Goal: Entertainment & Leisure: Browse casually

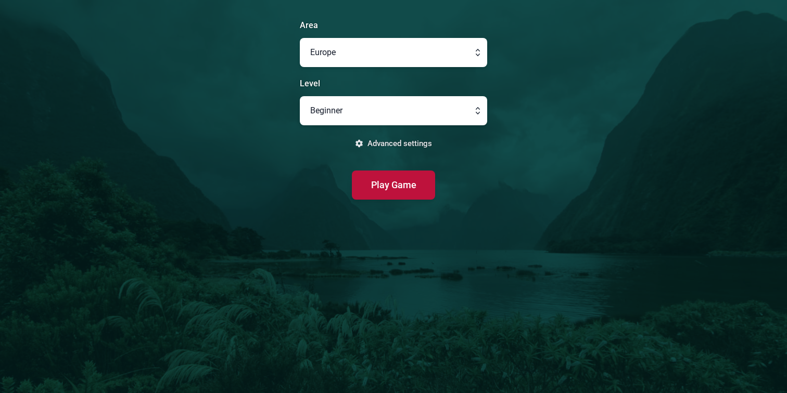
click at [402, 108] on button "button" at bounding box center [393, 110] width 187 height 29
type input "Beginner"
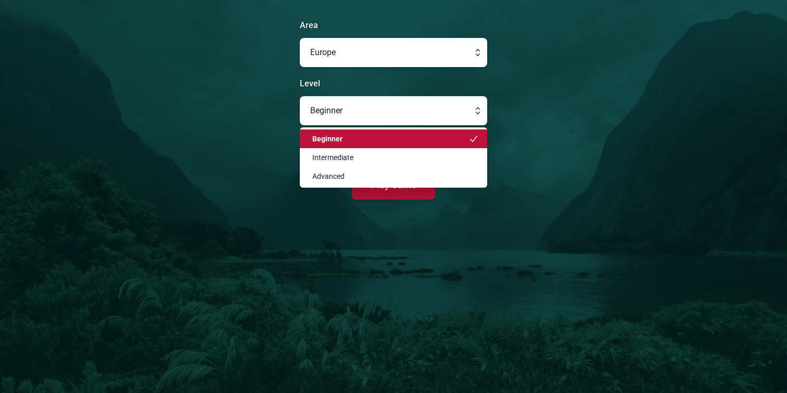
click at [250, 133] on main "Area Europe Level Beginner Beginner Intermediate Advanced Advanced settings Pla…" at bounding box center [393, 196] width 787 height 393
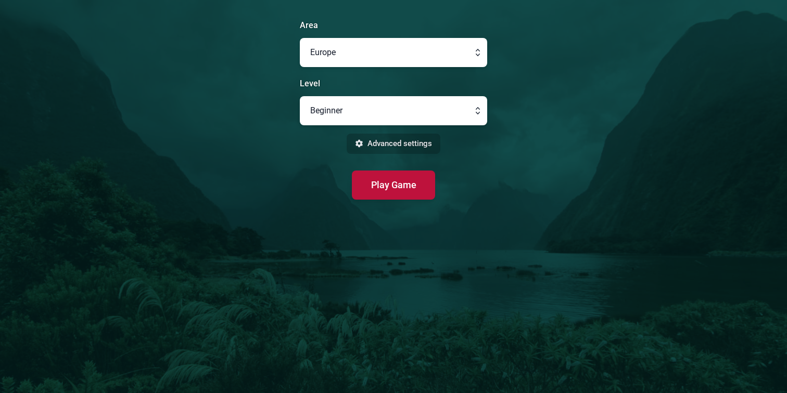
click at [376, 143] on button "Advanced settings" at bounding box center [394, 144] width 94 height 20
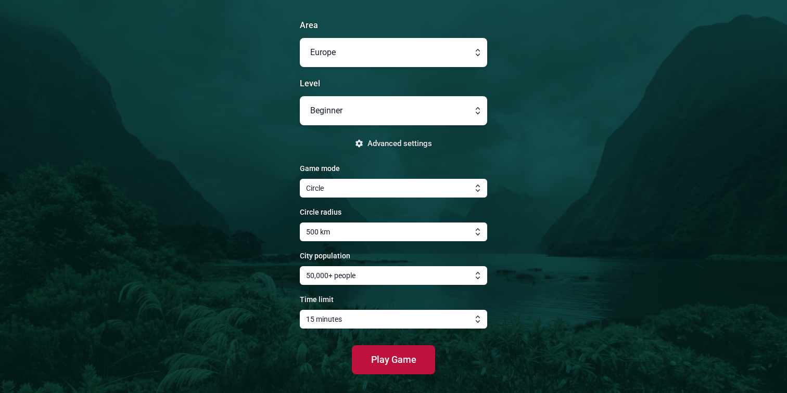
click at [424, 42] on button "button" at bounding box center [393, 52] width 187 height 29
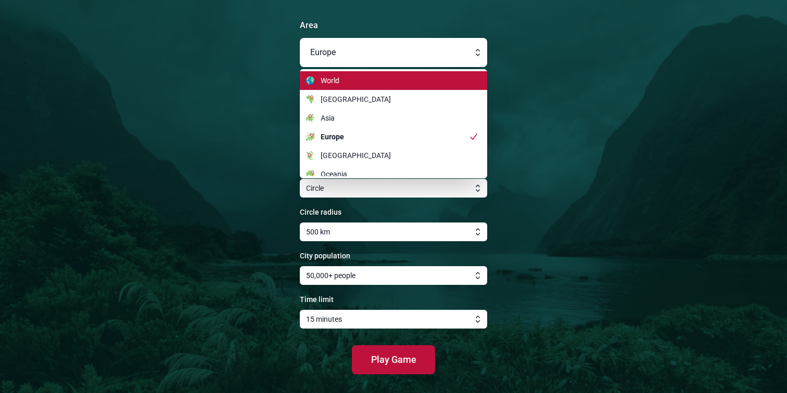
click at [400, 80] on div "World" at bounding box center [387, 80] width 162 height 10
type input "World"
type input "1000 km"
type input "20 minutes"
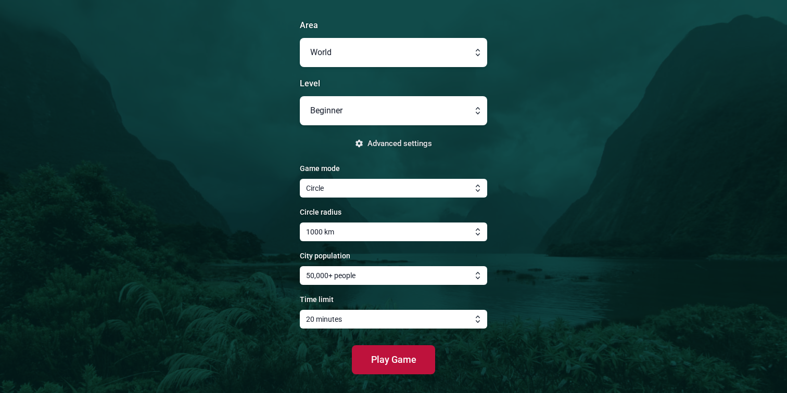
scroll to position [7, 0]
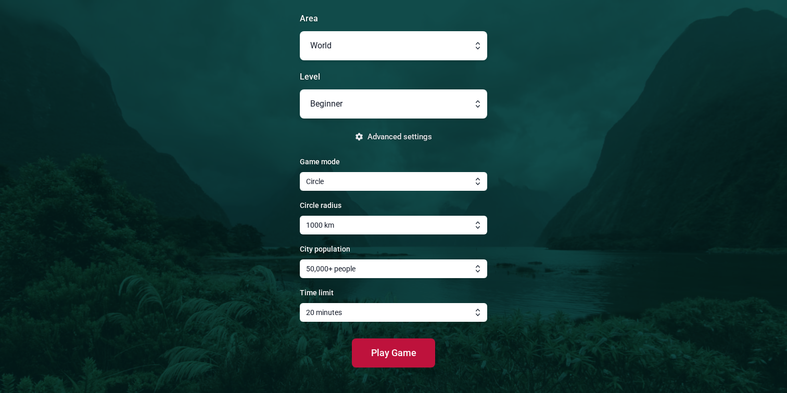
click at [358, 230] on button "button" at bounding box center [393, 225] width 187 height 19
type input "1000 km"
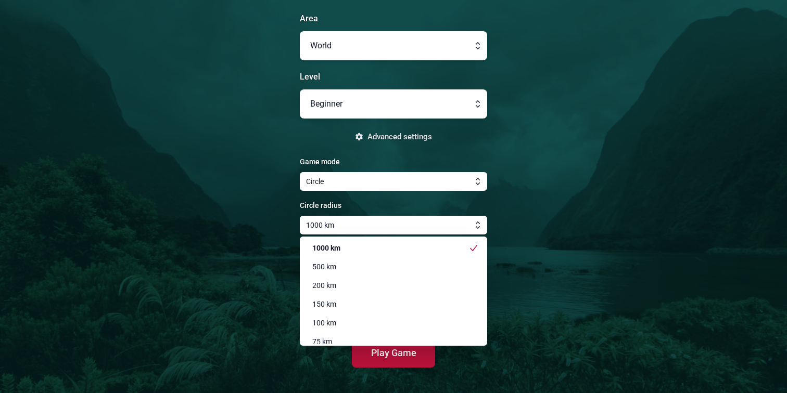
click at [260, 236] on main "Area World Level Beginner Advanced settings Game mode Circle Circle radius 1000…" at bounding box center [393, 193] width 787 height 401
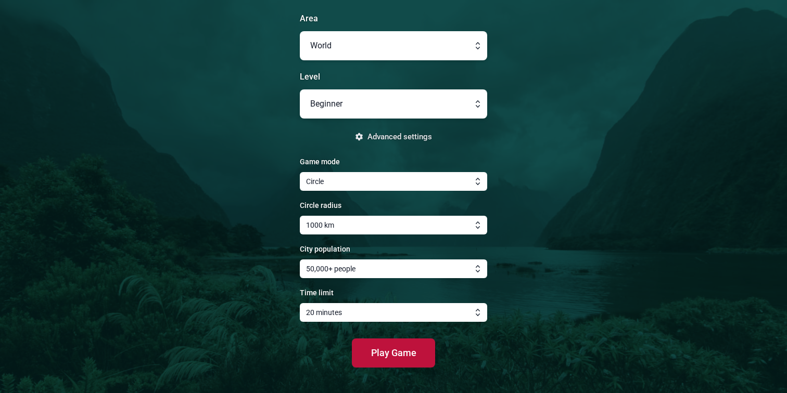
click at [383, 266] on button "button" at bounding box center [393, 269] width 187 height 19
type input "50,000+ people"
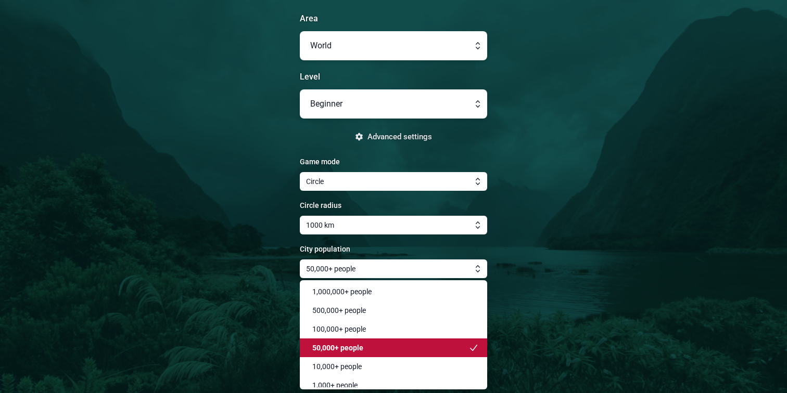
click at [338, 343] on span "50,000+ people" at bounding box center [337, 348] width 51 height 10
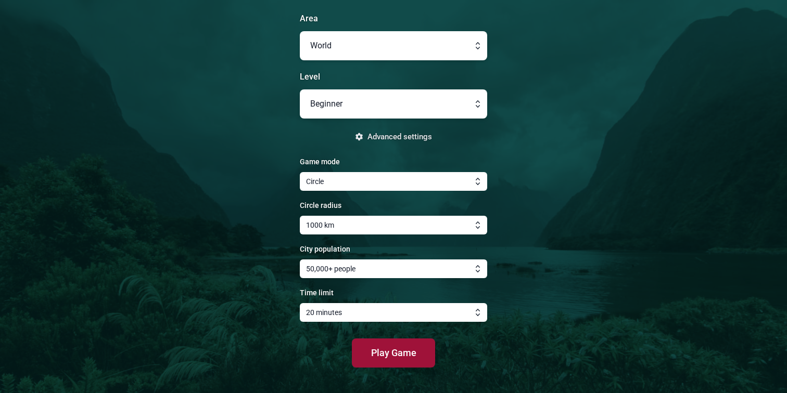
click at [376, 352] on span "Play Game" at bounding box center [393, 353] width 45 height 11
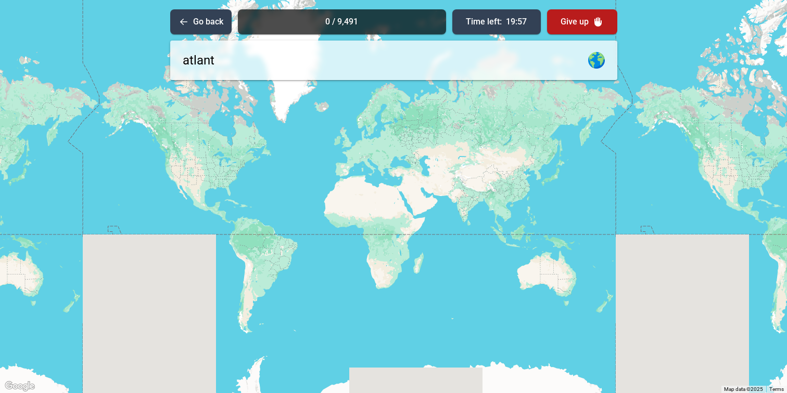
type input "[GEOGRAPHIC_DATA]"
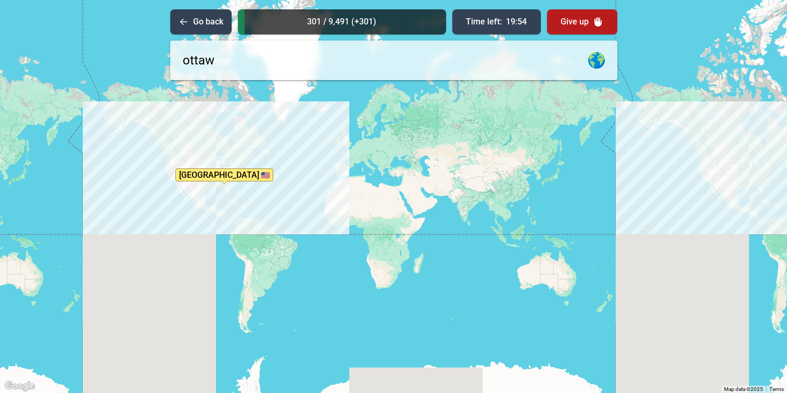
type input "[GEOGRAPHIC_DATA]"
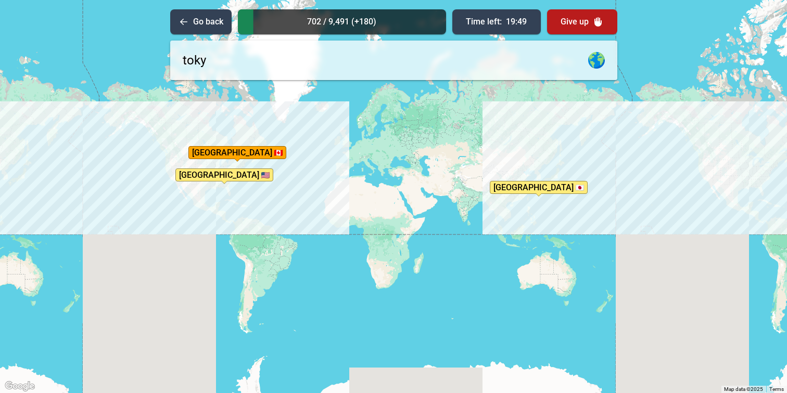
type input "[GEOGRAPHIC_DATA]"
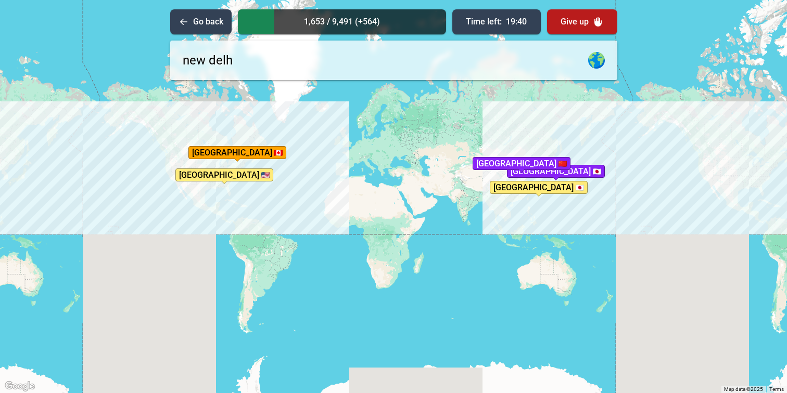
type input "[GEOGRAPHIC_DATA]"
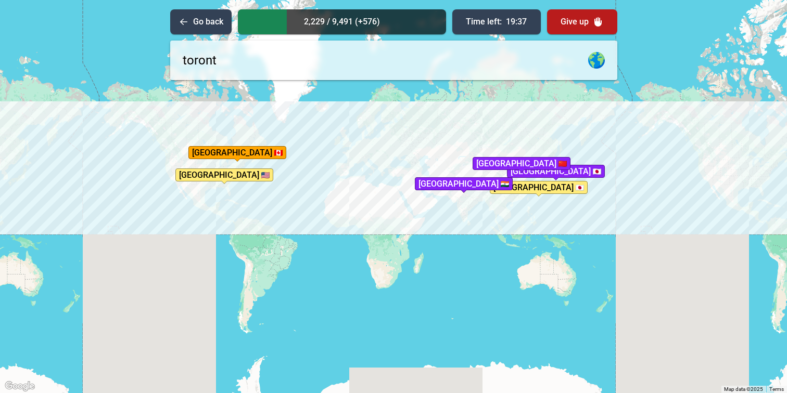
type input "[GEOGRAPHIC_DATA]"
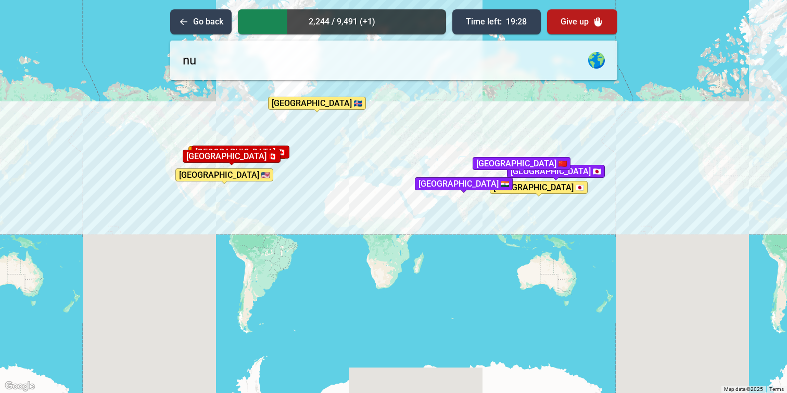
type input "n"
type input "[GEOGRAPHIC_DATA]"
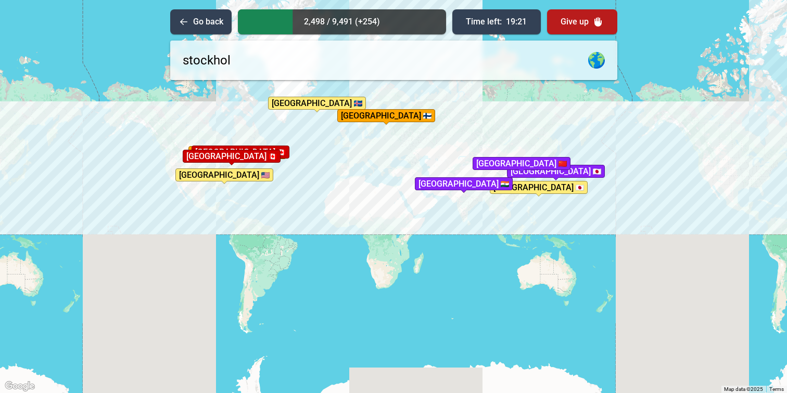
type input "[GEOGRAPHIC_DATA]"
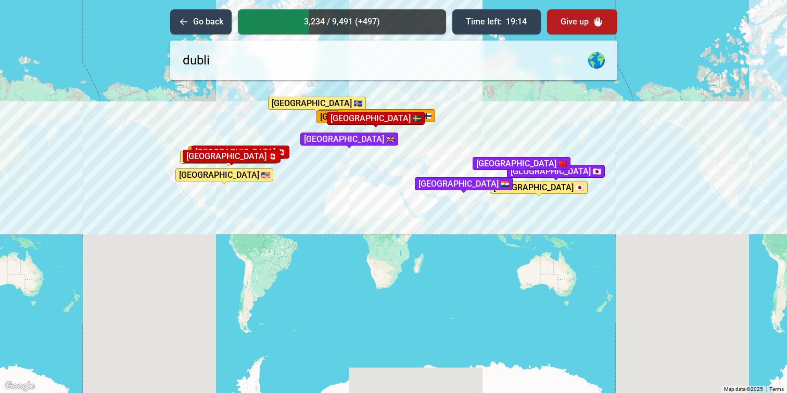
type input "[GEOGRAPHIC_DATA]"
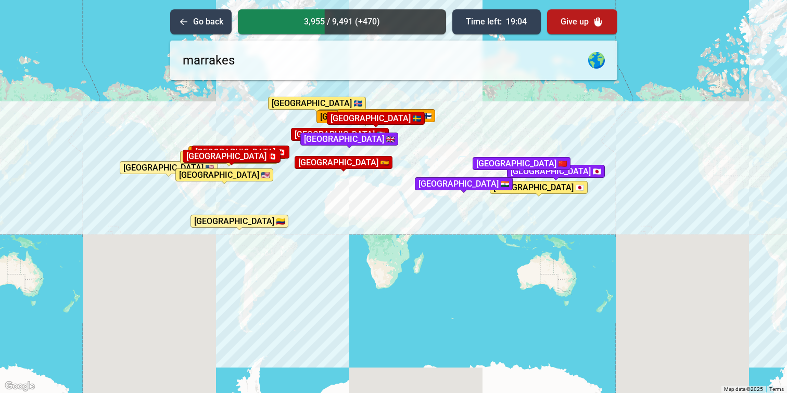
type input "marrakesh"
type input "[GEOGRAPHIC_DATA]"
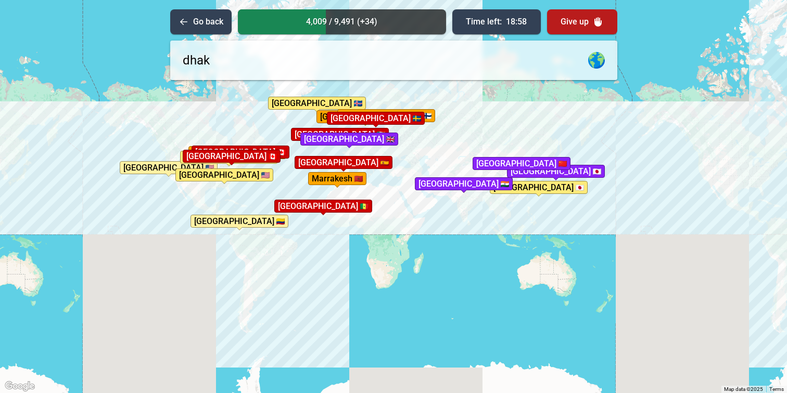
type input "[GEOGRAPHIC_DATA]"
type input "accra"
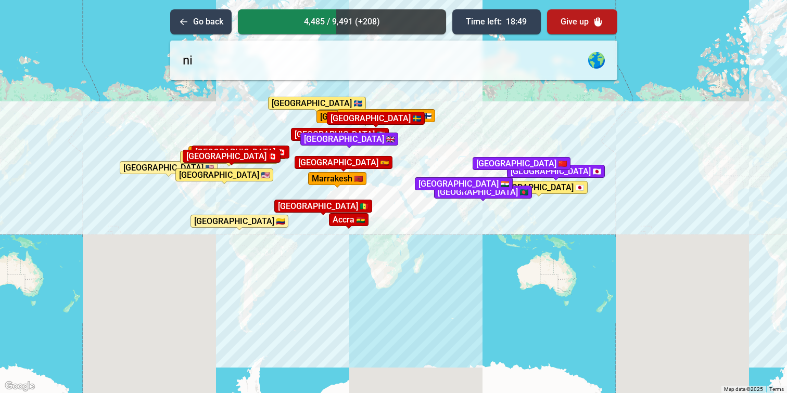
type input "n"
type input "mali"
type input "[DEMOGRAPHIC_DATA]"
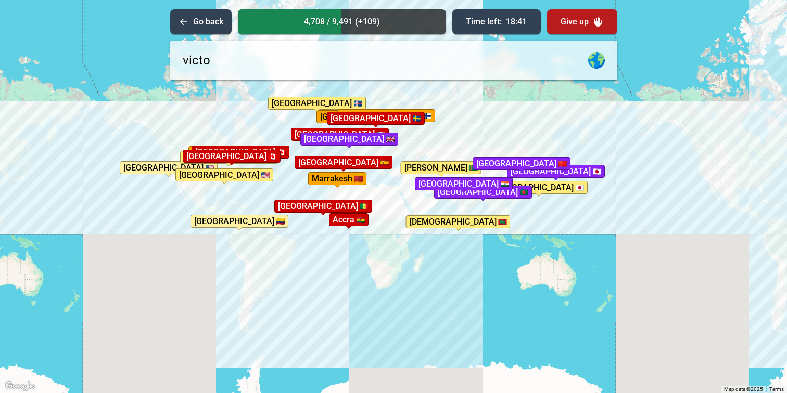
type input "[PERSON_NAME]"
type input "i"
type input "victoria"
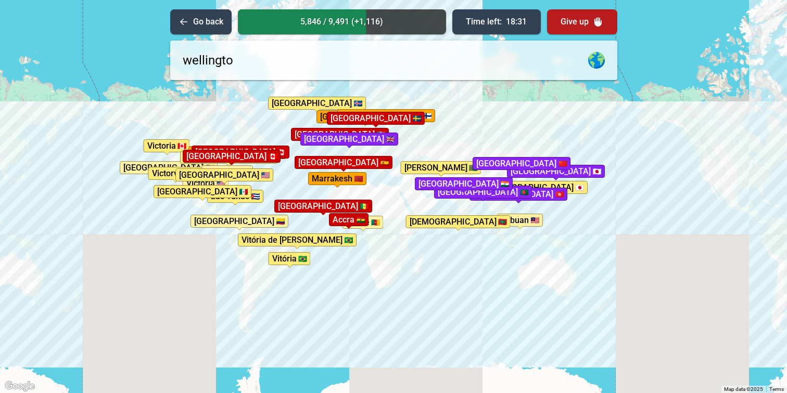
type input "[GEOGRAPHIC_DATA]"
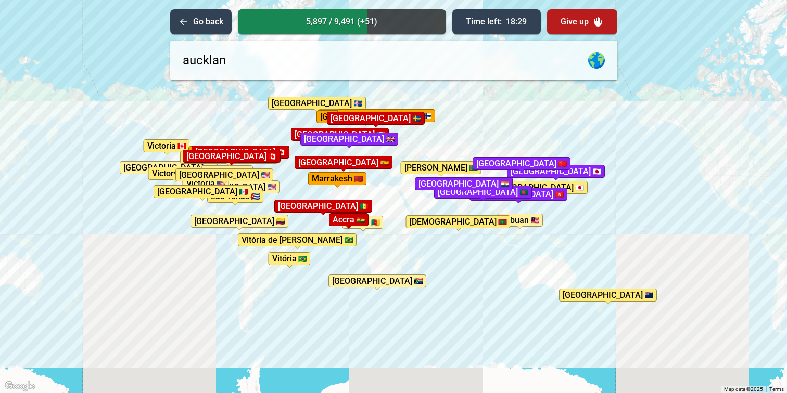
type input "[GEOGRAPHIC_DATA]"
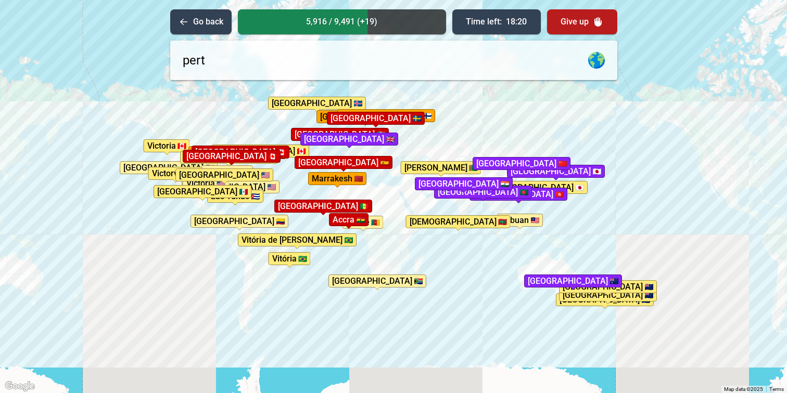
type input "[GEOGRAPHIC_DATA]"
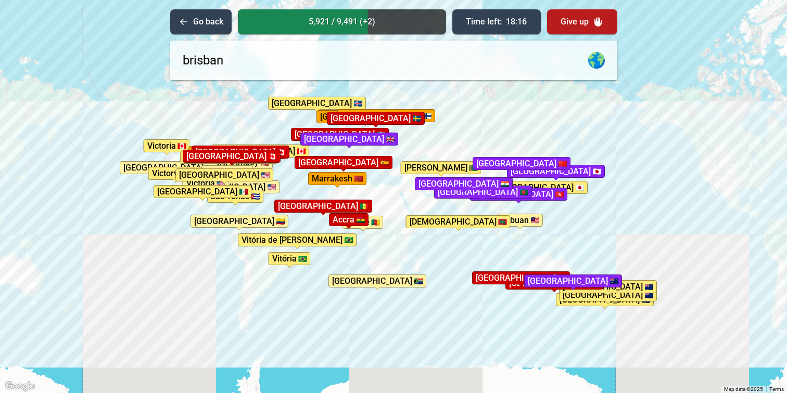
type input "[GEOGRAPHIC_DATA]"
type input "gold coast"
type input "darwin"
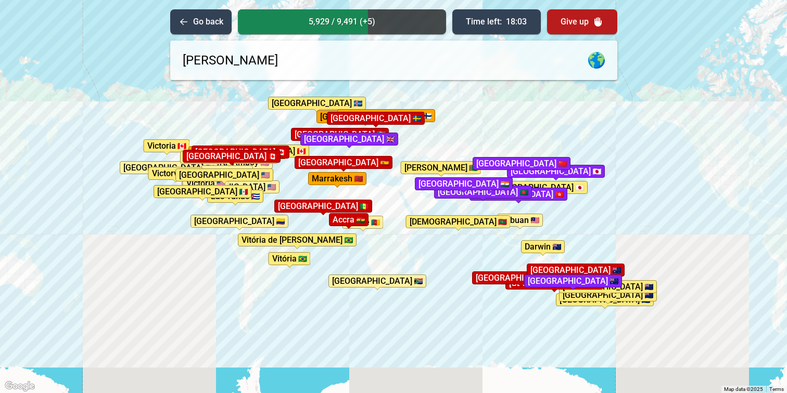
type input "[PERSON_NAME]"
type input "t"
type input "[GEOGRAPHIC_DATA]"
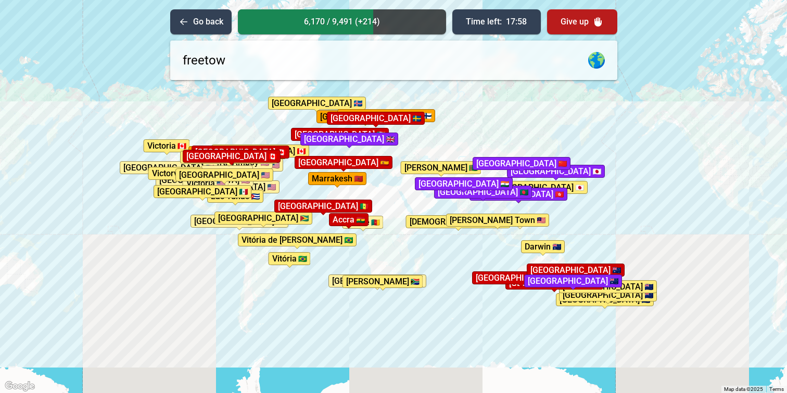
type input "freetown"
type input "brazzaville"
type input "moga"
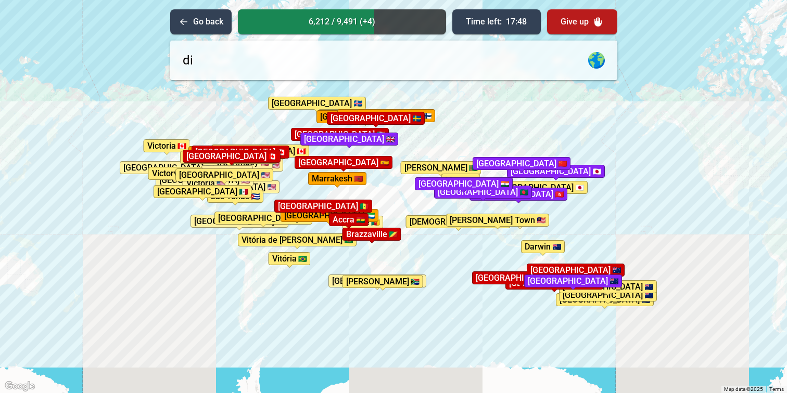
type input "d"
type input "[GEOGRAPHIC_DATA]"
type input "mecca"
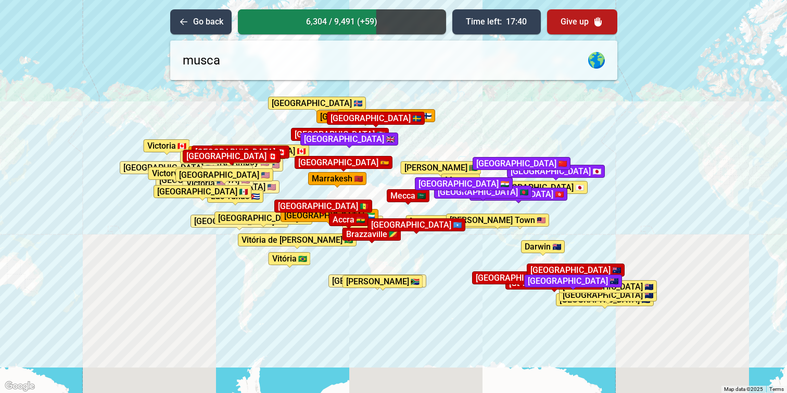
type input "muscat"
type input "rija"
type input "d"
type input "rijad"
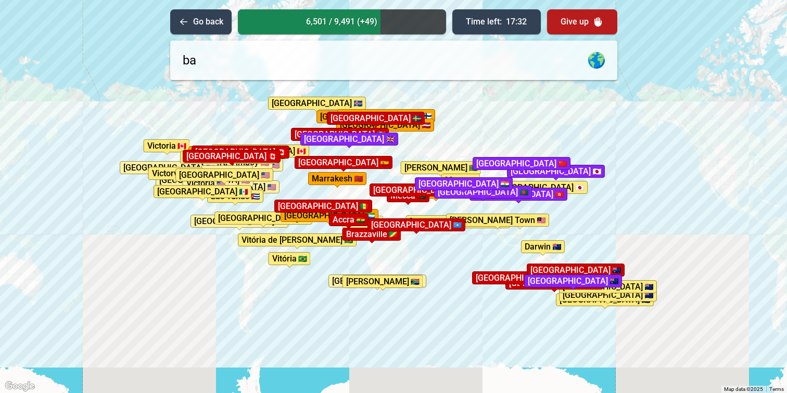
type input "b"
type input "[GEOGRAPHIC_DATA]"
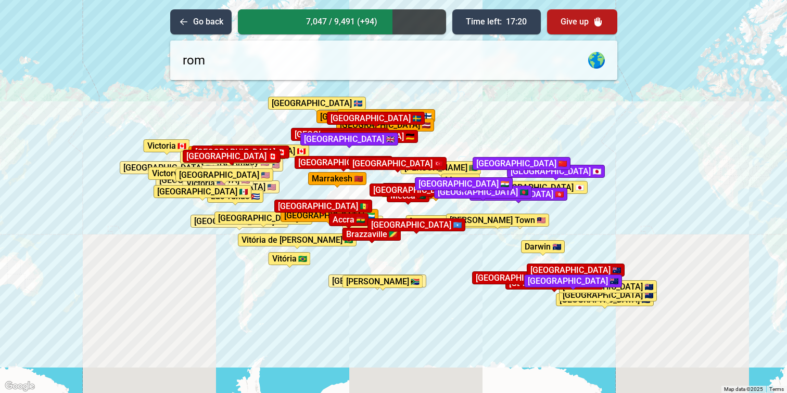
type input "[GEOGRAPHIC_DATA]"
type input "tall"
type input "i"
type input "[GEOGRAPHIC_DATA]"
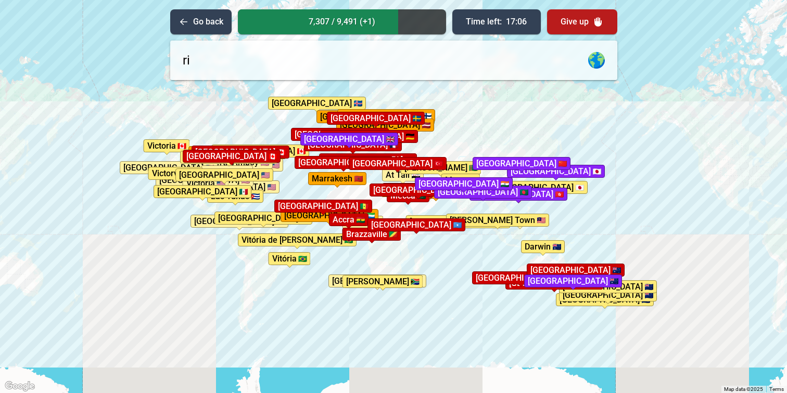
type input "r"
type input "[GEOGRAPHIC_DATA]"
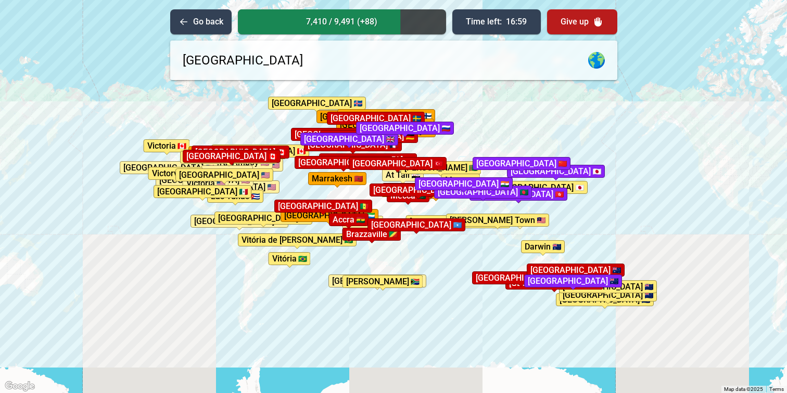
type input "[GEOGRAPHIC_DATA]"
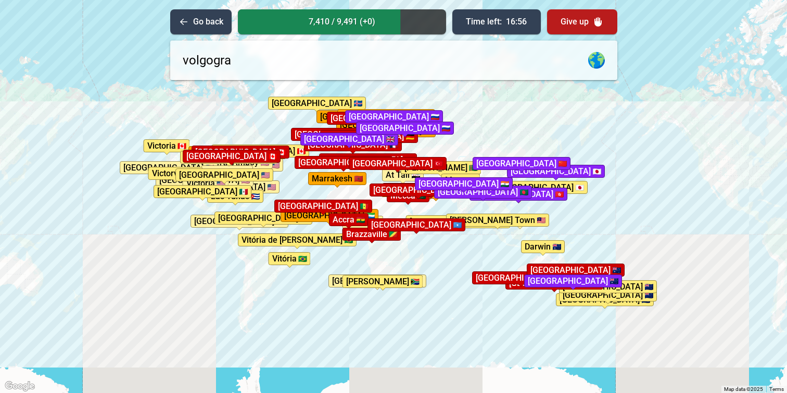
type input "volgograd"
type input "e"
type input "[GEOGRAPHIC_DATA]"
type input "nicosia"
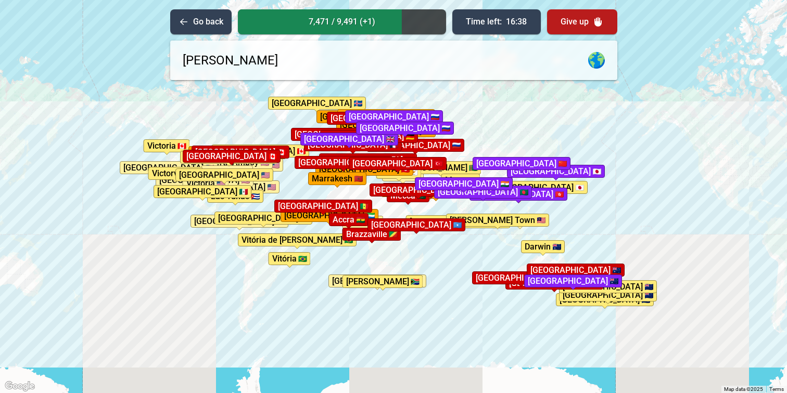
type input "brasilia"
type input "[GEOGRAPHIC_DATA]"
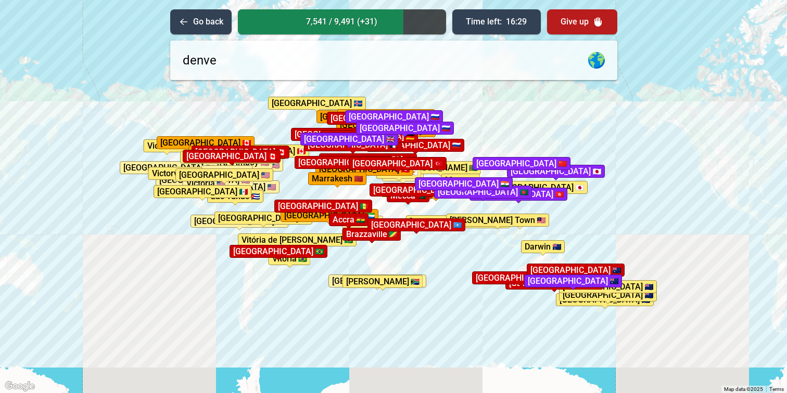
type input "[GEOGRAPHIC_DATA]"
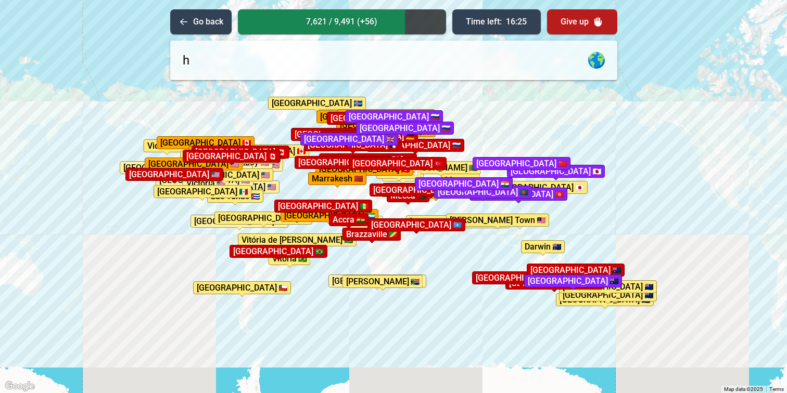
type input "ho"
type input "n"
type input "[GEOGRAPHIC_DATA]"
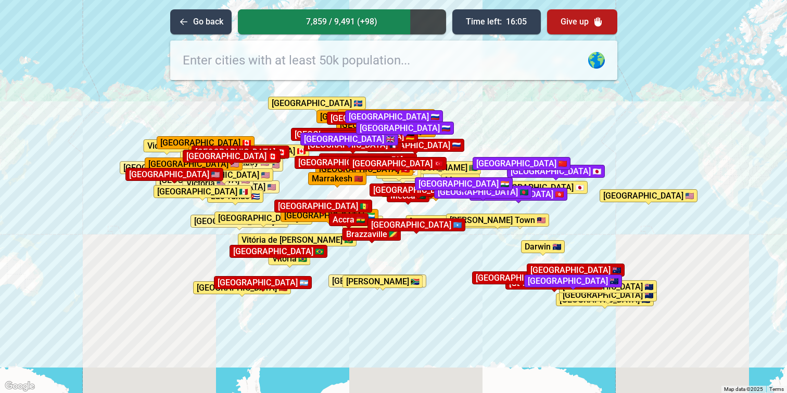
type input "a"
type input "[PERSON_NAME]"
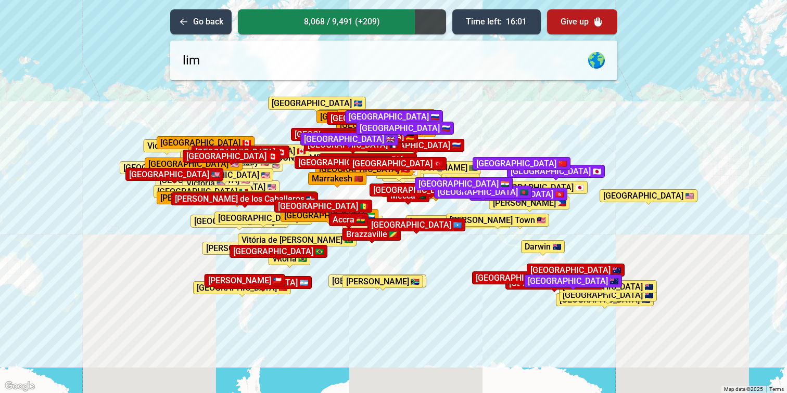
type input "lima"
type input "sucre"
type input "[PERSON_NAME]"
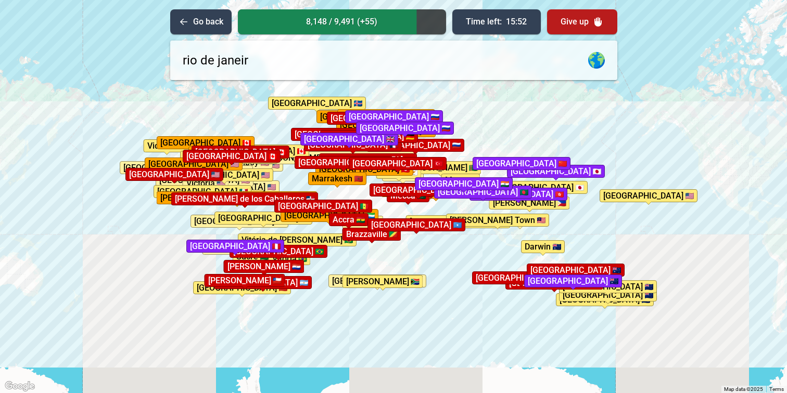
type input "[GEOGRAPHIC_DATA]"
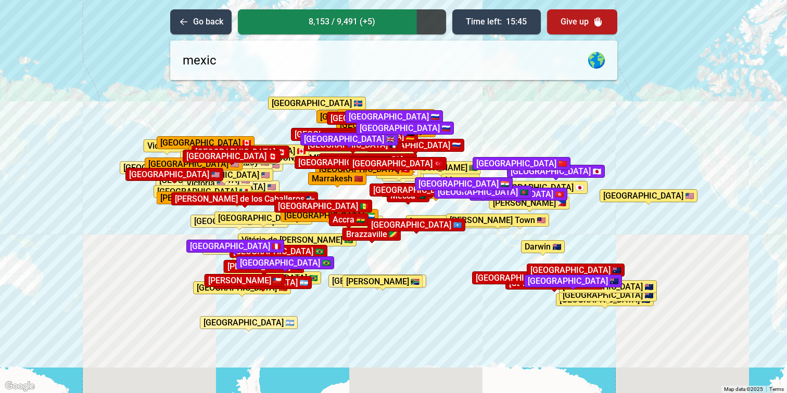
type input "[GEOGRAPHIC_DATA]"
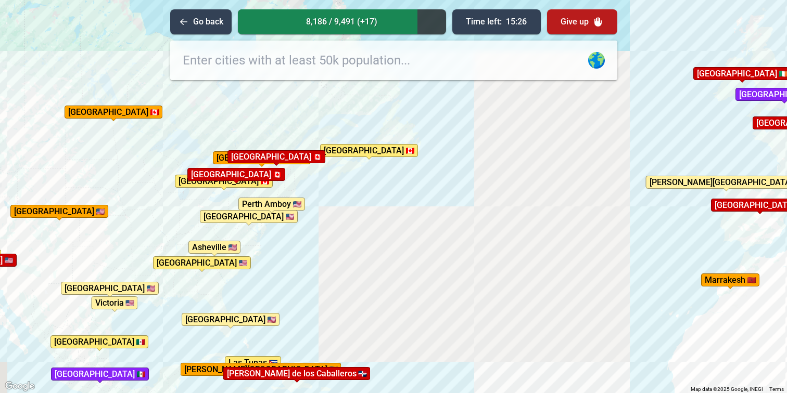
click at [259, 68] on input "text" at bounding box center [393, 61] width 447 height 40
type input "[GEOGRAPHIC_DATA]"
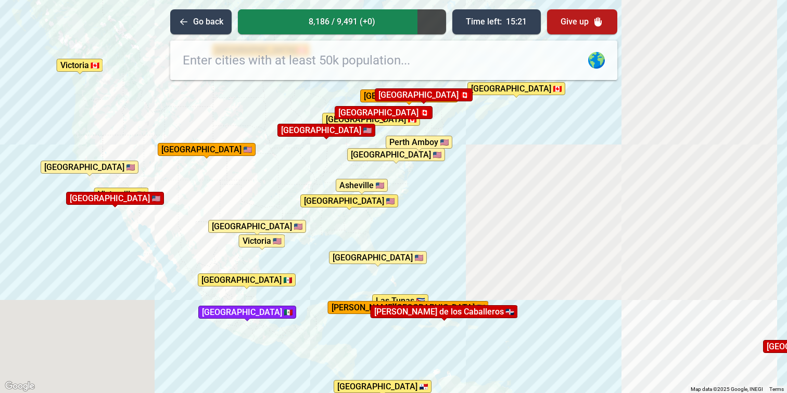
drag, startPoint x: 164, startPoint y: 162, endPoint x: 319, endPoint y: 100, distance: 166.5
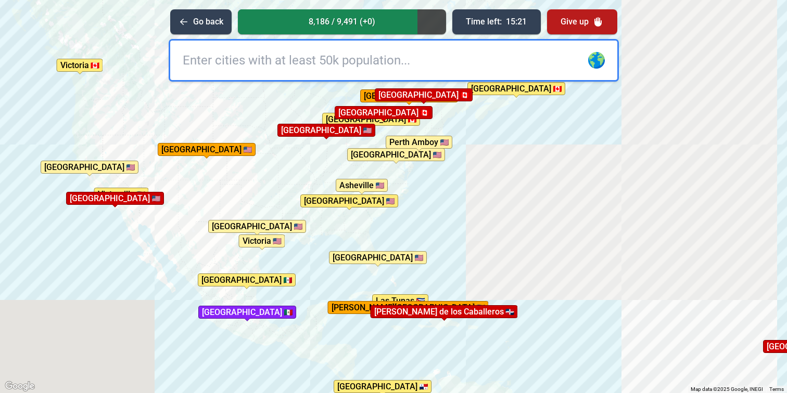
click at [319, 100] on div "To activate drag with keyboard, press Alt + Enter. Once in keyboard drag state,…" at bounding box center [393, 196] width 787 height 393
click at [333, 62] on input "text" at bounding box center [393, 61] width 447 height 40
type input "[GEOGRAPHIC_DATA]"
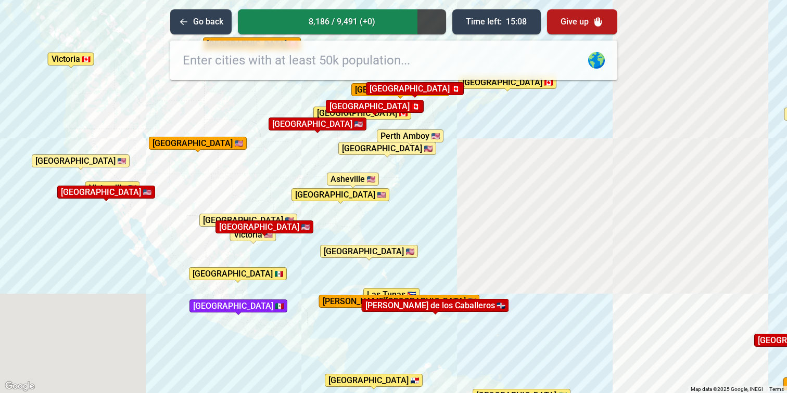
drag, startPoint x: 320, startPoint y: 233, endPoint x: 302, endPoint y: 209, distance: 30.5
click at [302, 209] on div "To activate drag with keyboard, press Alt + Enter. Once in keyboard drag state,…" at bounding box center [393, 196] width 787 height 393
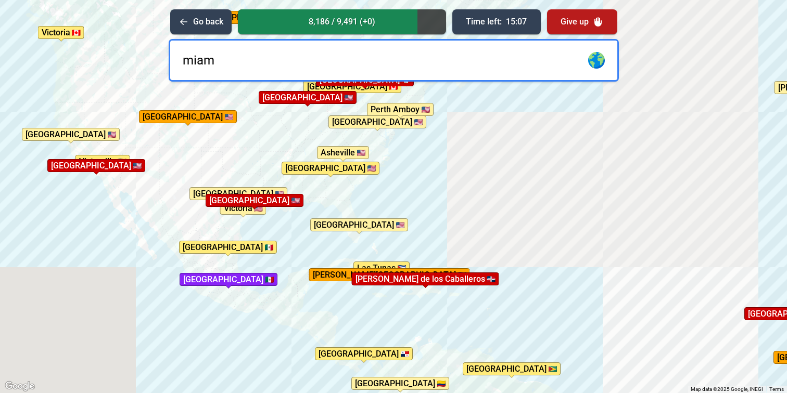
type input "[GEOGRAPHIC_DATA]"
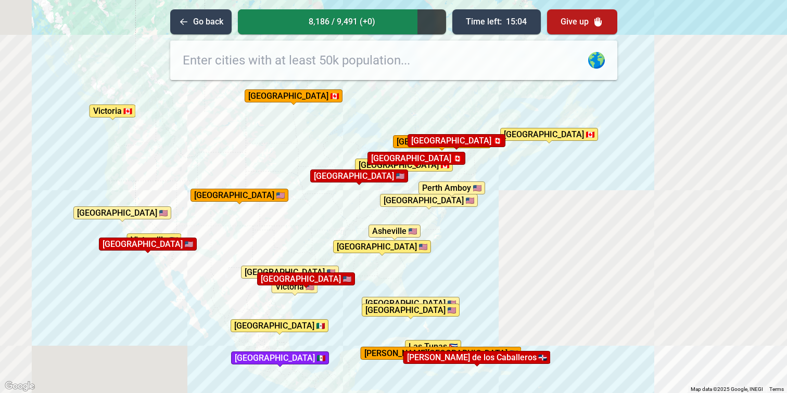
drag, startPoint x: 283, startPoint y: 202, endPoint x: 350, endPoint y: 291, distance: 110.8
click at [350, 291] on div "To activate drag with keyboard, press Alt + Enter. Once in keyboard drag state,…" at bounding box center [393, 196] width 787 height 393
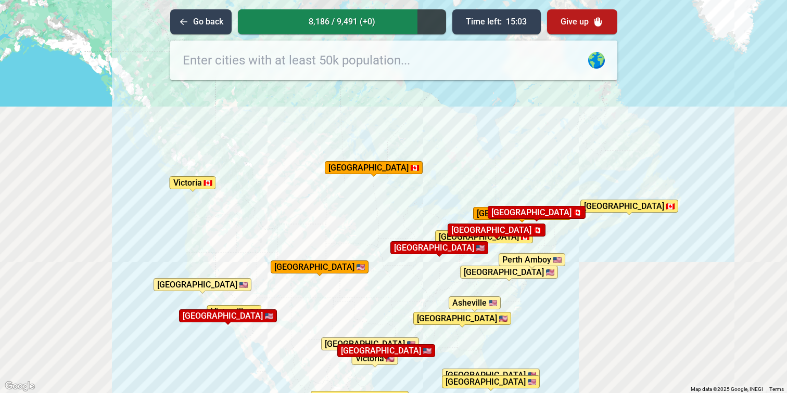
drag, startPoint x: 230, startPoint y: 166, endPoint x: 299, endPoint y: 235, distance: 97.9
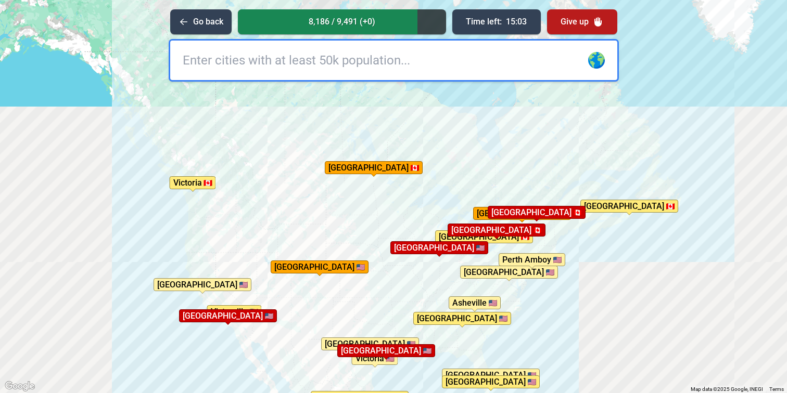
click at [299, 235] on div "To activate drag with keyboard, press Alt + Enter. Once in keyboard drag state,…" at bounding box center [393, 196] width 787 height 393
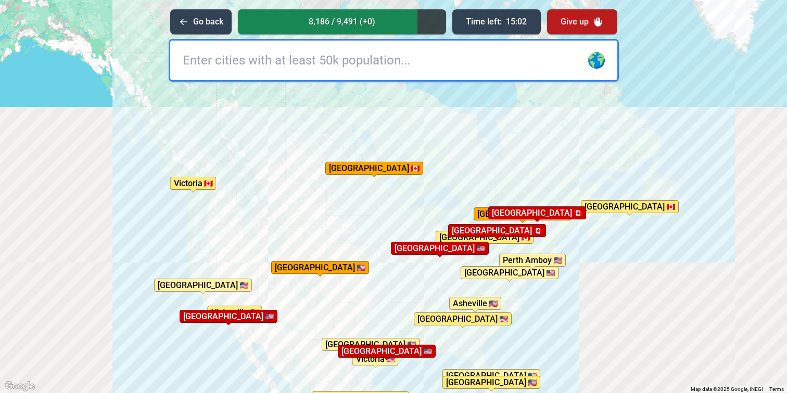
click at [288, 57] on input "text" at bounding box center [393, 61] width 447 height 40
type input "[GEOGRAPHIC_DATA]"
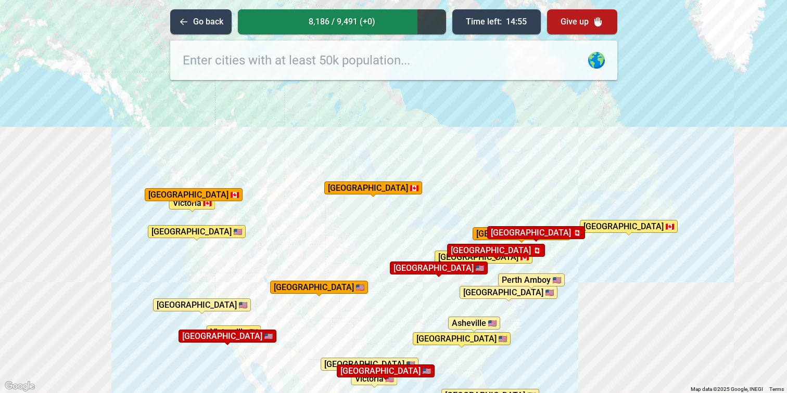
drag, startPoint x: 304, startPoint y: 181, endPoint x: 304, endPoint y: 202, distance: 20.8
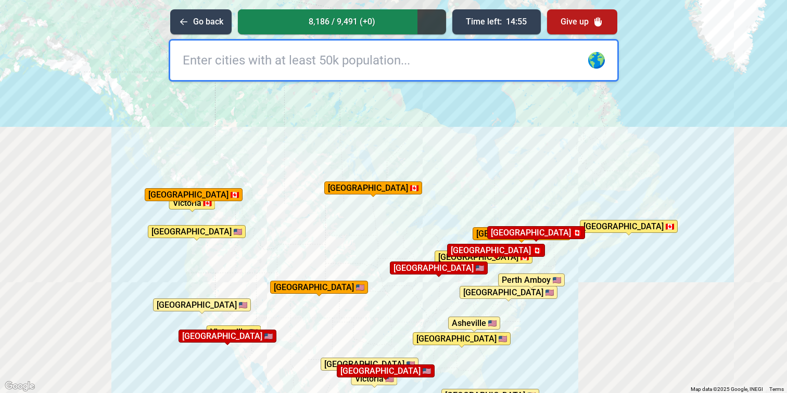
click at [303, 202] on div "To activate drag with keyboard, press Alt + Enter. Once in keyboard drag state,…" at bounding box center [393, 196] width 787 height 393
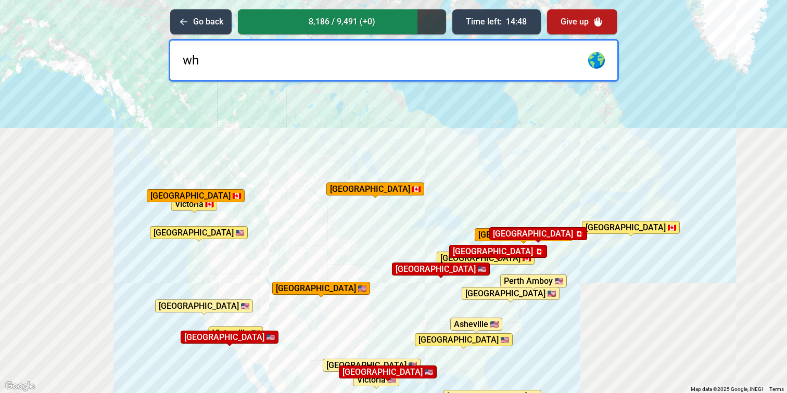
type input "w"
type input "y"
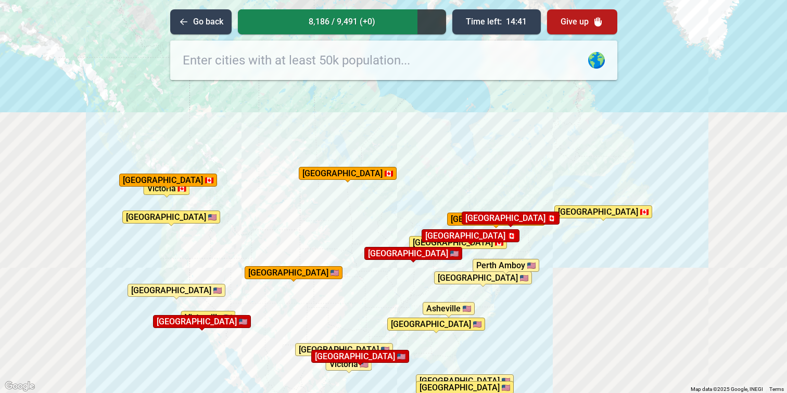
drag, startPoint x: 466, startPoint y: 271, endPoint x: 386, endPoint y: 137, distance: 155.5
click at [385, 140] on div "To activate drag with keyboard, press Alt + Enter. Once in keyboard drag state,…" at bounding box center [393, 196] width 787 height 393
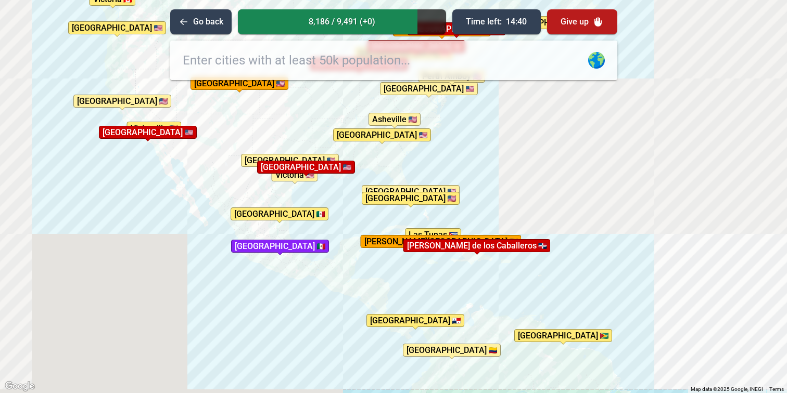
drag, startPoint x: 377, startPoint y: 254, endPoint x: 377, endPoint y: 205, distance: 48.9
click at [377, 205] on div "To activate drag with keyboard, press Alt + Enter. Once in keyboard drag state,…" at bounding box center [393, 196] width 787 height 393
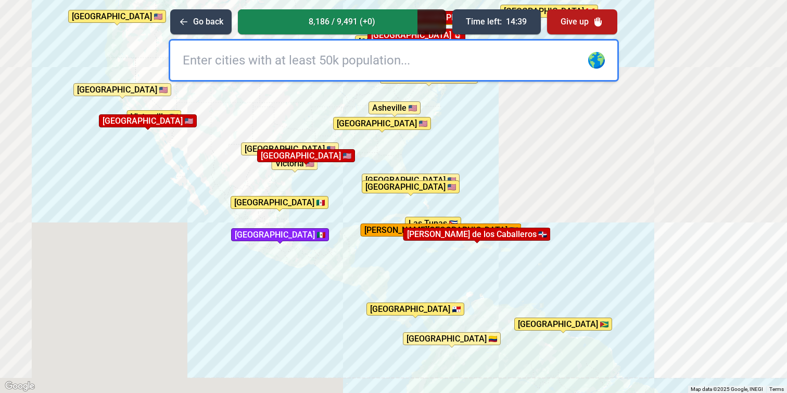
click at [353, 58] on input "text" at bounding box center [393, 61] width 447 height 40
type input "guate"
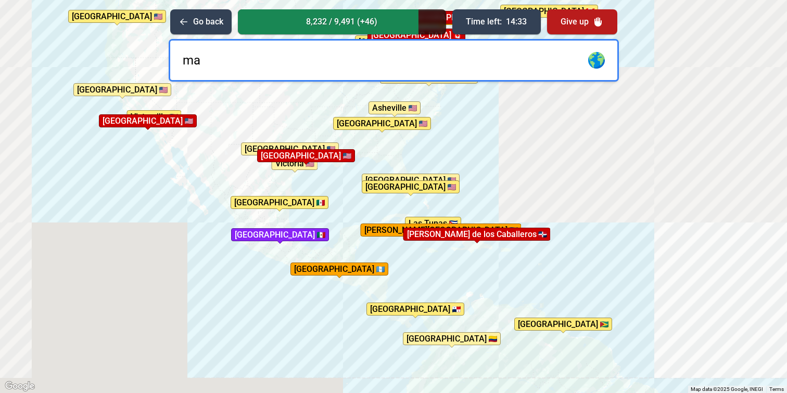
type input "m"
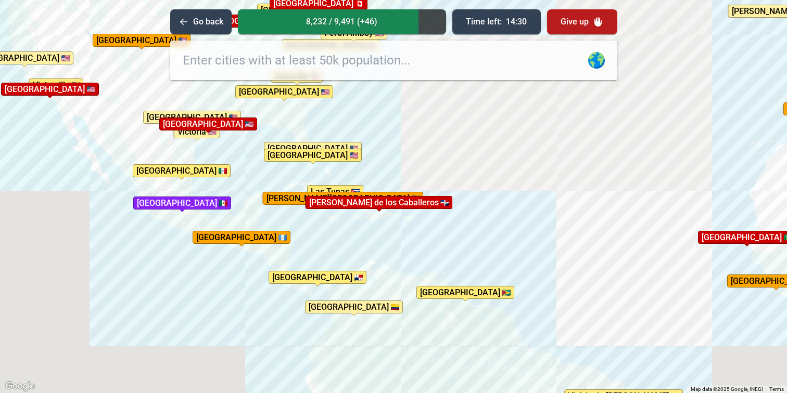
drag, startPoint x: 478, startPoint y: 164, endPoint x: 379, endPoint y: 132, distance: 104.4
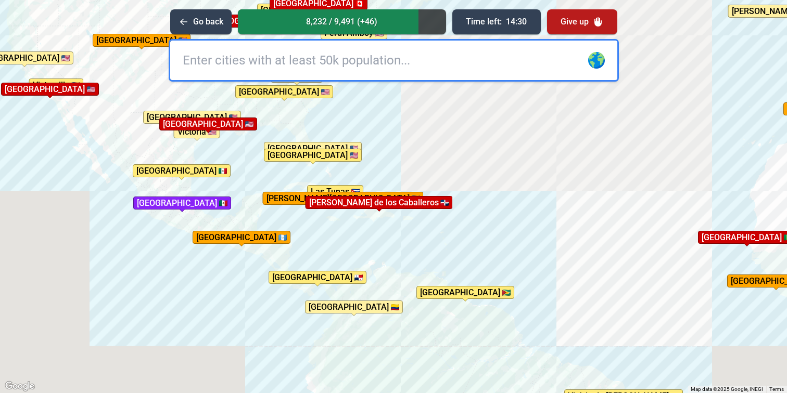
click at [379, 132] on div "To activate drag with keyboard, press Alt + Enter. Once in keyboard drag state,…" at bounding box center [393, 196] width 787 height 393
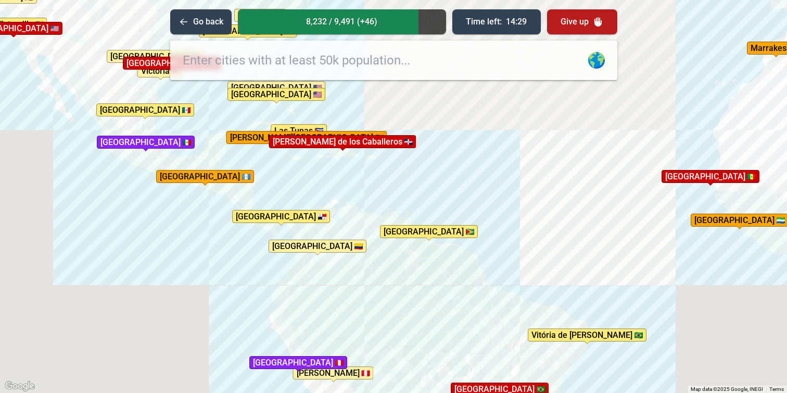
drag, startPoint x: 370, startPoint y: 257, endPoint x: 333, endPoint y: 194, distance: 73.7
click at [333, 194] on div "To activate drag with keyboard, press Alt + Enter. Once in keyboard drag state,…" at bounding box center [393, 196] width 787 height 393
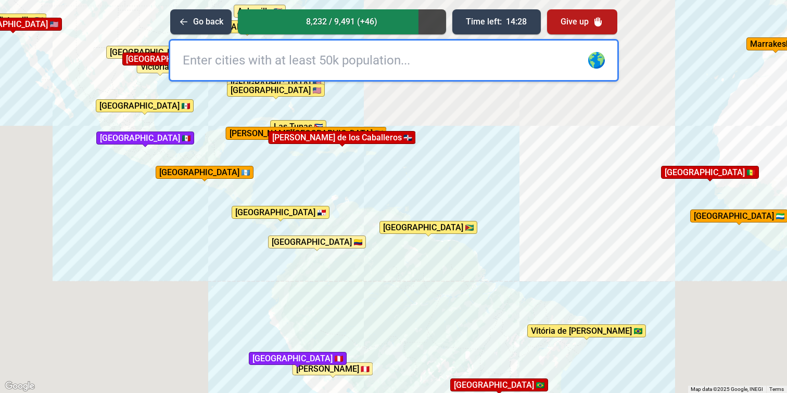
click at [367, 66] on input "text" at bounding box center [393, 61] width 447 height 40
type input "bogot"
type input "a"
type input "[GEOGRAPHIC_DATA]"
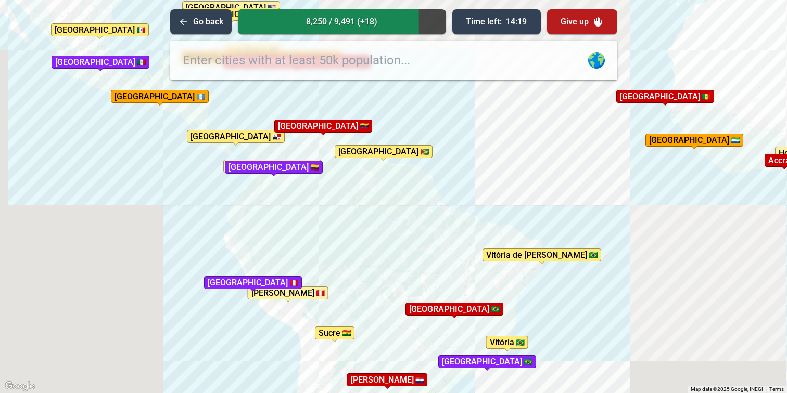
drag, startPoint x: 400, startPoint y: 264, endPoint x: 352, endPoint y: 187, distance: 90.4
click at [352, 187] on div "To activate drag with keyboard, press Alt + Enter. Once in keyboard drag state,…" at bounding box center [393, 196] width 787 height 393
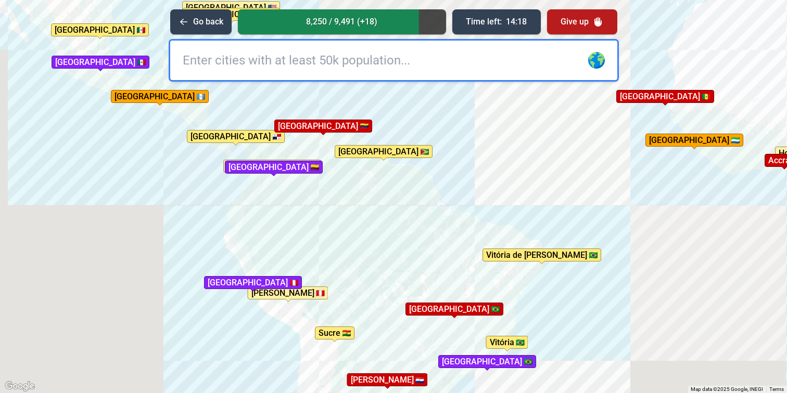
click at [349, 69] on input "text" at bounding box center [393, 61] width 447 height 40
type input "para"
type input "n"
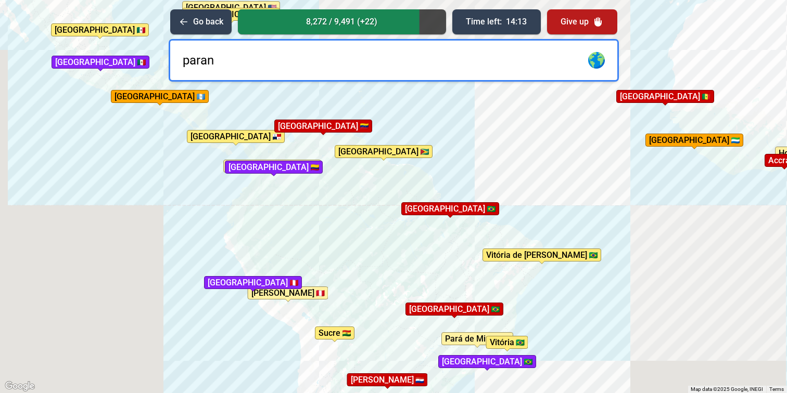
type input "parana"
type input "p"
type input "[GEOGRAPHIC_DATA]"
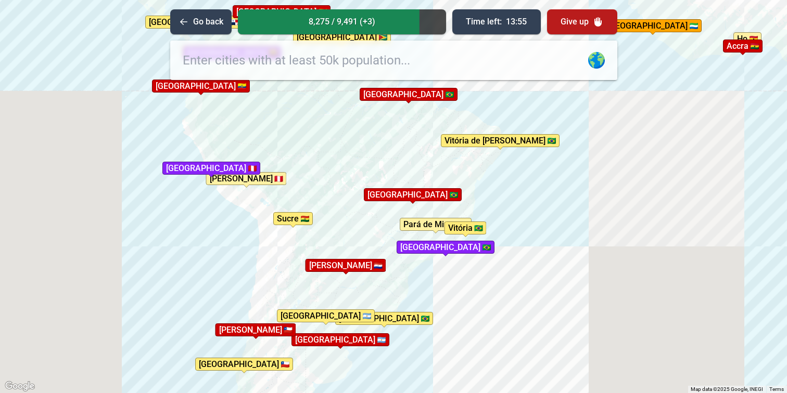
drag, startPoint x: 369, startPoint y: 217, endPoint x: 327, endPoint y: 101, distance: 122.8
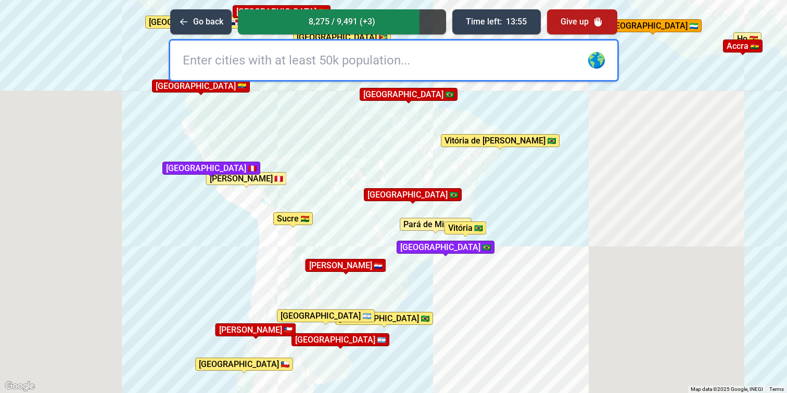
click at [327, 101] on div "To activate drag with keyboard, press Alt + Enter. Once in keyboard drag state,…" at bounding box center [393, 196] width 787 height 393
click at [324, 62] on input "text" at bounding box center [393, 61] width 447 height 40
type input "b"
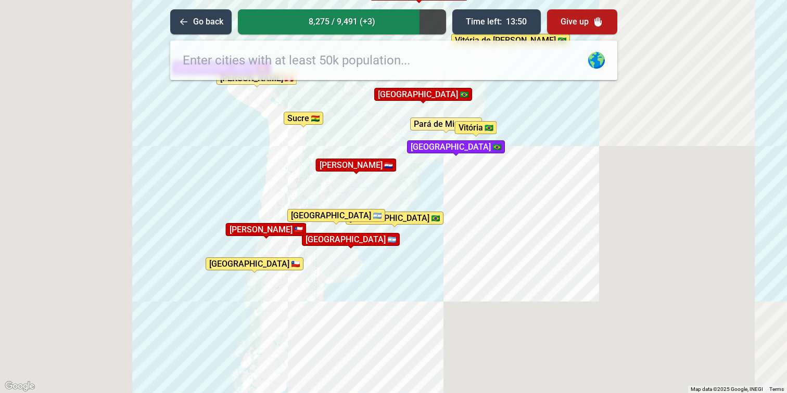
drag, startPoint x: 345, startPoint y: 229, endPoint x: 355, endPoint y: 125, distance: 104.1
click at [355, 125] on div "To activate drag with keyboard, press Alt + Enter. Once in keyboard drag state,…" at bounding box center [393, 196] width 787 height 393
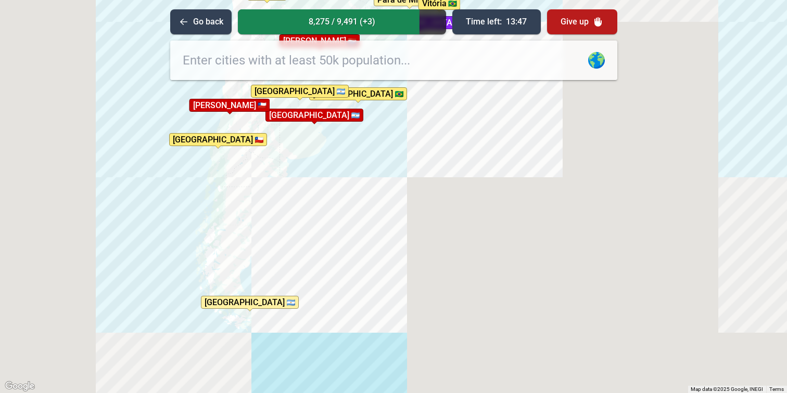
drag, startPoint x: 363, startPoint y: 272, endPoint x: 326, endPoint y: 145, distance: 132.9
click at [326, 145] on div "To activate drag with keyboard, press Alt + Enter. Once in keyboard drag state,…" at bounding box center [393, 196] width 787 height 393
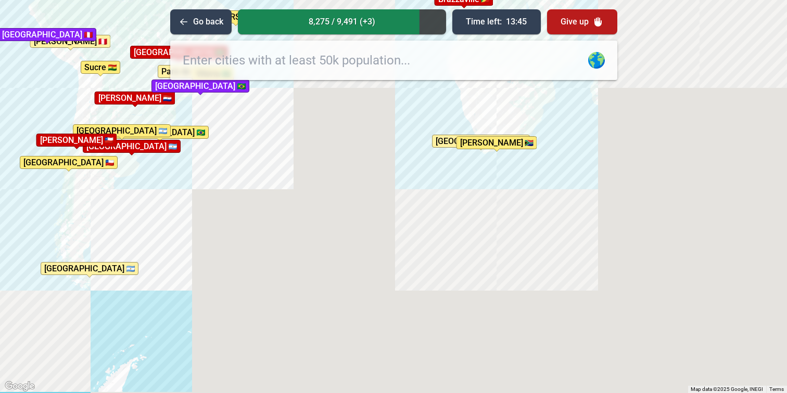
drag, startPoint x: 564, startPoint y: 180, endPoint x: 364, endPoint y: 202, distance: 201.1
click at [363, 205] on div "To activate drag with keyboard, press Alt + Enter. Once in keyboard drag state,…" at bounding box center [393, 196] width 787 height 393
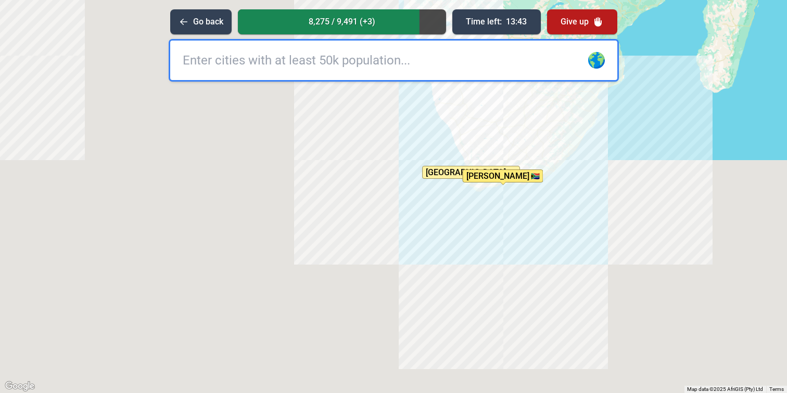
click at [422, 74] on input "text" at bounding box center [393, 61] width 447 height 40
type input "capetown"
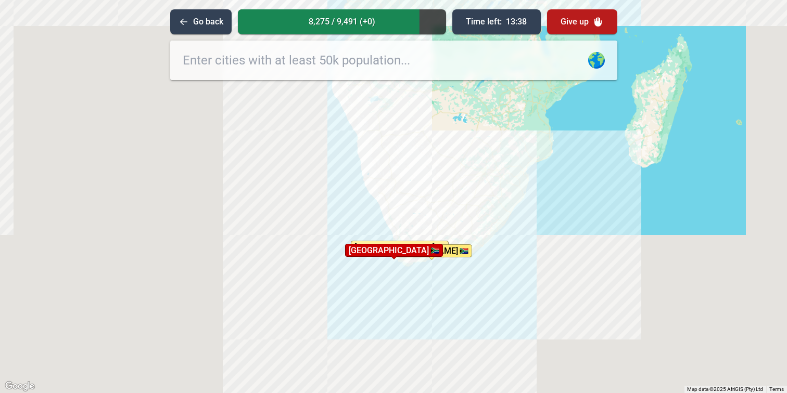
drag, startPoint x: 644, startPoint y: 125, endPoint x: 571, endPoint y: 202, distance: 105.3
click at [571, 202] on div "To activate drag with keyboard, press Alt + Enter. Once in keyboard drag state,…" at bounding box center [393, 196] width 787 height 393
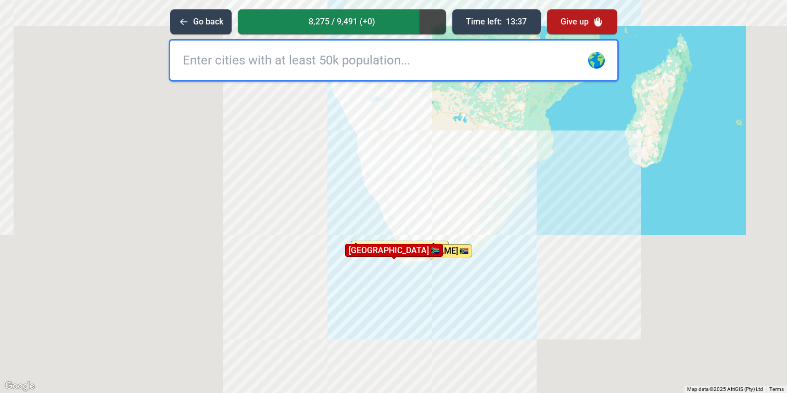
click at [477, 69] on input "text" at bounding box center [393, 61] width 447 height 40
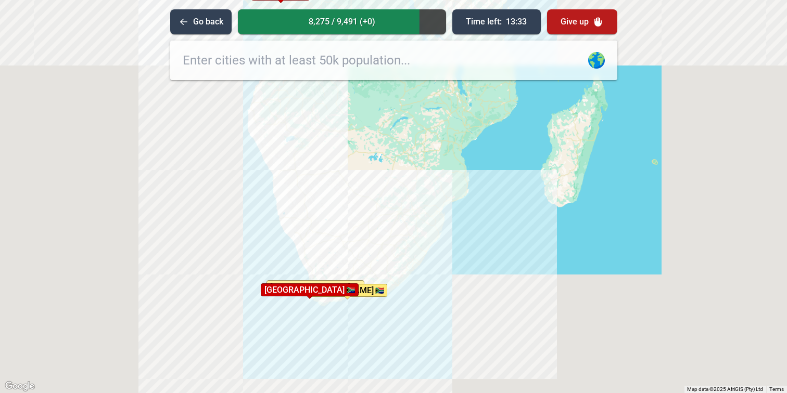
drag, startPoint x: 571, startPoint y: 179, endPoint x: 485, endPoint y: 219, distance: 95.2
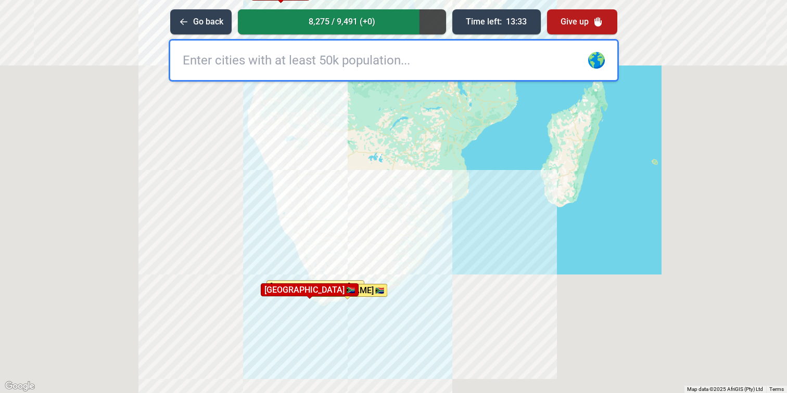
click at [485, 219] on div "To activate drag with keyboard, press Alt + Enter. Once in keyboard drag state,…" at bounding box center [393, 196] width 787 height 393
type input "[GEOGRAPHIC_DATA]"
type input "e"
type input "luc"
type input "c"
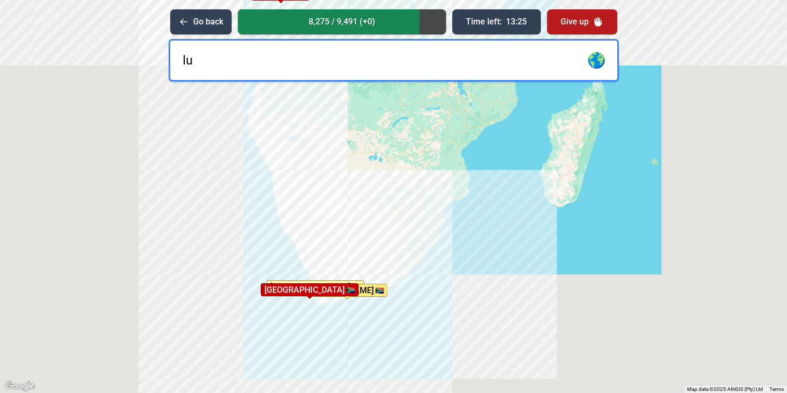
type input "l"
type input "azul"
type input "[GEOGRAPHIC_DATA]"
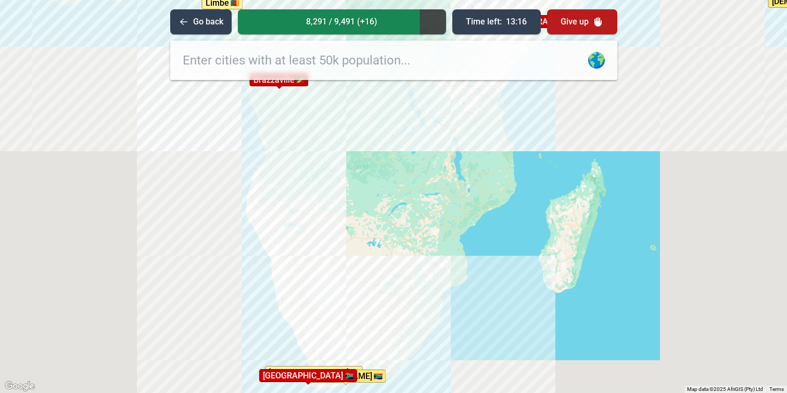
drag, startPoint x: 486, startPoint y: 167, endPoint x: 484, endPoint y: 252, distance: 85.4
click at [484, 252] on div "To activate drag with keyboard, press Alt + Enter. Once in keyboard drag state,…" at bounding box center [393, 196] width 787 height 393
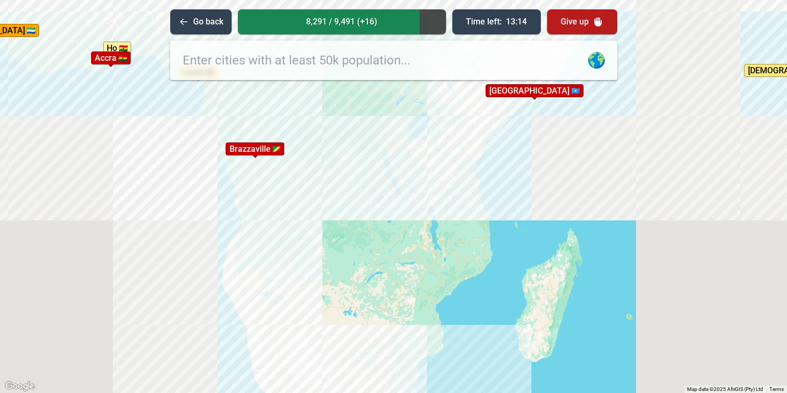
drag, startPoint x: 451, startPoint y: 137, endPoint x: 422, endPoint y: 222, distance: 90.4
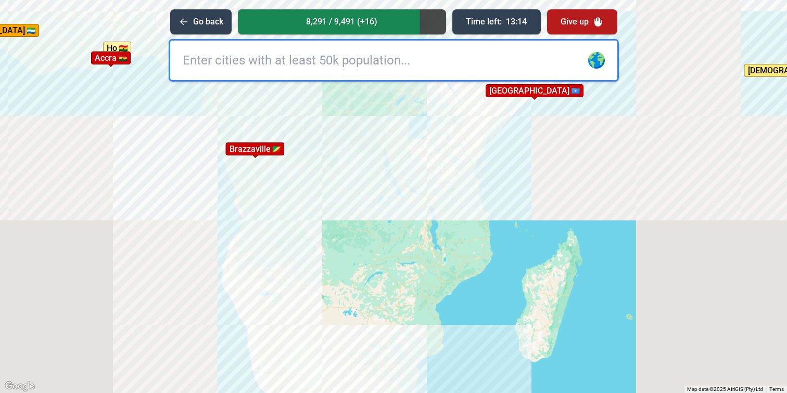
click at [422, 222] on div "To activate drag with keyboard, press Alt + Enter. Once in keyboard drag state,…" at bounding box center [393, 196] width 787 height 393
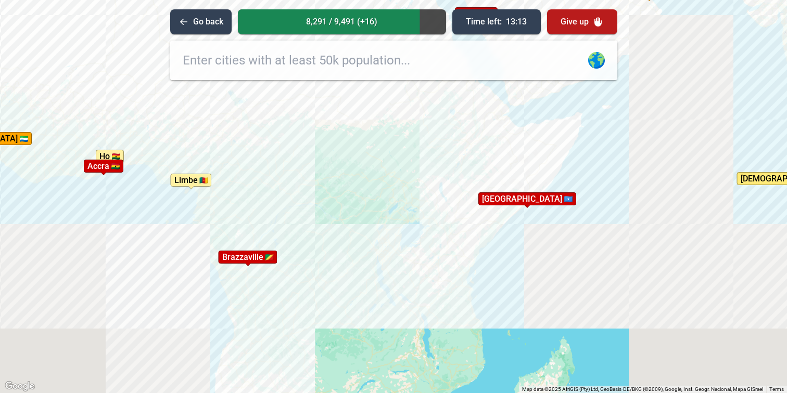
drag, startPoint x: 416, startPoint y: 176, endPoint x: 415, endPoint y: 271, distance: 94.7
click at [415, 271] on div "To activate drag with keyboard, press Alt + Enter. Once in keyboard drag state,…" at bounding box center [393, 196] width 787 height 393
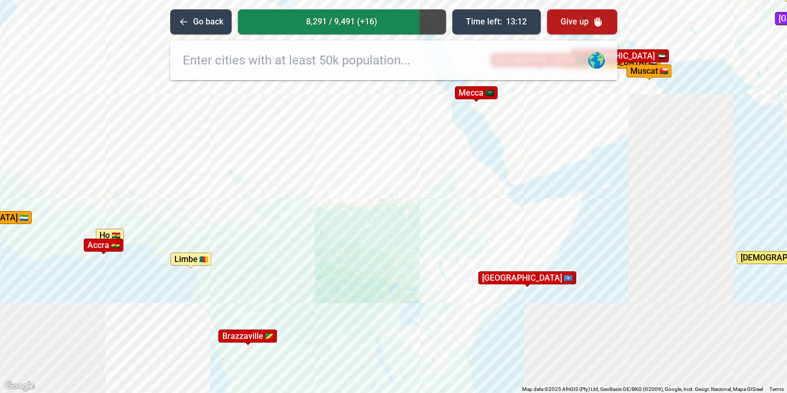
drag, startPoint x: 434, startPoint y: 170, endPoint x: 434, endPoint y: 255, distance: 84.3
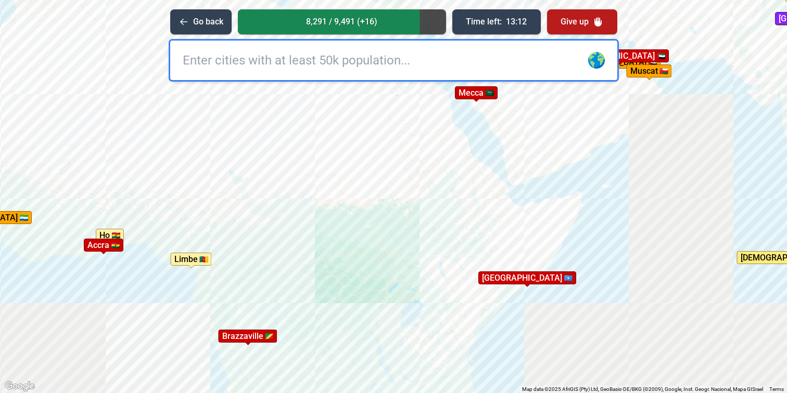
click at [434, 255] on div "To activate drag with keyboard, press Alt + Enter. Once in keyboard drag state,…" at bounding box center [393, 196] width 787 height 393
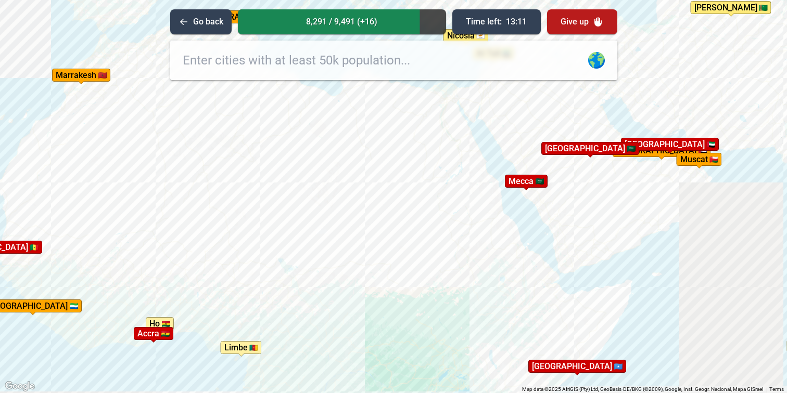
drag, startPoint x: 363, startPoint y: 186, endPoint x: 403, endPoint y: 294, distance: 115.6
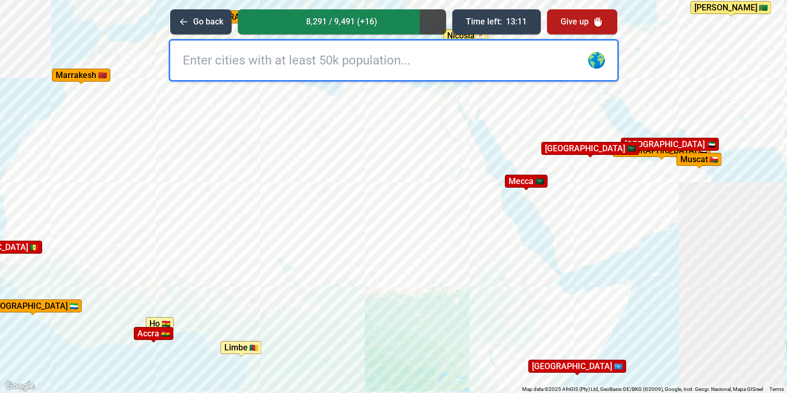
click at [406, 294] on div "To activate drag with keyboard, press Alt + Enter. Once in keyboard drag state,…" at bounding box center [393, 196] width 787 height 393
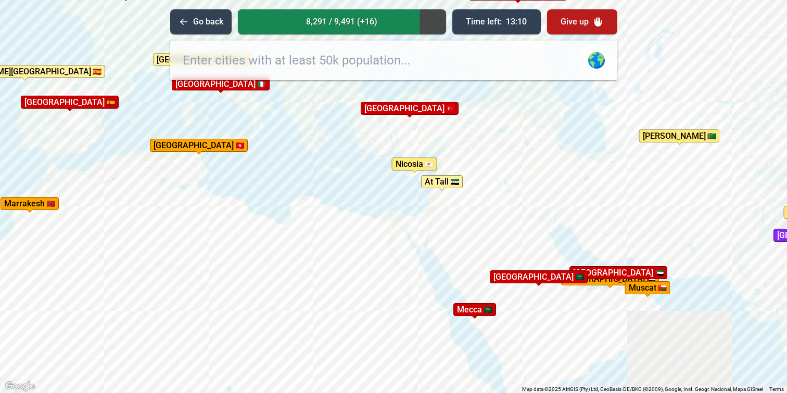
drag, startPoint x: 420, startPoint y: 196, endPoint x: 396, endPoint y: 250, distance: 59.2
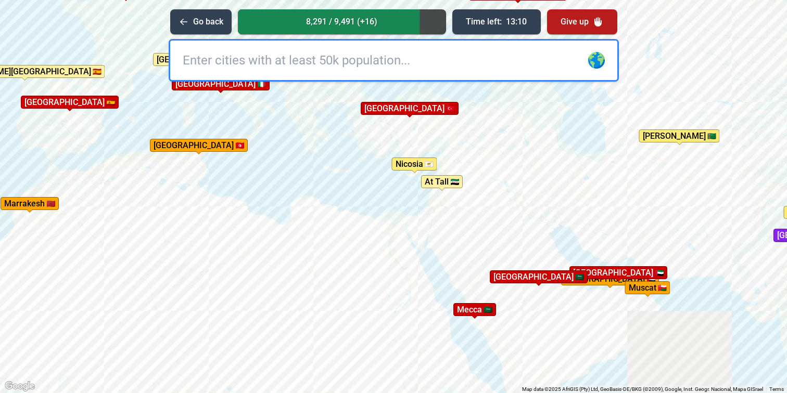
click at [396, 250] on div "To activate drag with keyboard, press Alt + Enter. Once in keyboard drag state,…" at bounding box center [393, 196] width 787 height 393
click at [405, 58] on input "text" at bounding box center [393, 61] width 447 height 40
type input "[GEOGRAPHIC_DATA]"
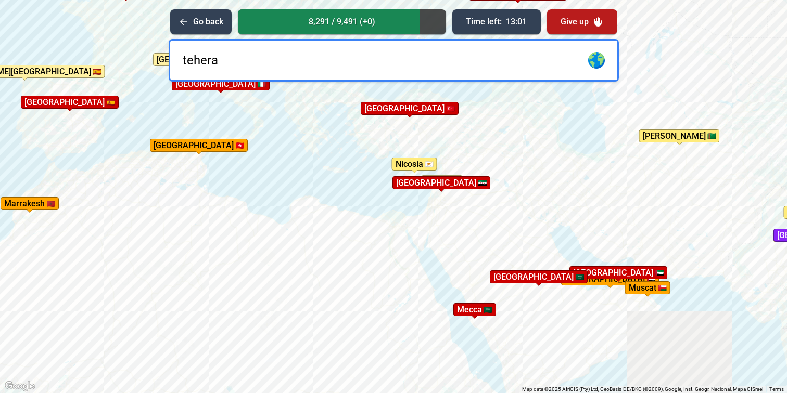
type input "[GEOGRAPHIC_DATA]"
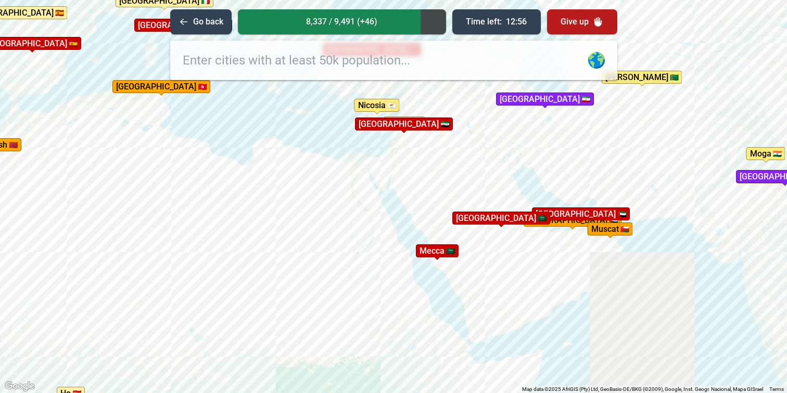
drag, startPoint x: 490, startPoint y: 167, endPoint x: 482, endPoint y: 136, distance: 31.8
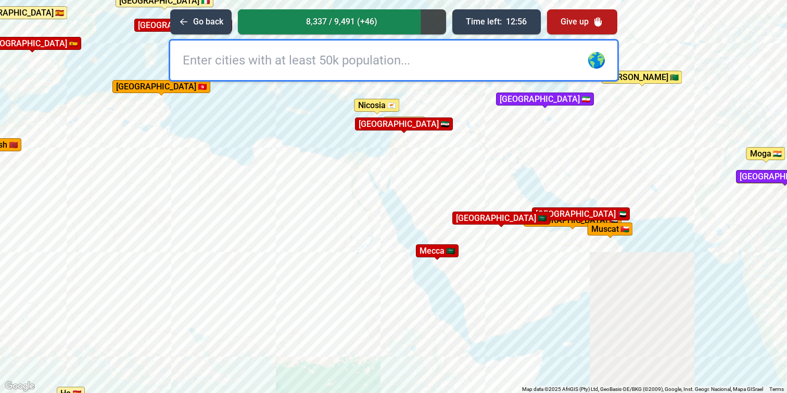
click at [482, 137] on div "To activate drag with keyboard, press Alt + Enter. Once in keyboard drag state,…" at bounding box center [393, 196] width 787 height 393
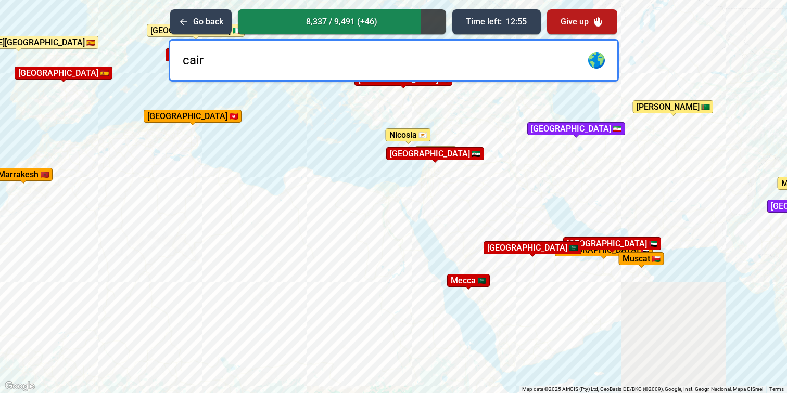
type input "[GEOGRAPHIC_DATA]"
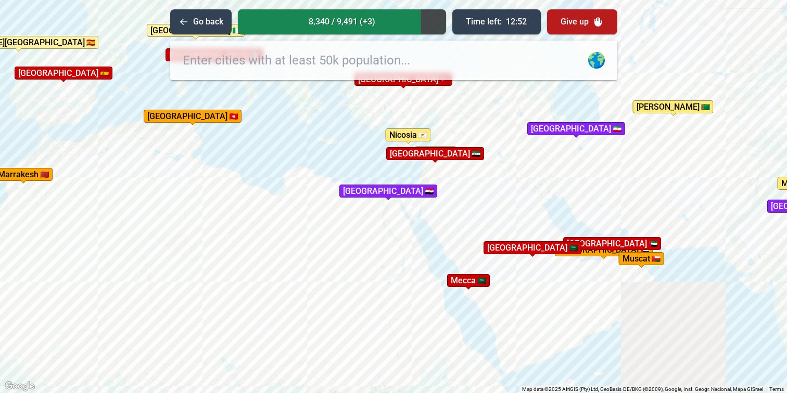
drag, startPoint x: 311, startPoint y: 136, endPoint x: 337, endPoint y: 150, distance: 29.1
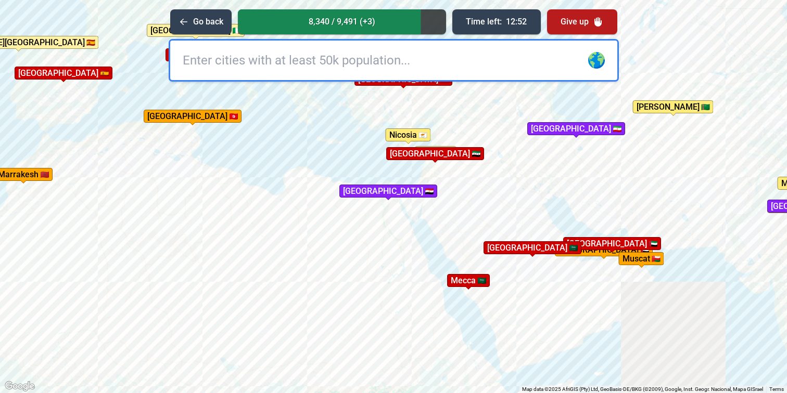
click at [337, 150] on div "To activate drag with keyboard, press Alt + Enter. Once in keyboard drag state,…" at bounding box center [393, 196] width 787 height 393
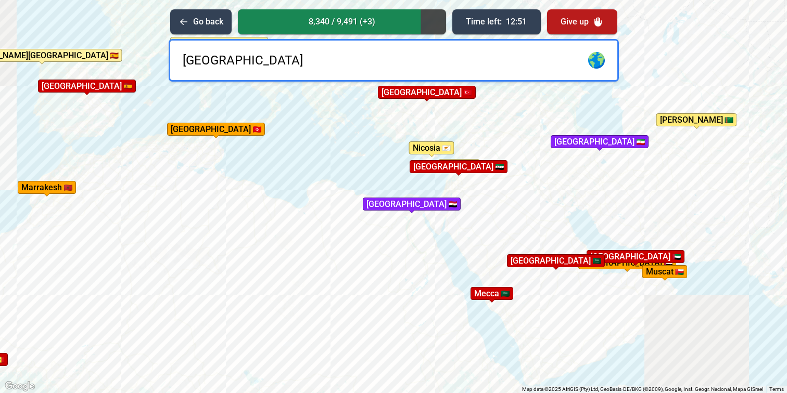
type input "[GEOGRAPHIC_DATA]"
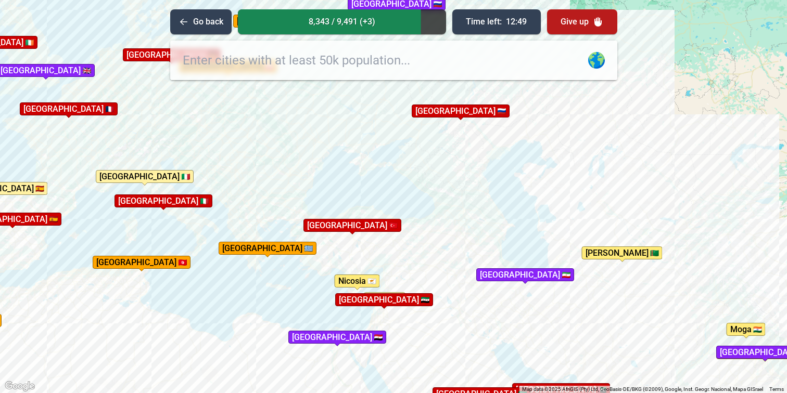
drag, startPoint x: 393, startPoint y: 153, endPoint x: 317, endPoint y: 288, distance: 155.2
click at [317, 288] on div "To activate drag with keyboard, press Alt + Enter. Once in keyboard drag state,…" at bounding box center [393, 196] width 787 height 393
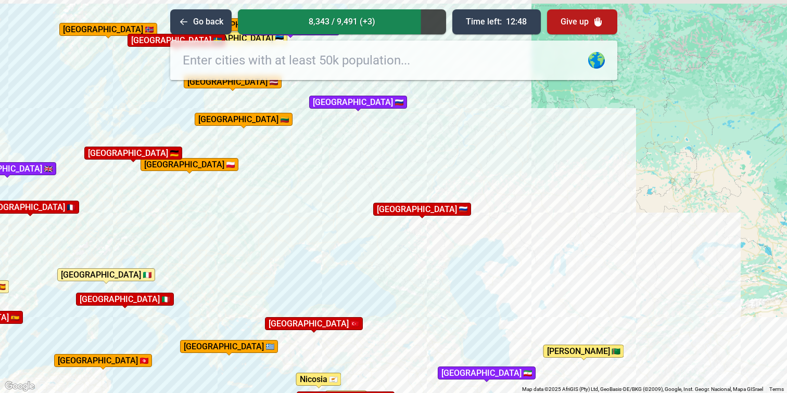
drag, startPoint x: 408, startPoint y: 196, endPoint x: 367, endPoint y: 298, distance: 109.3
click at [367, 298] on div "To activate drag with keyboard, press Alt + Enter. Once in keyboard drag state,…" at bounding box center [393, 196] width 787 height 393
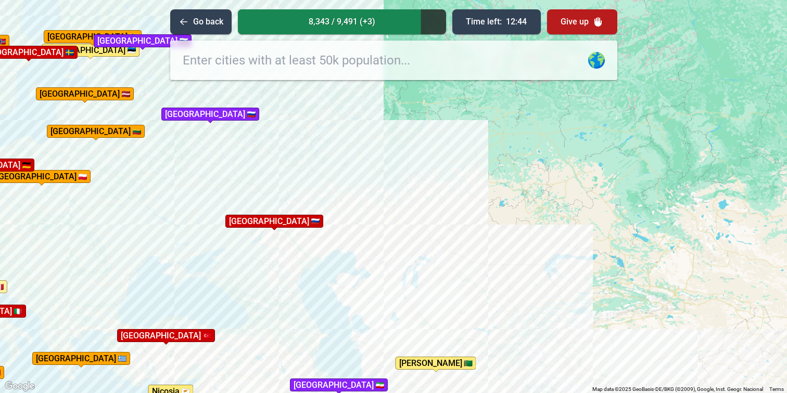
drag, startPoint x: 466, startPoint y: 181, endPoint x: 319, endPoint y: 195, distance: 148.4
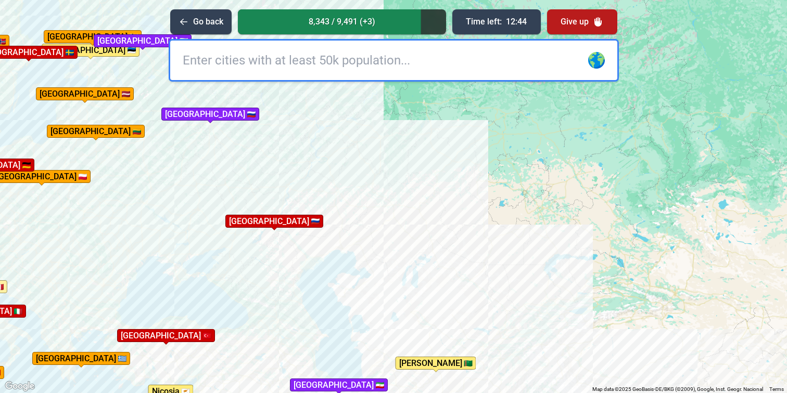
click at [319, 195] on div "To activate drag with keyboard, press Alt + Enter. Once in keyboard drag state,…" at bounding box center [393, 196] width 787 height 393
type input "omsk"
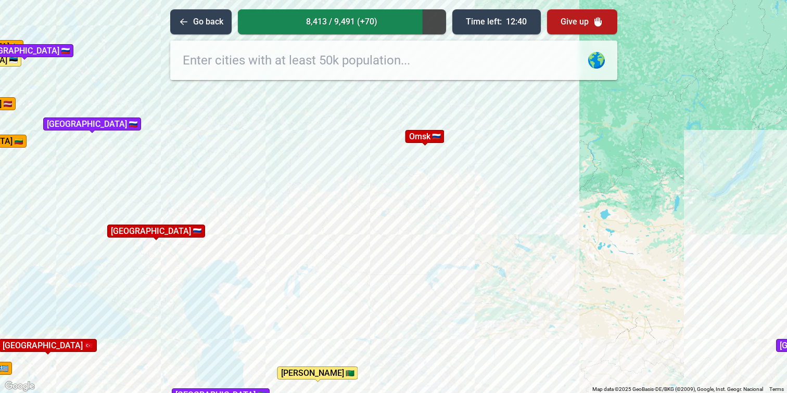
drag, startPoint x: 418, startPoint y: 205, endPoint x: 284, endPoint y: 215, distance: 134.2
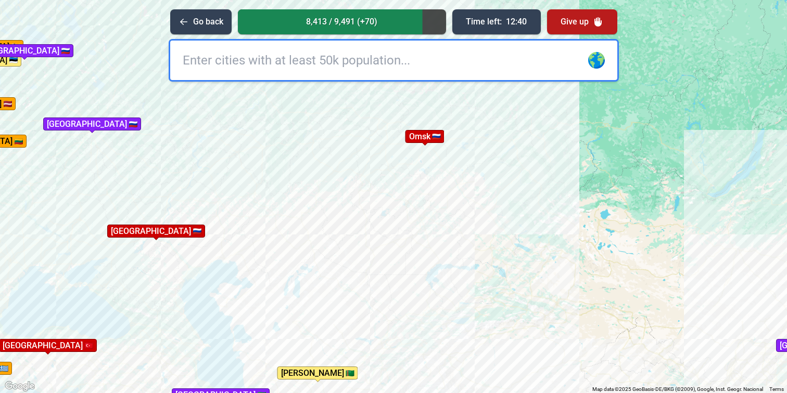
click at [284, 215] on div "To activate drag with keyboard, press Alt + Enter. Once in keyboard drag state,…" at bounding box center [393, 196] width 787 height 393
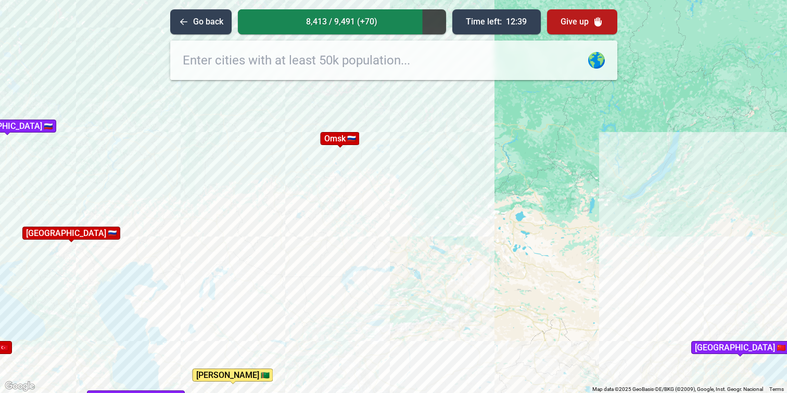
drag, startPoint x: 413, startPoint y: 215, endPoint x: 263, endPoint y: 203, distance: 149.9
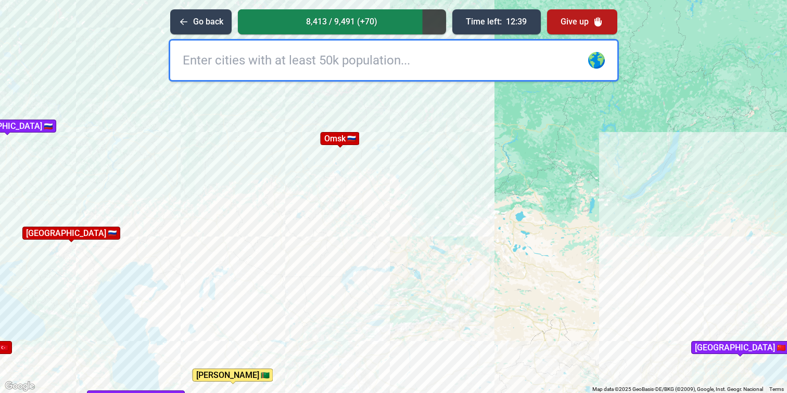
click at [264, 204] on div "To activate drag with keyboard, press Alt + Enter. Once in keyboard drag state,…" at bounding box center [393, 196] width 787 height 393
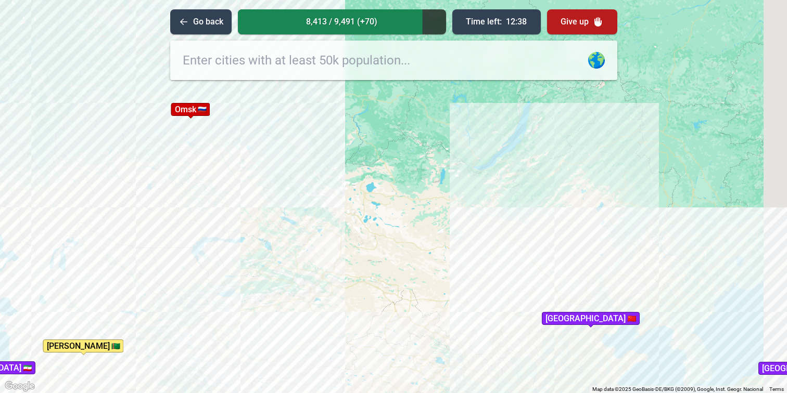
drag, startPoint x: 351, startPoint y: 197, endPoint x: 274, endPoint y: 184, distance: 78.6
click at [274, 184] on div "To activate drag with keyboard, press Alt + Enter. Once in keyboard drag state,…" at bounding box center [393, 196] width 787 height 393
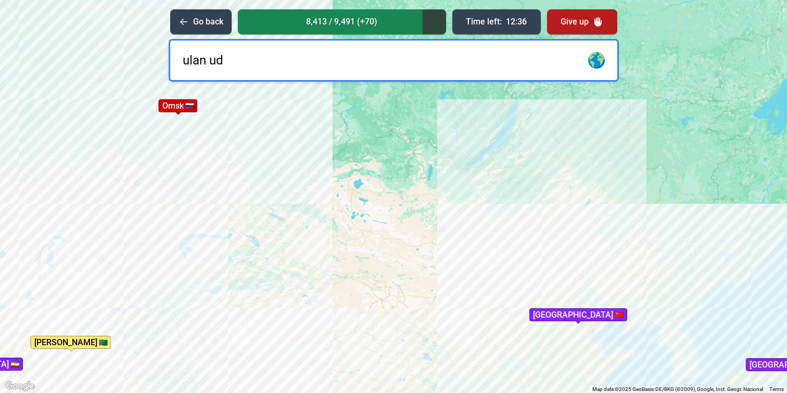
type input "ulan ude"
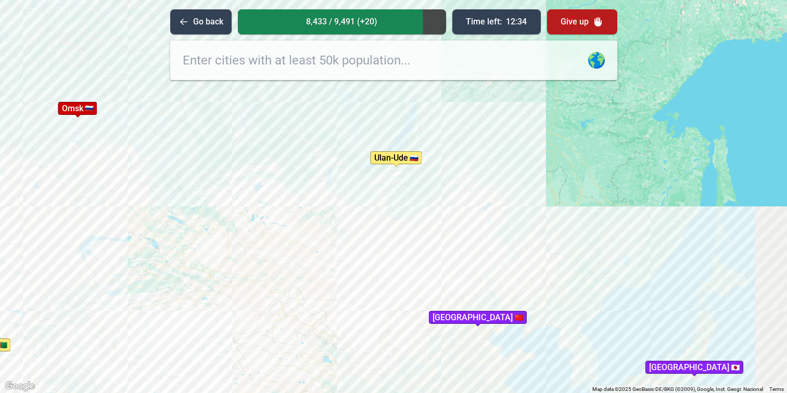
drag, startPoint x: 418, startPoint y: 176, endPoint x: 317, endPoint y: 179, distance: 101.0
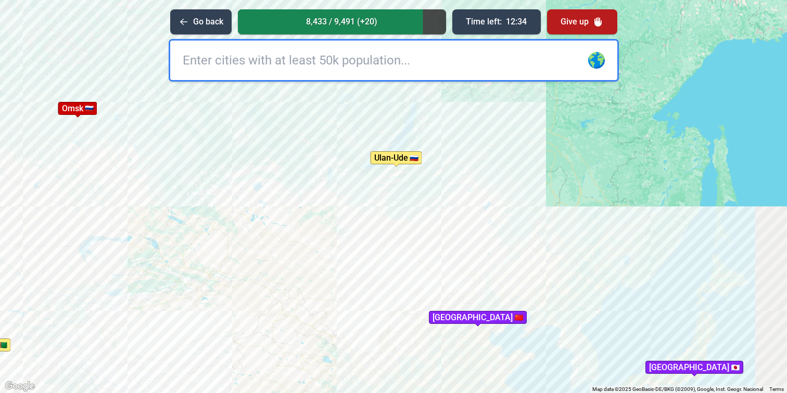
click at [317, 179] on div "To activate drag with keyboard, press Alt + Enter. Once in keyboard drag state,…" at bounding box center [393, 196] width 787 height 393
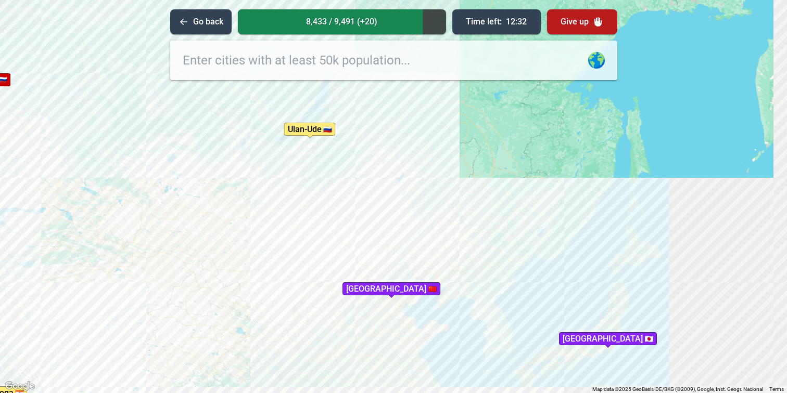
drag, startPoint x: 407, startPoint y: 240, endPoint x: 320, endPoint y: 211, distance: 91.0
click at [320, 211] on div "To activate drag with keyboard, press Alt + Enter. Once in keyboard drag state,…" at bounding box center [393, 196] width 787 height 393
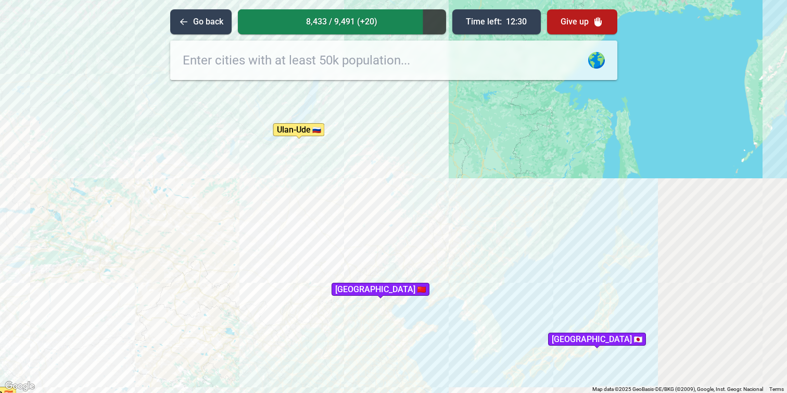
drag, startPoint x: 448, startPoint y: 206, endPoint x: 433, endPoint y: 207, distance: 15.1
click at [433, 207] on div "To activate drag with keyboard, press Alt + Enter. Once in keyboard drag state,…" at bounding box center [393, 196] width 787 height 393
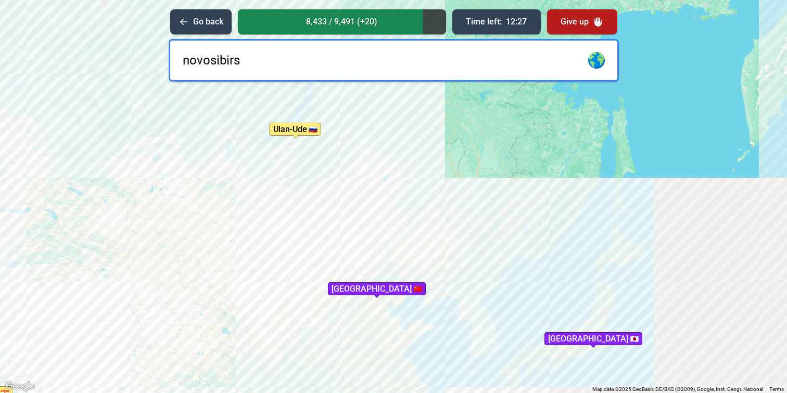
type input "novosibirsk"
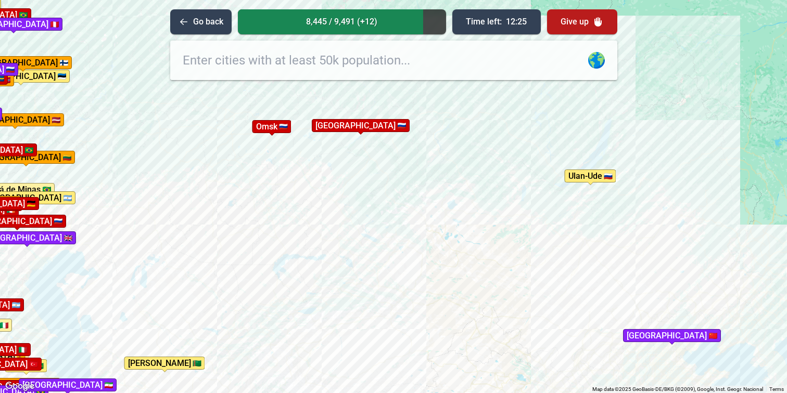
drag, startPoint x: 261, startPoint y: 225, endPoint x: 558, endPoint y: 272, distance: 300.4
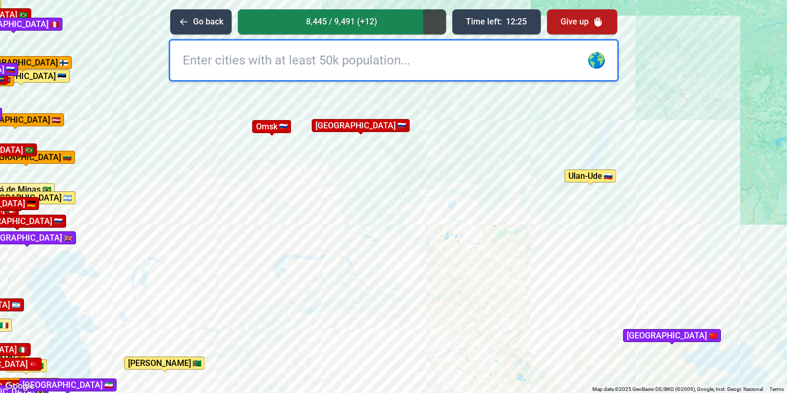
click at [558, 272] on div "To activate drag with keyboard, press Alt + Enter. Once in keyboard drag state,…" at bounding box center [393, 196] width 787 height 393
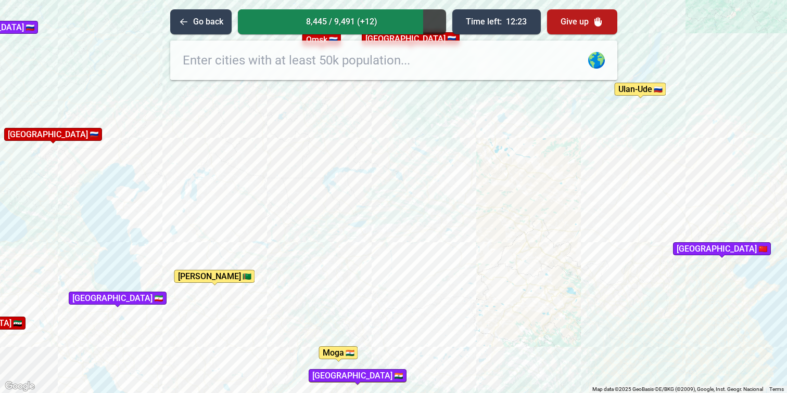
drag, startPoint x: 278, startPoint y: 236, endPoint x: 326, endPoint y: 136, distance: 110.8
click at [326, 135] on div "To activate drag with keyboard, press Alt + Enter. Once in keyboard drag state,…" at bounding box center [393, 196] width 787 height 393
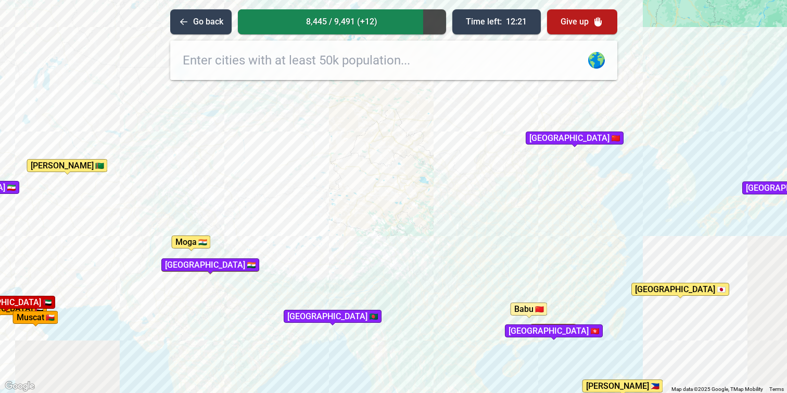
drag, startPoint x: 400, startPoint y: 222, endPoint x: 263, endPoint y: 127, distance: 166.8
click at [263, 127] on div "To activate drag with keyboard, press Alt + Enter. Once in keyboard drag state,…" at bounding box center [393, 196] width 787 height 393
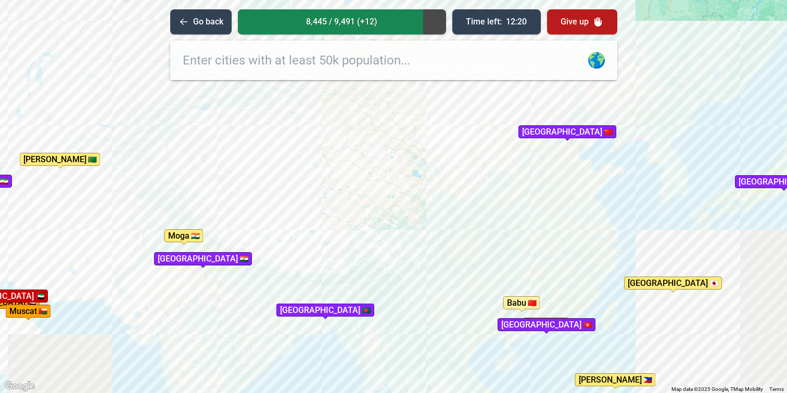
drag, startPoint x: 320, startPoint y: 236, endPoint x: 322, endPoint y: 220, distance: 16.3
click at [319, 234] on div "To activate drag with keyboard, press Alt + Enter. Once in keyboard drag state,…" at bounding box center [393, 196] width 787 height 393
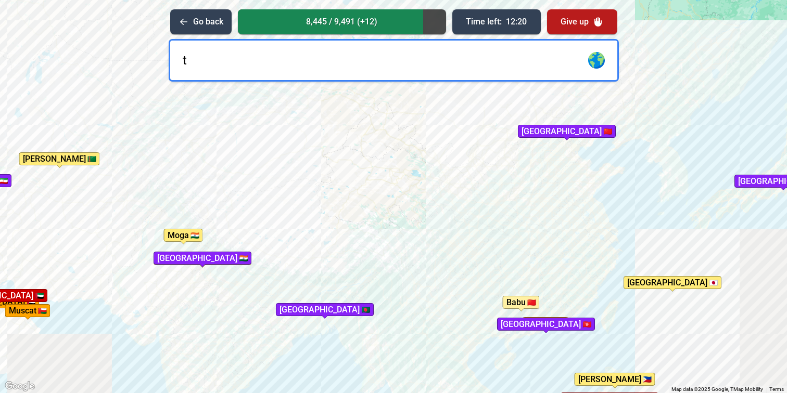
type input "tu"
type input "l"
type input "tul"
type input "s"
type input "u"
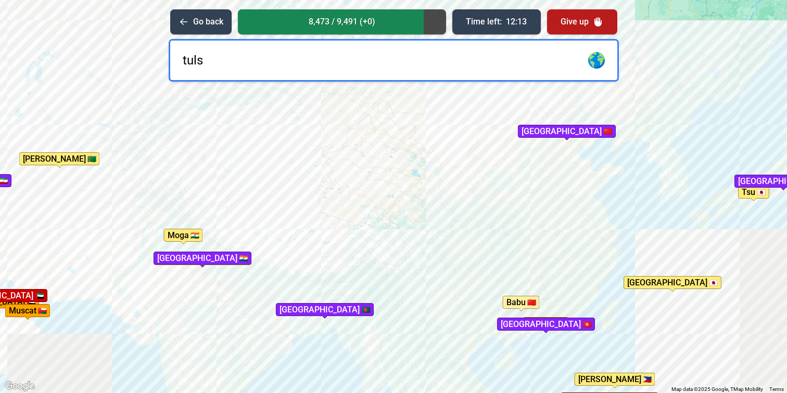
type input "tulsa"
type input "[GEOGRAPHIC_DATA]"
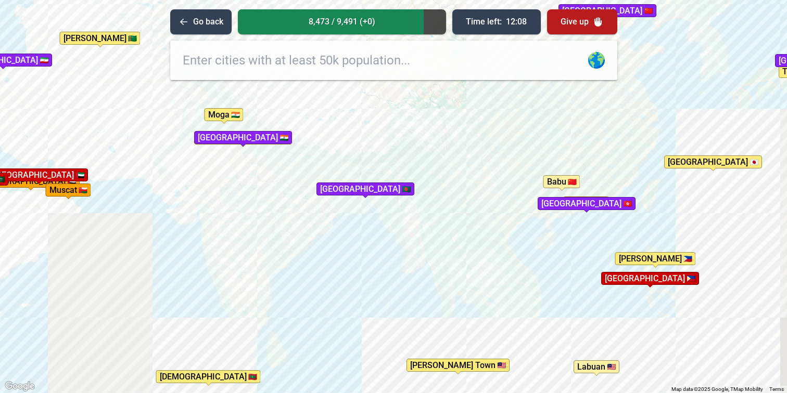
drag, startPoint x: 286, startPoint y: 284, endPoint x: 337, endPoint y: 137, distance: 155.6
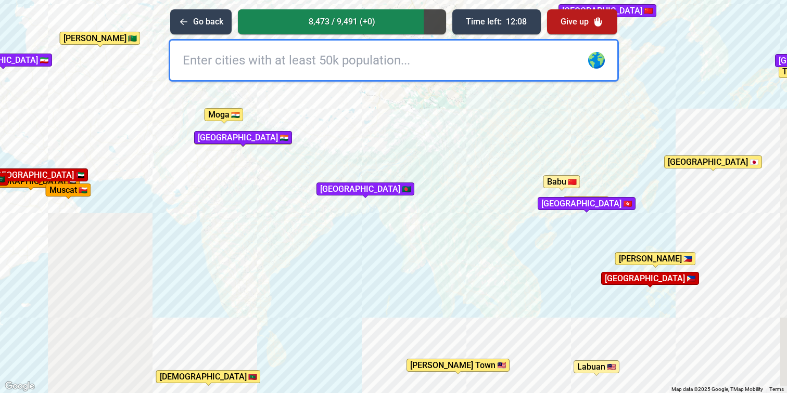
click at [337, 137] on div "To activate drag with keyboard, press Alt + Enter. Once in keyboard drag state,…" at bounding box center [393, 196] width 787 height 393
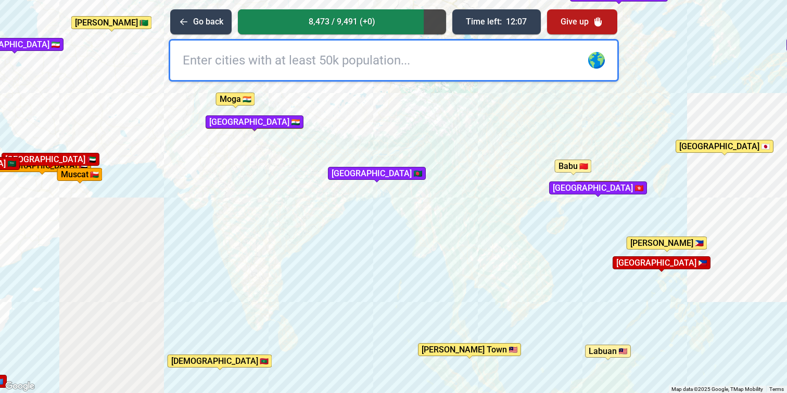
click at [351, 57] on input "text" at bounding box center [393, 61] width 447 height 40
type input "[GEOGRAPHIC_DATA]"
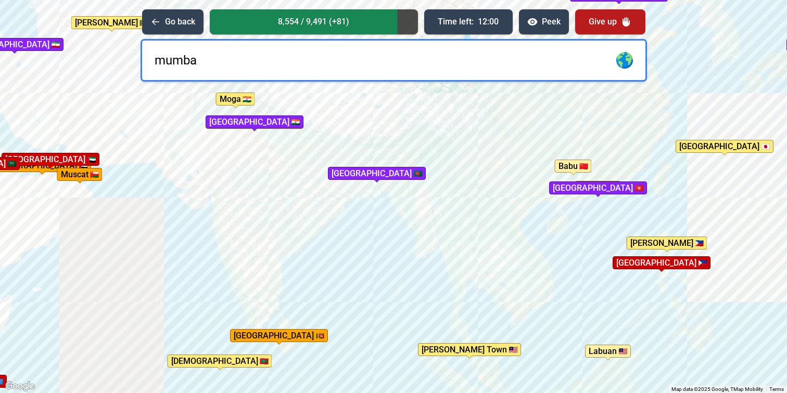
type input "[GEOGRAPHIC_DATA]"
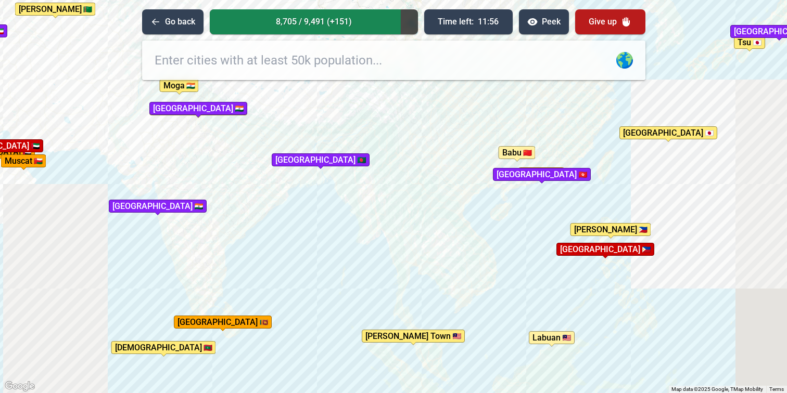
drag, startPoint x: 417, startPoint y: 234, endPoint x: 355, endPoint y: 219, distance: 63.4
click at [356, 219] on div "To activate drag with keyboard, press Alt + Enter. Once in keyboard drag state,…" at bounding box center [393, 196] width 787 height 393
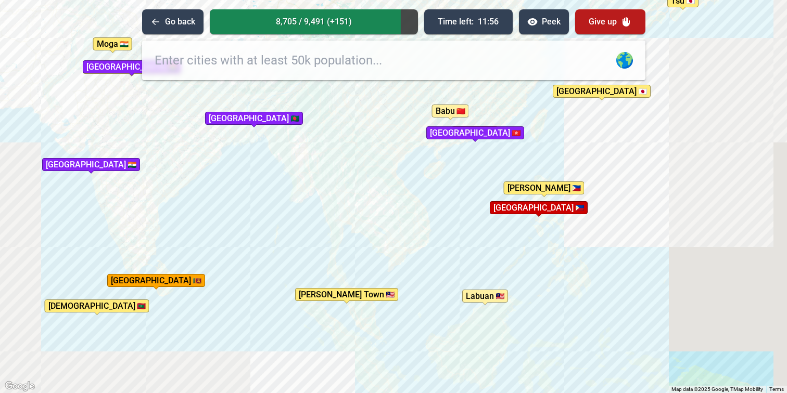
drag, startPoint x: 355, startPoint y: 219, endPoint x: 286, endPoint y: 175, distance: 82.3
click at [286, 175] on div "To activate drag with keyboard, press Alt + Enter. Once in keyboard drag state,…" at bounding box center [393, 196] width 787 height 393
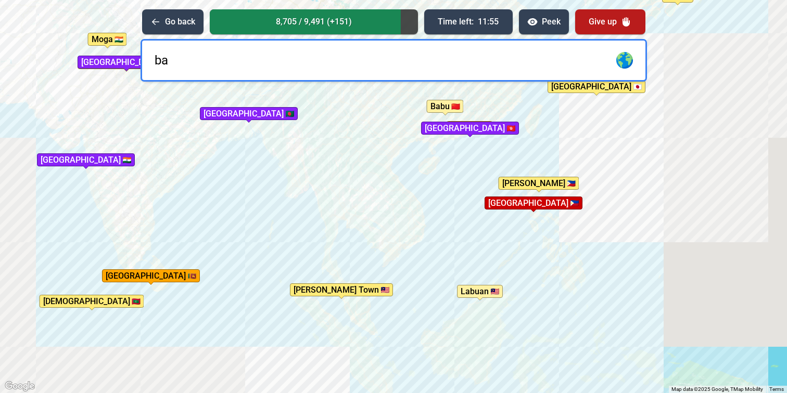
type input "ban"
type input "g"
type input "[GEOGRAPHIC_DATA]"
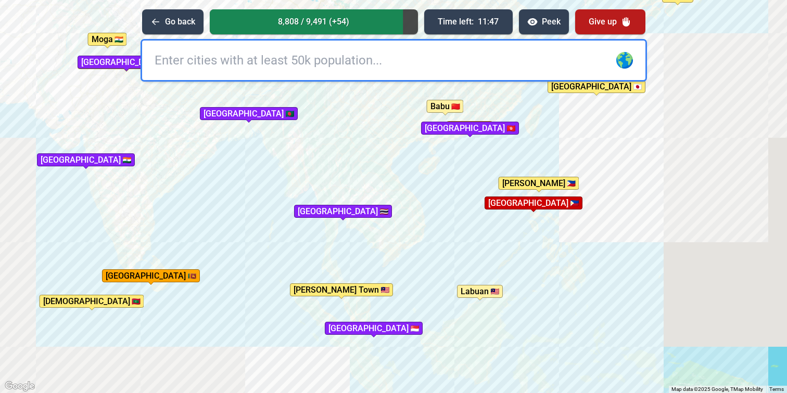
type input "k"
type input "[GEOGRAPHIC_DATA]"
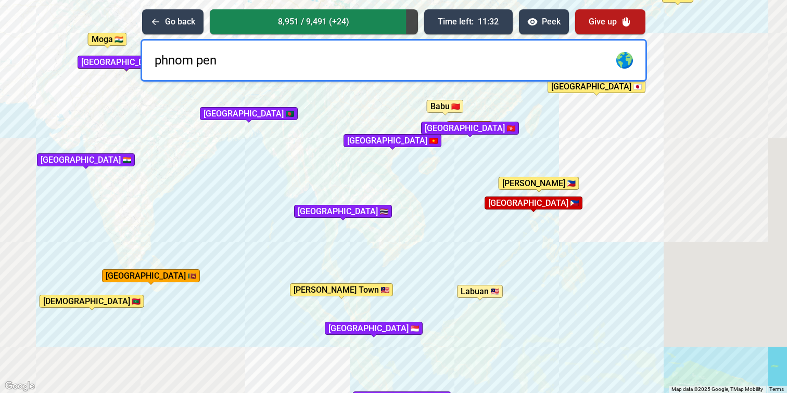
type input "phnom penh"
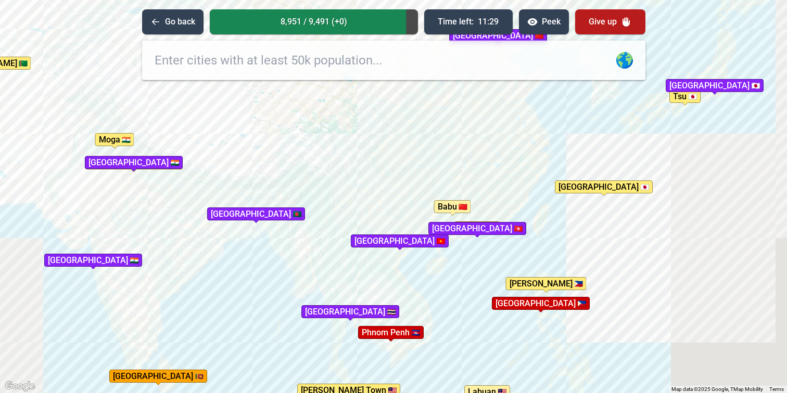
drag, startPoint x: 308, startPoint y: 170, endPoint x: 315, endPoint y: 271, distance: 101.8
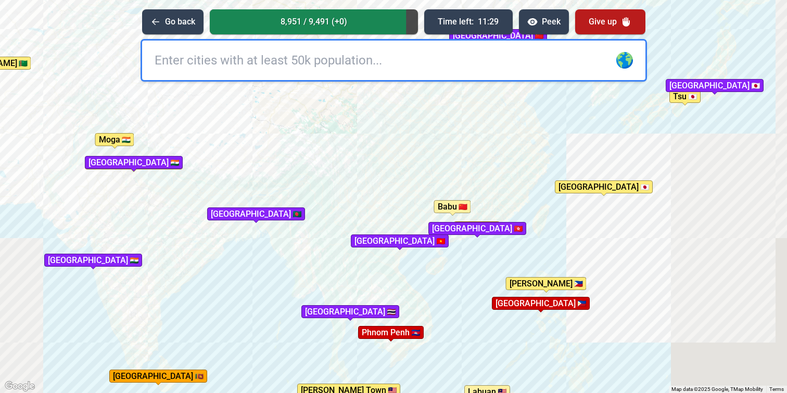
click at [315, 271] on div "To activate drag with keyboard, press Alt + Enter. Once in keyboard drag state,…" at bounding box center [393, 196] width 787 height 393
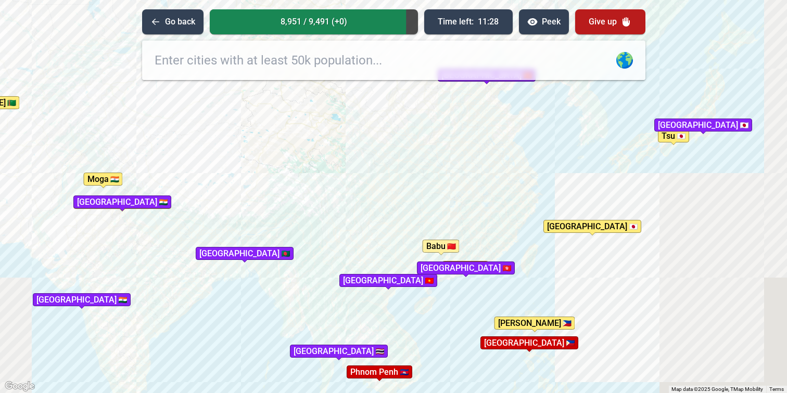
drag, startPoint x: 340, startPoint y: 204, endPoint x: 328, endPoint y: 246, distance: 44.3
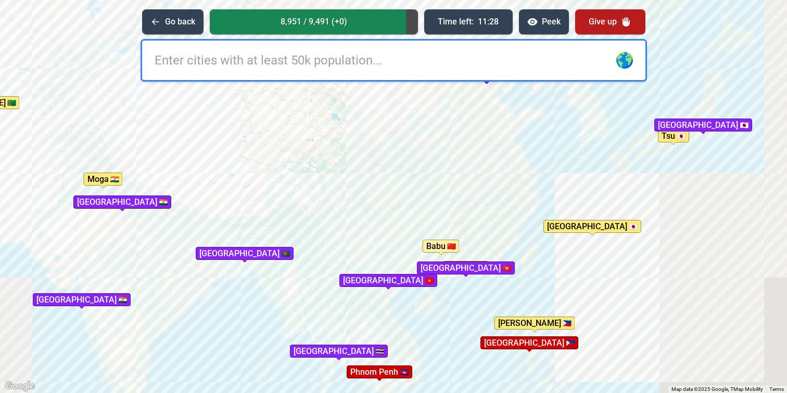
click at [328, 246] on div "To activate drag with keyboard, press Alt + Enter. Once in keyboard drag state,…" at bounding box center [393, 196] width 787 height 393
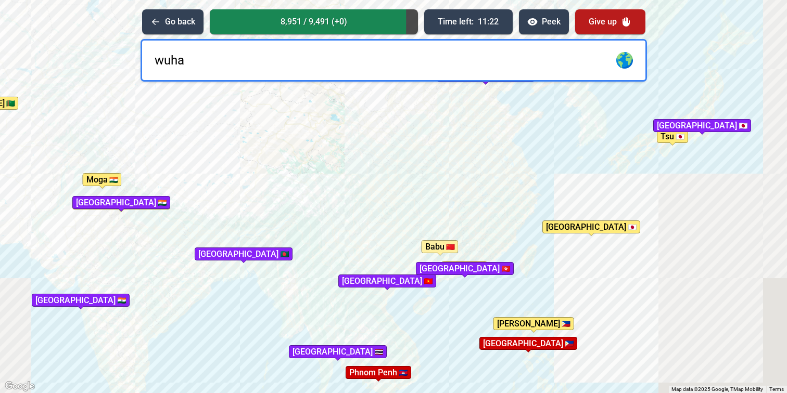
type input "wuhan"
type input "shan"
type input "g"
type input "[GEOGRAPHIC_DATA]"
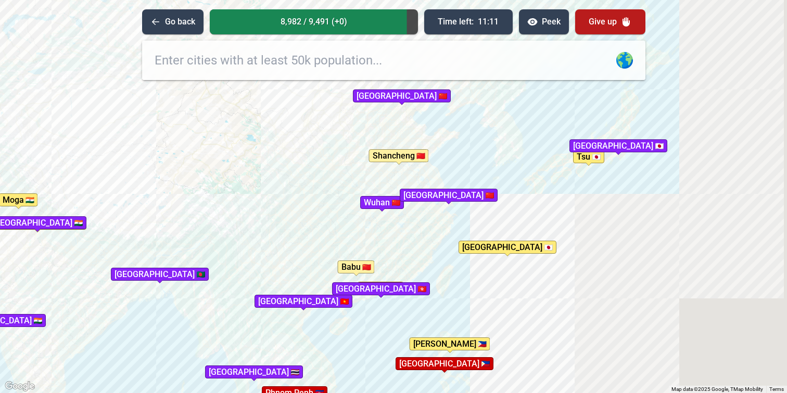
drag, startPoint x: 584, startPoint y: 199, endPoint x: 494, endPoint y: 218, distance: 92.0
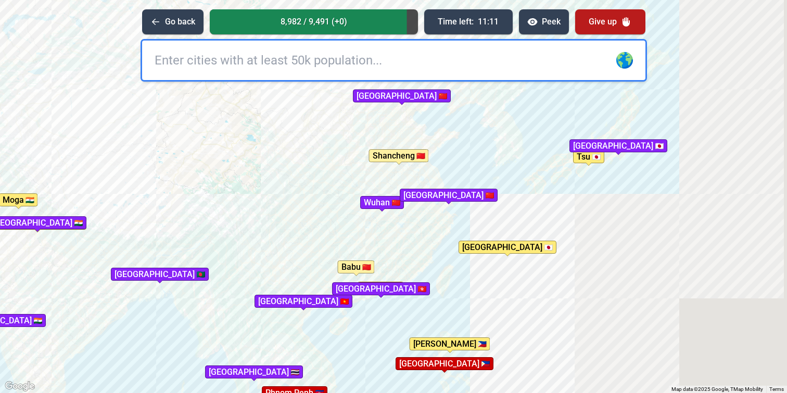
click at [494, 218] on div "To activate drag with keyboard, press Alt + Enter. Once in keyboard drag state,…" at bounding box center [393, 196] width 787 height 393
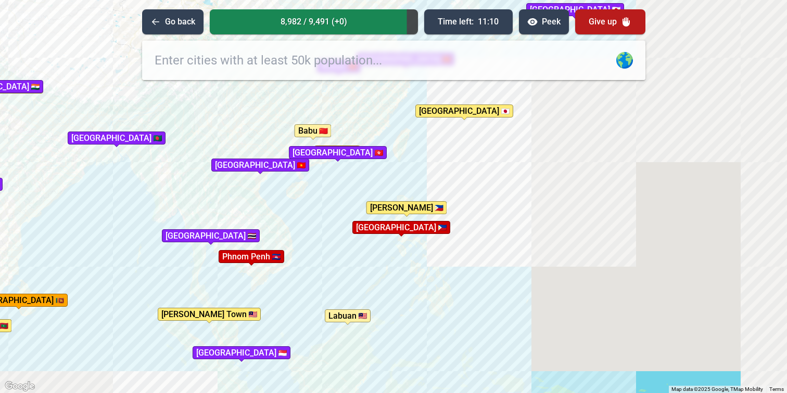
drag, startPoint x: 494, startPoint y: 218, endPoint x: 455, endPoint y: 81, distance: 141.7
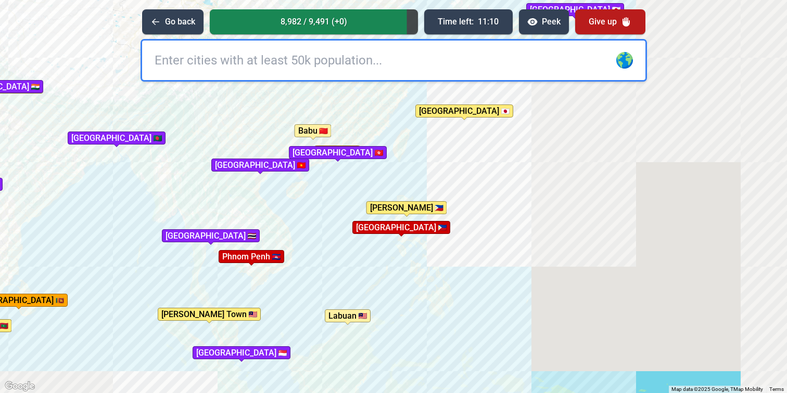
click at [455, 81] on div "To activate drag with keyboard, press Alt + Enter. Once in keyboard drag state,…" at bounding box center [393, 196] width 787 height 393
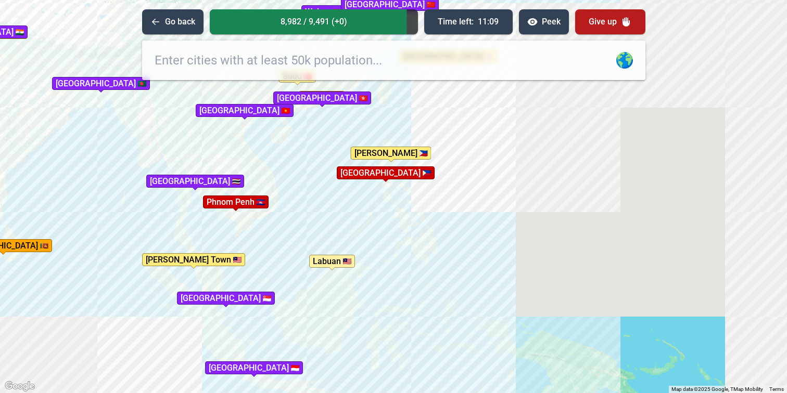
drag, startPoint x: 431, startPoint y: 232, endPoint x: 426, endPoint y: 220, distance: 12.4
click at [426, 220] on div "To activate drag with keyboard, press Alt + Enter. Once in keyboard drag state,…" at bounding box center [393, 196] width 787 height 393
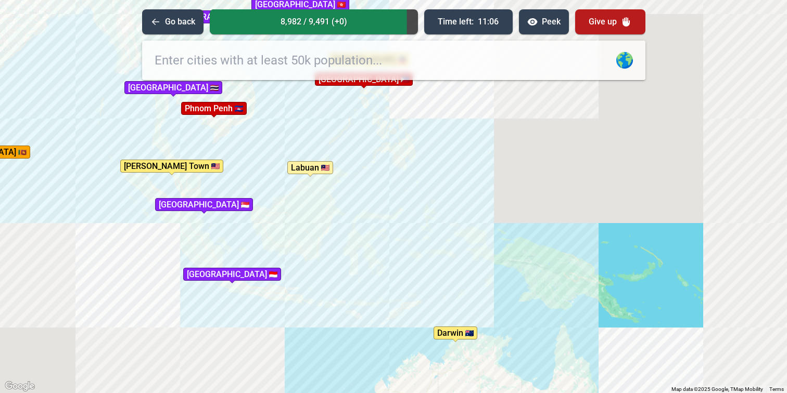
drag, startPoint x: 397, startPoint y: 247, endPoint x: 375, endPoint y: 145, distance: 104.4
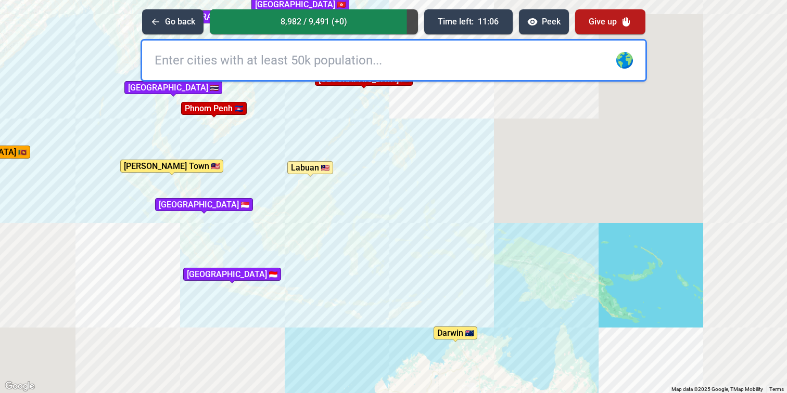
click at [375, 145] on div "To activate drag with keyboard, press Alt + Enter. Once in keyboard drag state,…" at bounding box center [393, 196] width 787 height 393
click at [372, 59] on input "text" at bounding box center [393, 61] width 503 height 40
type input "ba"
type input "l"
type input "bali"
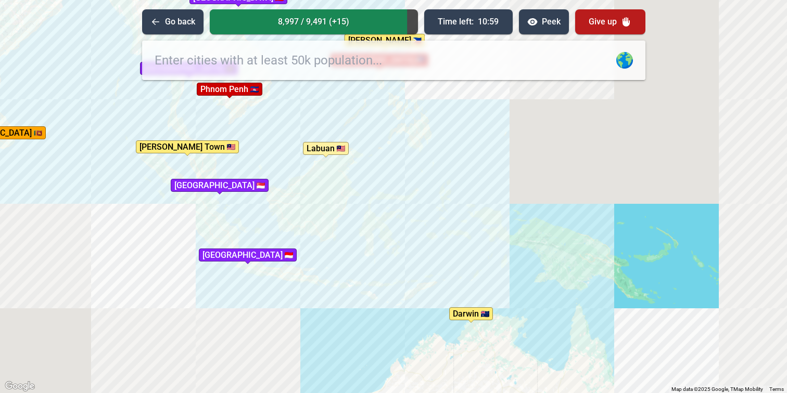
drag, startPoint x: 314, startPoint y: 109, endPoint x: 326, endPoint y: 85, distance: 26.3
click at [326, 85] on div "To activate drag with keyboard, press Alt + Enter. Once in keyboard drag state,…" at bounding box center [393, 196] width 787 height 393
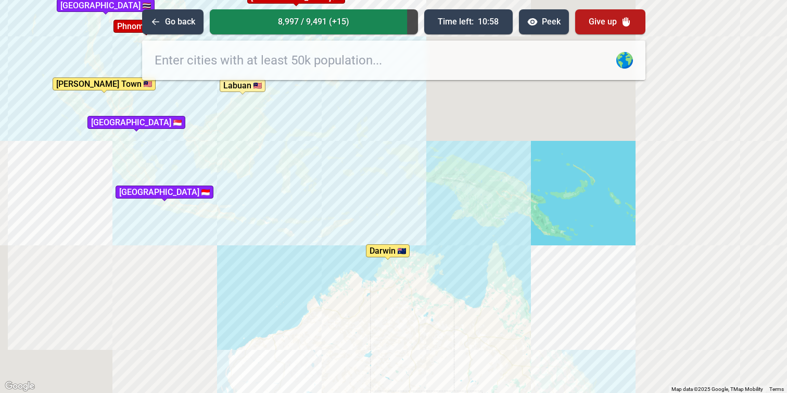
drag, startPoint x: 404, startPoint y: 206, endPoint x: 338, endPoint y: 155, distance: 83.1
click at [338, 155] on div "To activate drag with keyboard, press Alt + Enter. Once in keyboard drag state,…" at bounding box center [393, 196] width 787 height 393
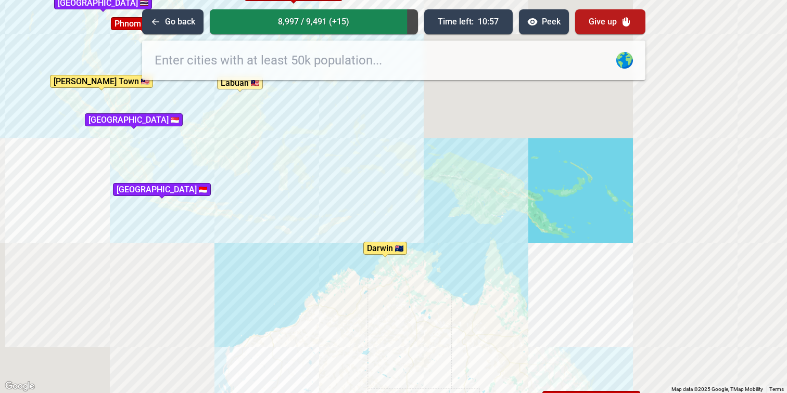
click at [442, 210] on div "To activate drag with keyboard, press Alt + Enter. Once in keyboard drag state,…" at bounding box center [393, 196] width 787 height 393
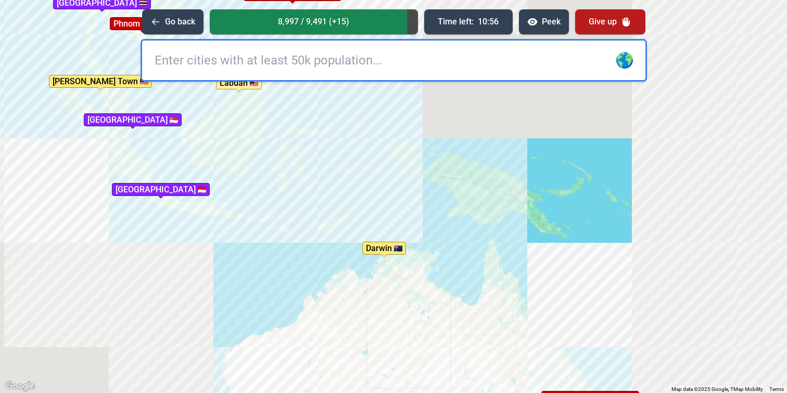
click at [423, 63] on input "text" at bounding box center [393, 61] width 503 height 40
type input "p"
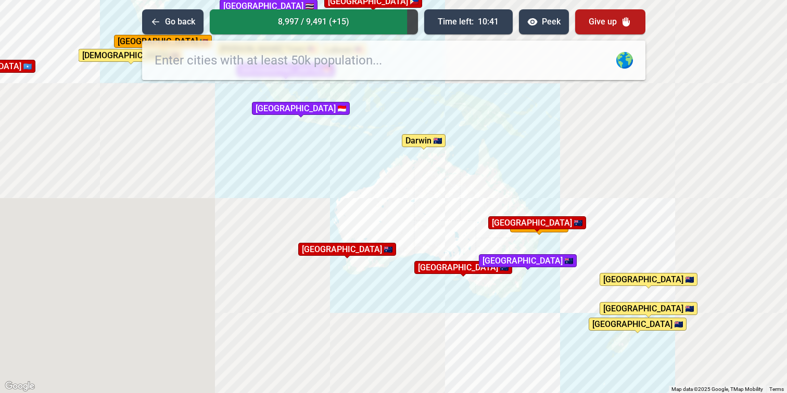
drag, startPoint x: 546, startPoint y: 265, endPoint x: 512, endPoint y: 151, distance: 119.1
click at [512, 151] on div "To activate drag with keyboard, press Alt + Enter. Once in keyboard drag state,…" at bounding box center [393, 196] width 787 height 393
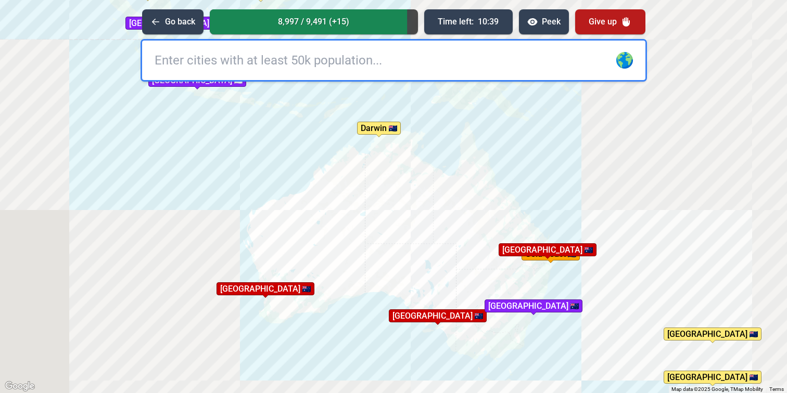
click at [407, 60] on input "text" at bounding box center [393, 61] width 503 height 40
type input "v"
type input "[GEOGRAPHIC_DATA]"
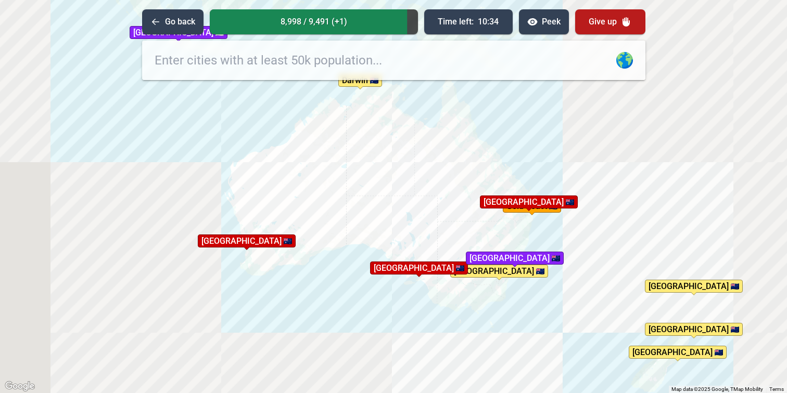
drag, startPoint x: 424, startPoint y: 157, endPoint x: 403, endPoint y: 106, distance: 55.4
click at [403, 106] on div "To activate drag with keyboard, press Alt + Enter. Once in keyboard drag state,…" at bounding box center [393, 196] width 787 height 393
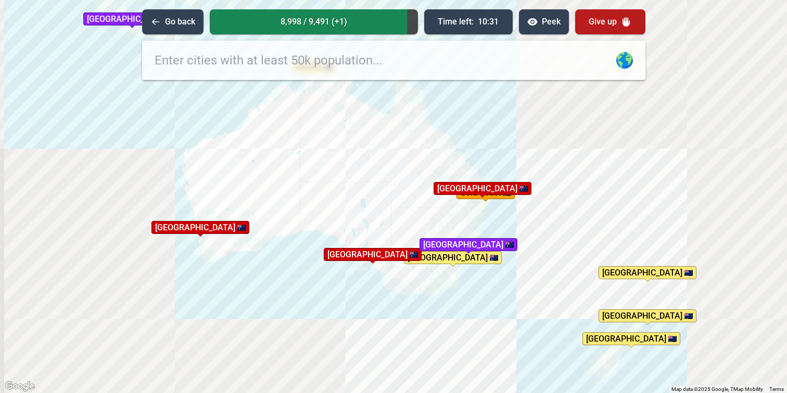
drag, startPoint x: 434, startPoint y: 138, endPoint x: 386, endPoint y: 125, distance: 50.1
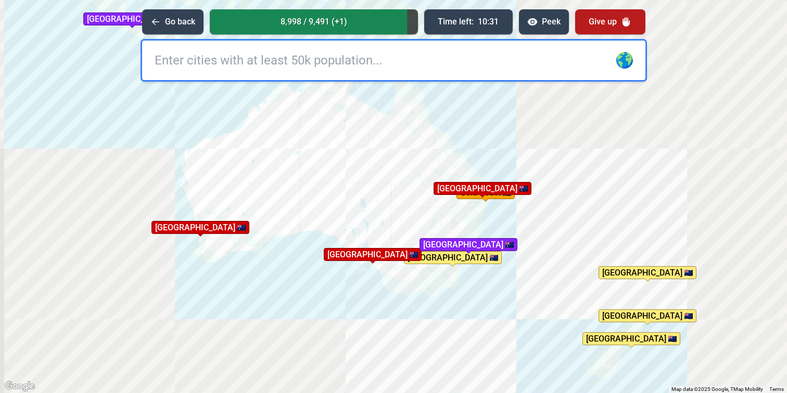
click at [386, 125] on div "To activate drag with keyboard, press Alt + Enter. Once in keyboard drag state,…" at bounding box center [393, 196] width 787 height 393
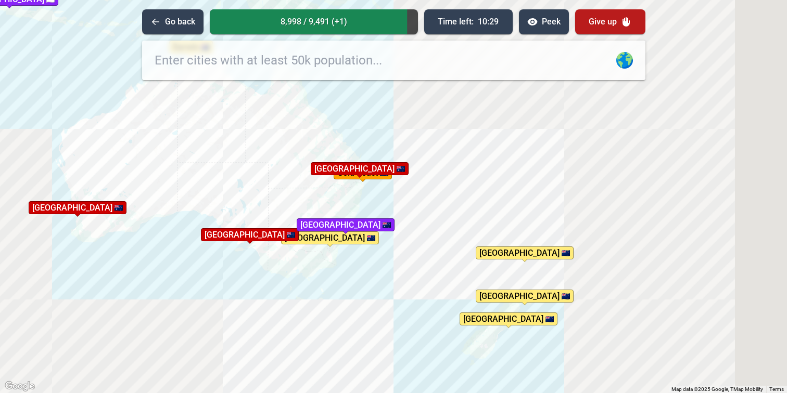
drag, startPoint x: 530, startPoint y: 139, endPoint x: 407, endPoint y: 120, distance: 125.4
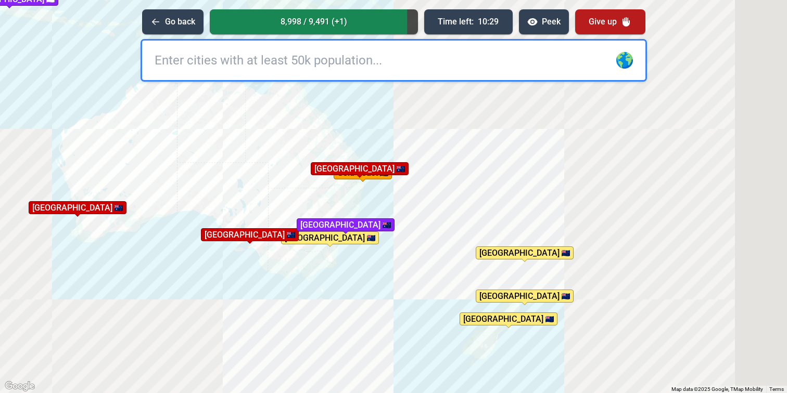
click at [407, 120] on div "To activate drag with keyboard, press Alt + Enter. Once in keyboard drag state,…" at bounding box center [393, 196] width 787 height 393
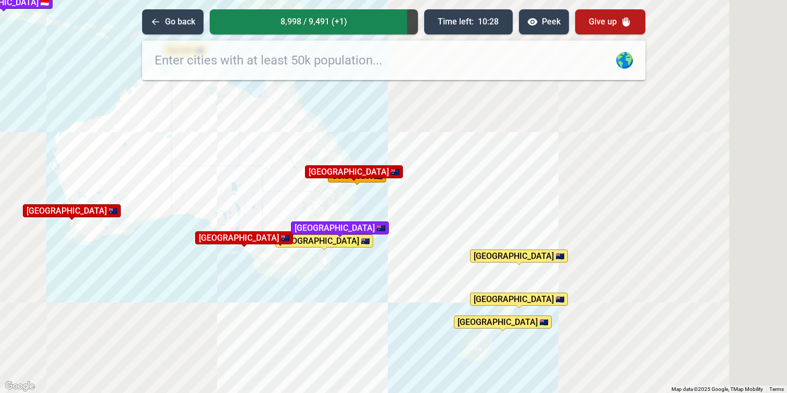
drag, startPoint x: 517, startPoint y: 172, endPoint x: 495, endPoint y: 184, distance: 25.1
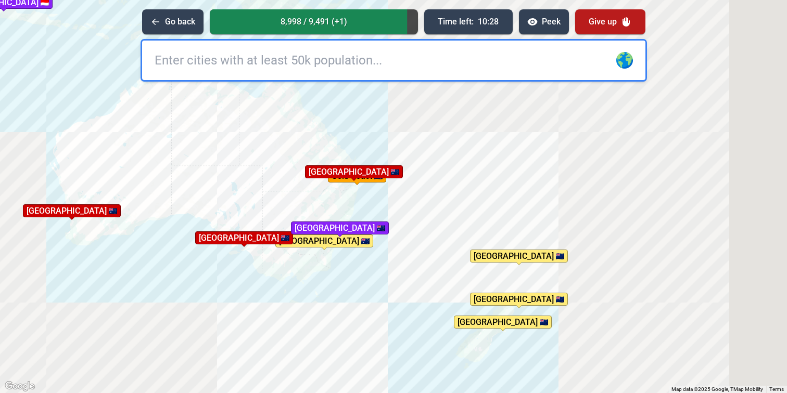
click at [495, 184] on div "To activate drag with keyboard, press Alt + Enter. Once in keyboard drag state,…" at bounding box center [393, 196] width 787 height 393
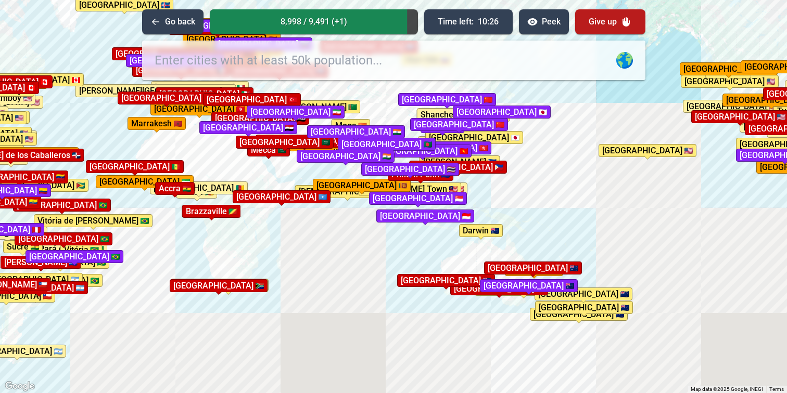
drag, startPoint x: 269, startPoint y: 139, endPoint x: 382, endPoint y: 257, distance: 162.3
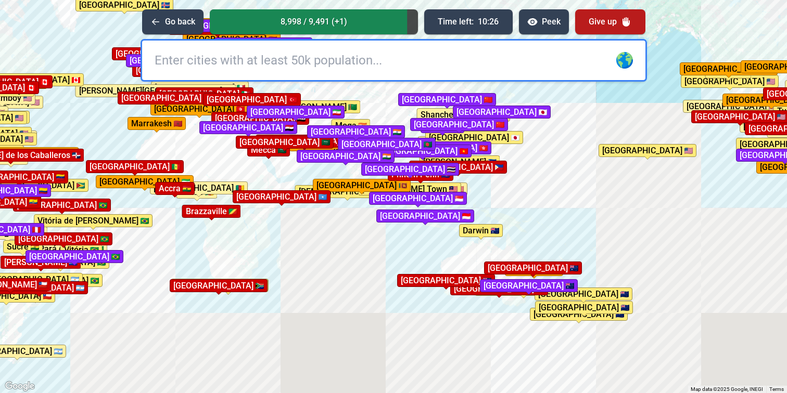
click at [382, 257] on div "To activate drag with keyboard, press Alt + Enter. Once in keyboard drag state,…" at bounding box center [393, 196] width 787 height 393
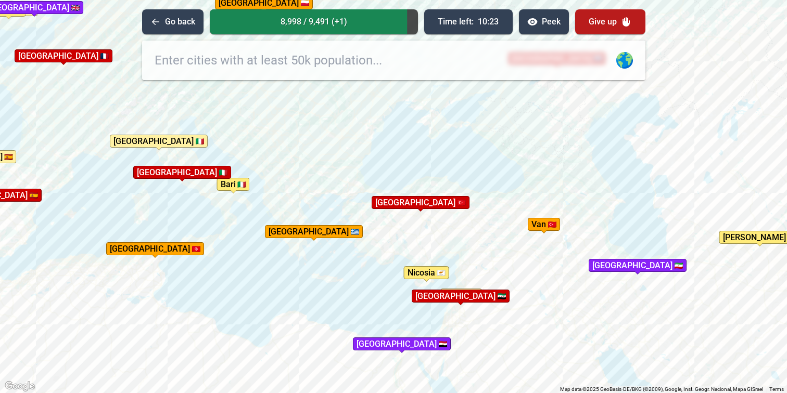
drag, startPoint x: 289, startPoint y: 126, endPoint x: 312, endPoint y: 205, distance: 82.4
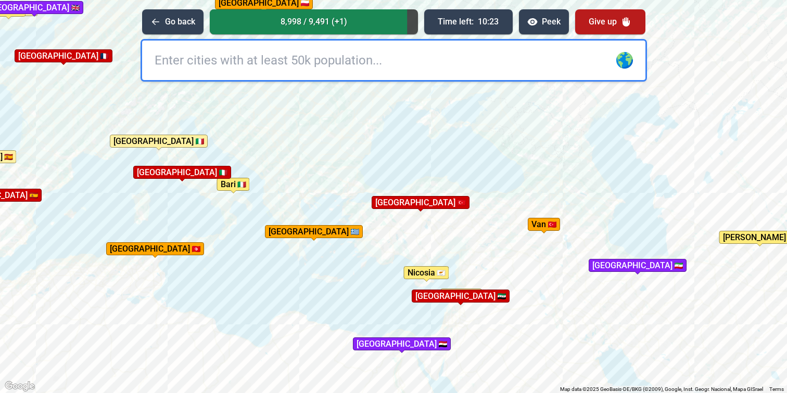
click at [312, 205] on div "To activate drag with keyboard, press Alt + Enter. Once in keyboard drag state,…" at bounding box center [393, 196] width 787 height 393
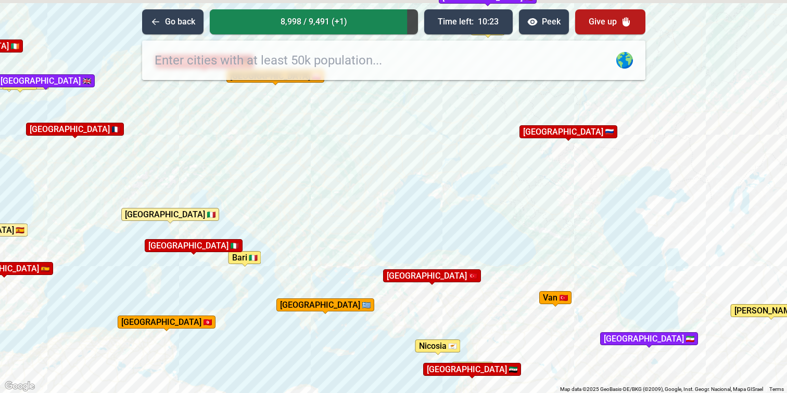
drag, startPoint x: 257, startPoint y: 147, endPoint x: 295, endPoint y: 269, distance: 128.2
click at [295, 269] on div "To activate drag with keyboard, press Alt + Enter. Once in keyboard drag state,…" at bounding box center [393, 196] width 787 height 393
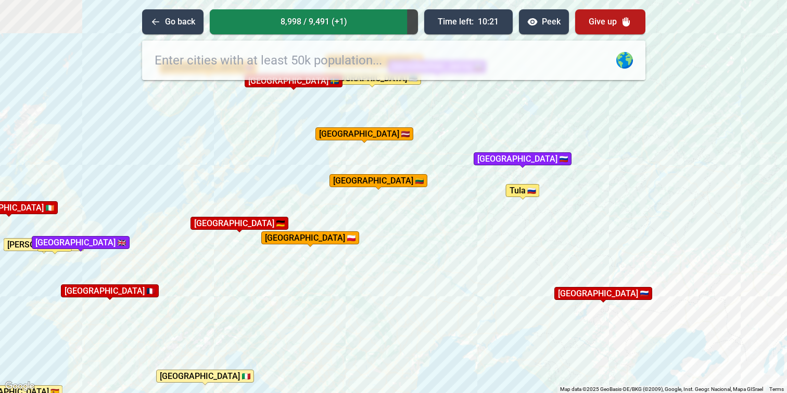
drag, startPoint x: 347, startPoint y: 181, endPoint x: 349, endPoint y: 283, distance: 102.0
click at [349, 283] on div "To activate drag with keyboard, press Alt + Enter. Once in keyboard drag state,…" at bounding box center [393, 196] width 787 height 393
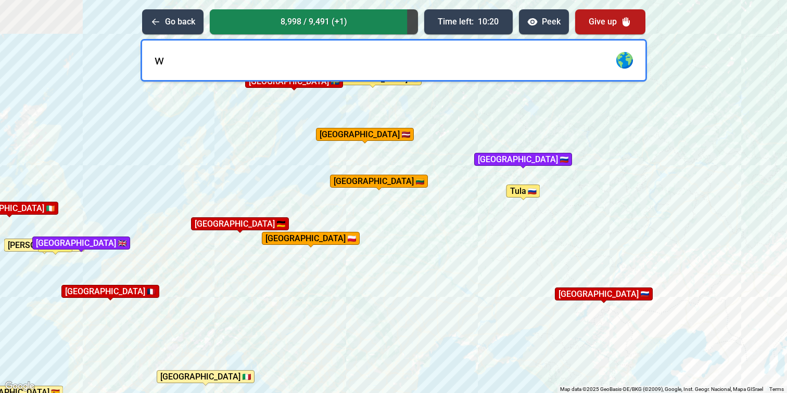
type input "wa"
type input "r"
type input "[GEOGRAPHIC_DATA]"
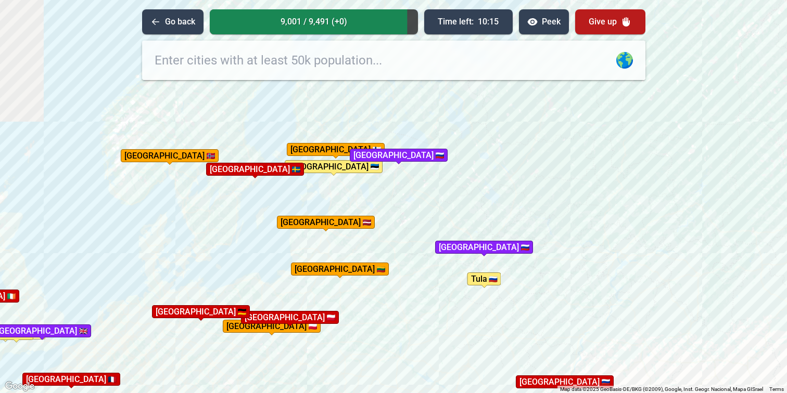
drag, startPoint x: 478, startPoint y: 155, endPoint x: 441, endPoint y: 240, distance: 93.0
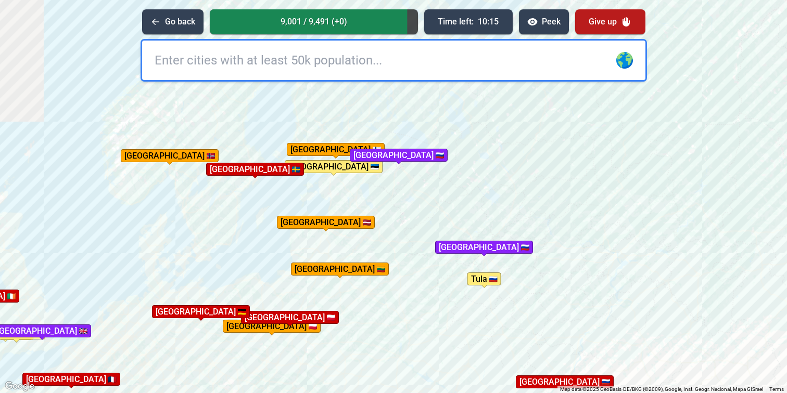
click at [441, 240] on div "To activate drag with keyboard, press Alt + Enter. Once in keyboard drag state,…" at bounding box center [393, 196] width 787 height 393
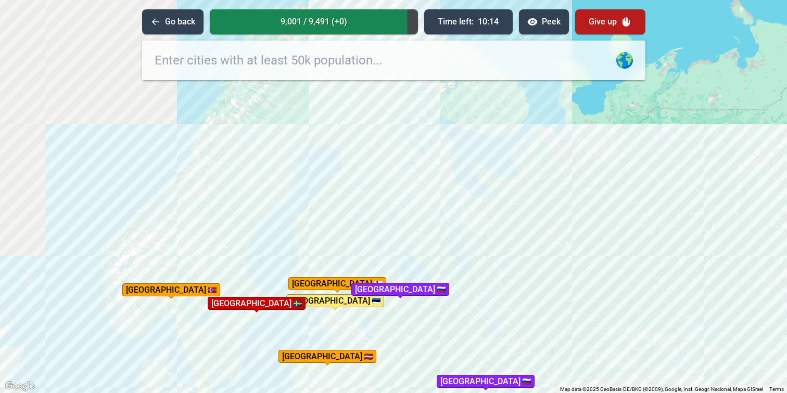
drag, startPoint x: 465, startPoint y: 126, endPoint x: 471, endPoint y: 280, distance: 153.7
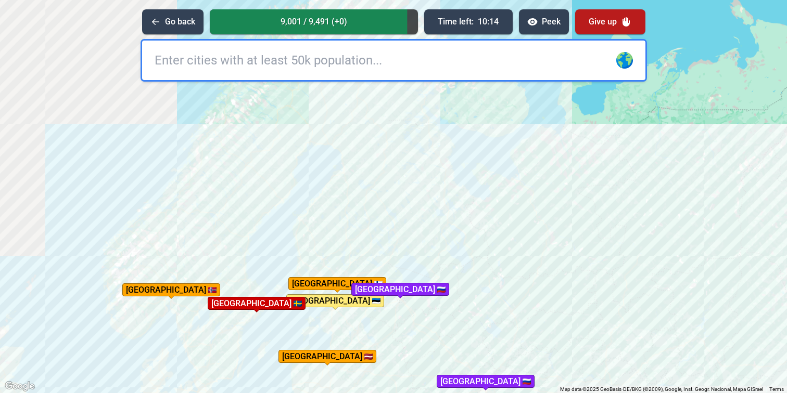
click at [471, 280] on div "To activate drag with keyboard, press Alt + Enter. Once in keyboard drag state,…" at bounding box center [393, 196] width 787 height 393
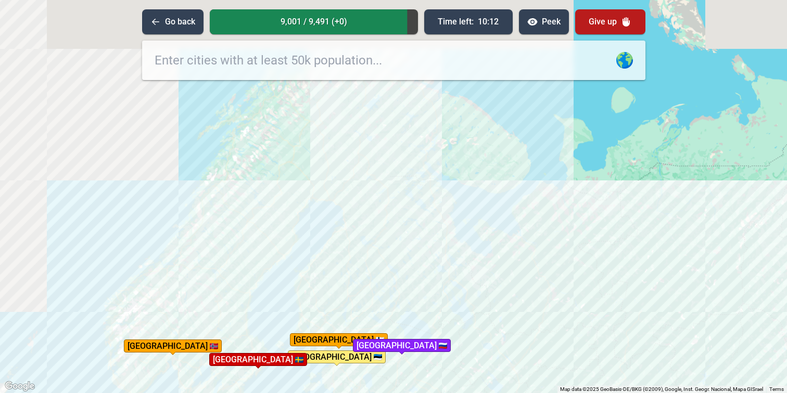
drag, startPoint x: 436, startPoint y: 200, endPoint x: 432, endPoint y: 239, distance: 39.2
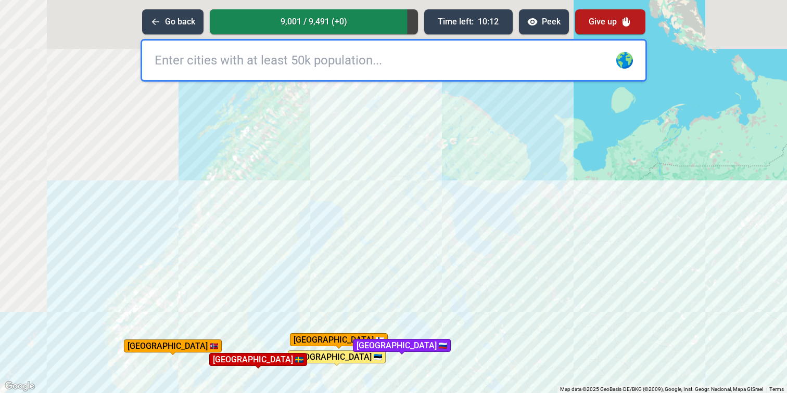
click at [432, 239] on div "To activate drag with keyboard, press Alt + Enter. Once in keyboard drag state,…" at bounding box center [393, 196] width 787 height 393
click at [413, 63] on input "text" at bounding box center [393, 61] width 503 height 40
type input "uppsal"
type input "a"
type input "l"
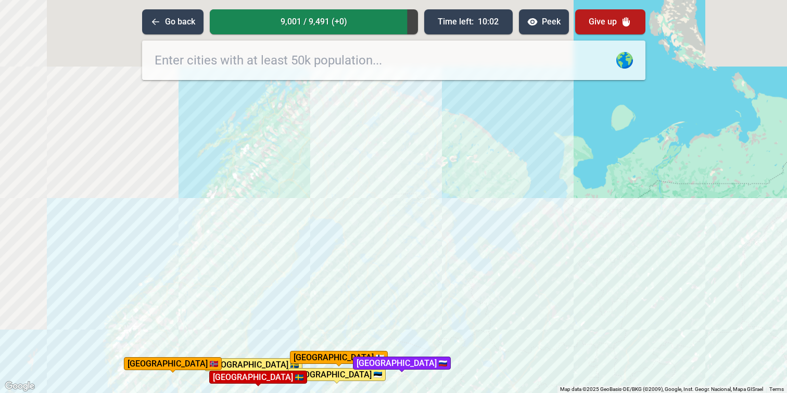
drag, startPoint x: 390, startPoint y: 144, endPoint x: 390, endPoint y: 168, distance: 23.9
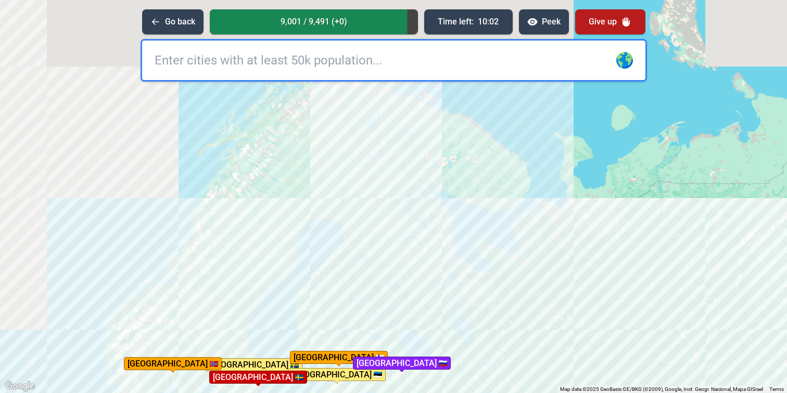
click at [390, 168] on div "To activate drag with keyboard, press Alt + Enter. Once in keyboard drag state,…" at bounding box center [393, 196] width 787 height 393
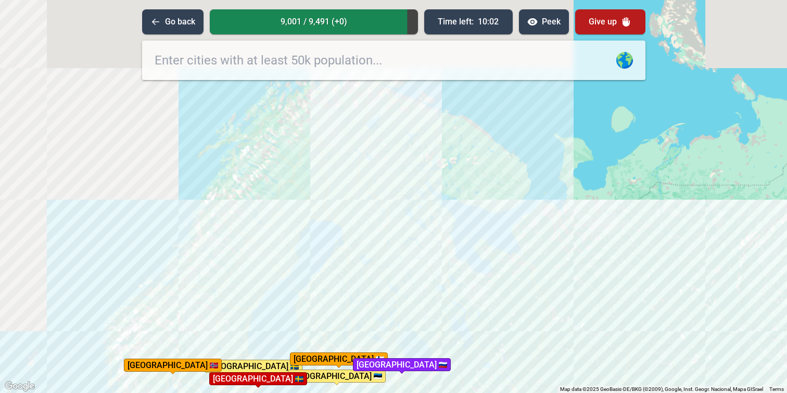
drag, startPoint x: 390, startPoint y: 168, endPoint x: 390, endPoint y: 205, distance: 37.5
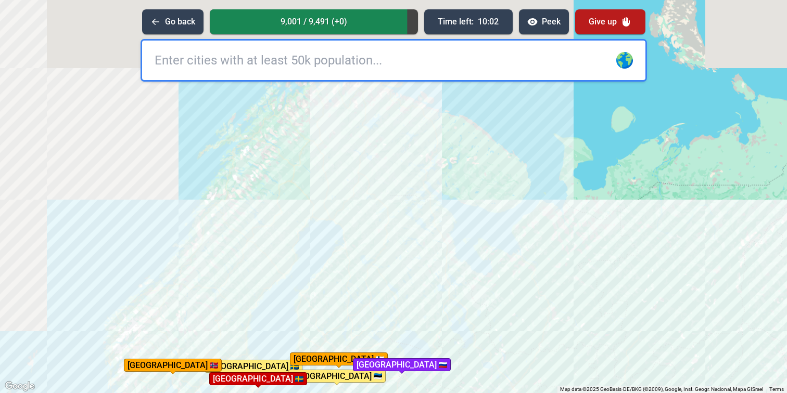
click at [390, 205] on div "To activate drag with keyboard, press Alt + Enter. Once in keyboard drag state,…" at bounding box center [393, 196] width 787 height 393
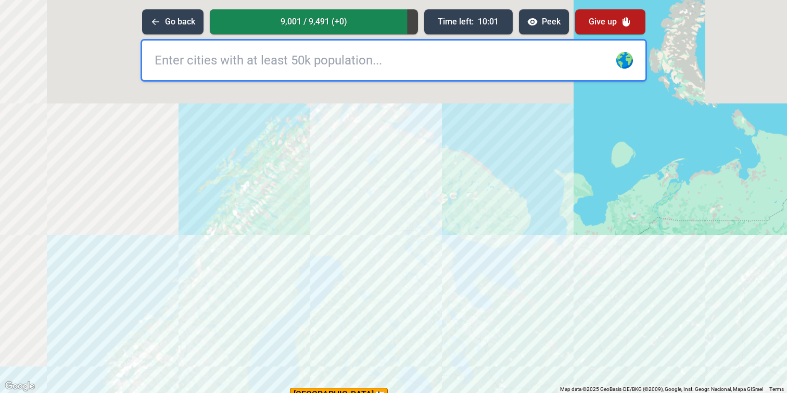
click at [396, 71] on input "text" at bounding box center [393, 61] width 503 height 40
type input "[PERSON_NAME]"
type input "h"
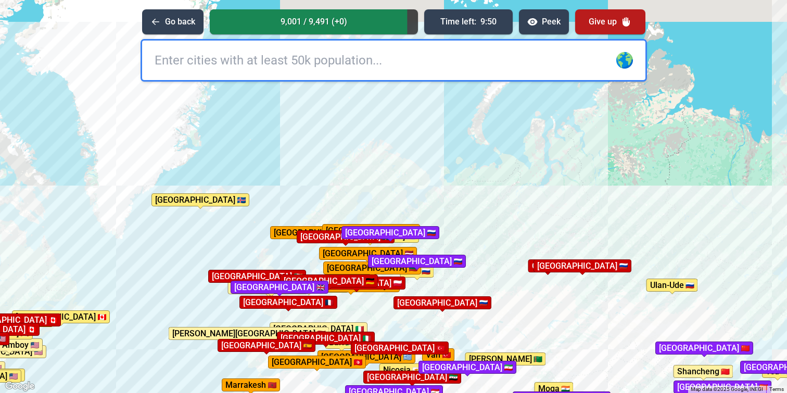
click at [409, 68] on input "text" at bounding box center [393, 61] width 503 height 40
type input "[GEOGRAPHIC_DATA]"
type input "stalin"
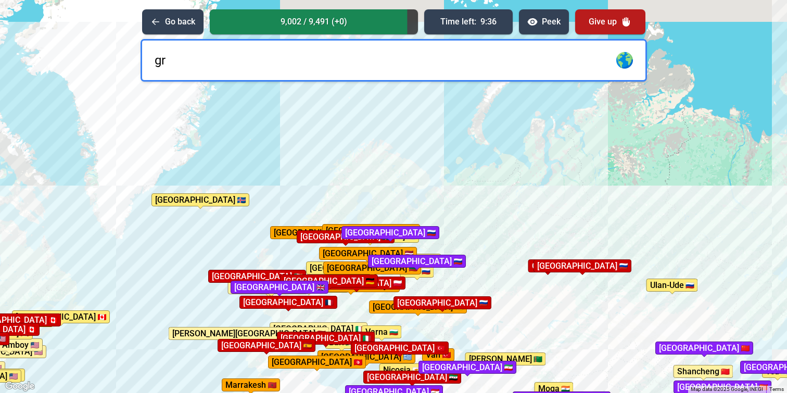
type input "g"
type input "s"
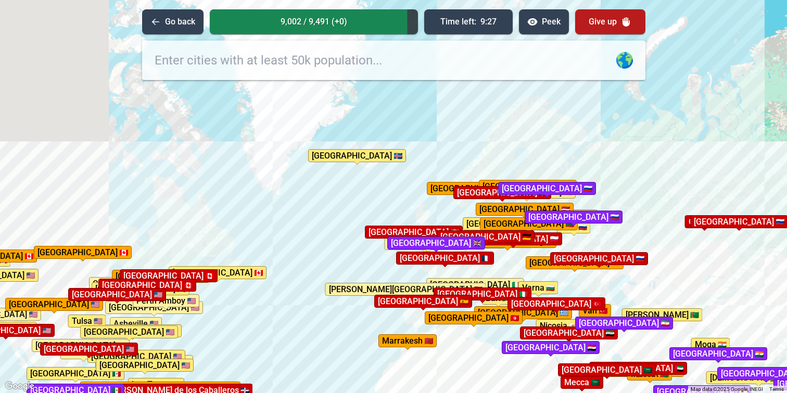
drag, startPoint x: 136, startPoint y: 180, endPoint x: 336, endPoint y: 125, distance: 207.7
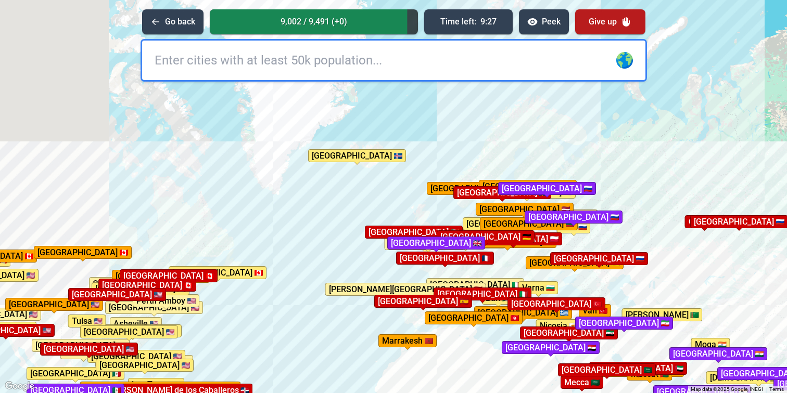
click at [336, 125] on div "To activate drag with keyboard, press Alt + Enter. Once in keyboard drag state,…" at bounding box center [393, 196] width 787 height 393
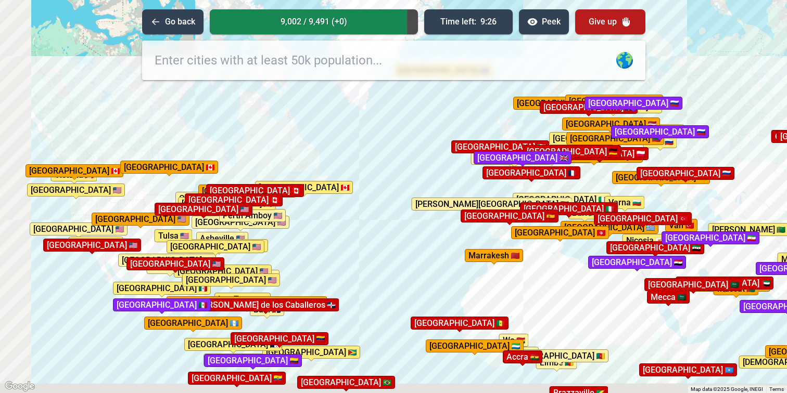
drag, startPoint x: 210, startPoint y: 259, endPoint x: 279, endPoint y: 163, distance: 118.3
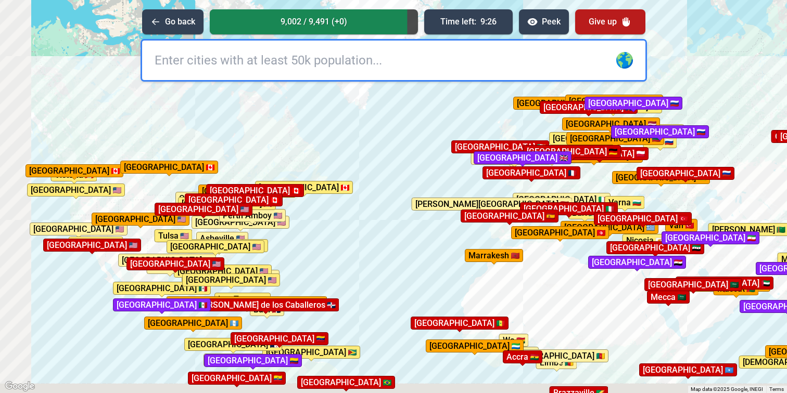
click at [279, 163] on div "To activate drag with keyboard, press Alt + Enter. Once in keyboard drag state,…" at bounding box center [393, 196] width 787 height 393
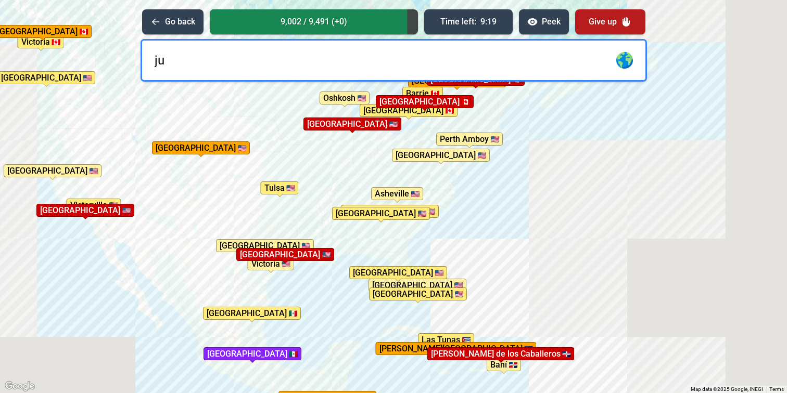
type input "j"
type input "c"
type input "anto"
type input "n"
type input "san antonio"
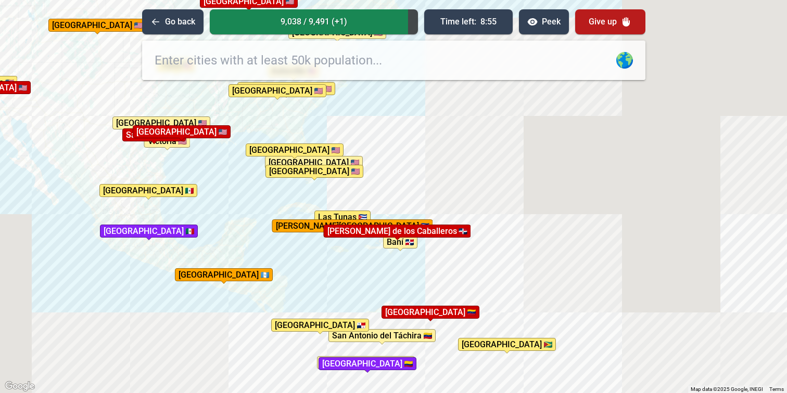
drag, startPoint x: 289, startPoint y: 253, endPoint x: 176, endPoint y: 112, distance: 180.6
click at [176, 125] on div "[GEOGRAPHIC_DATA]" at bounding box center [182, 131] width 98 height 13
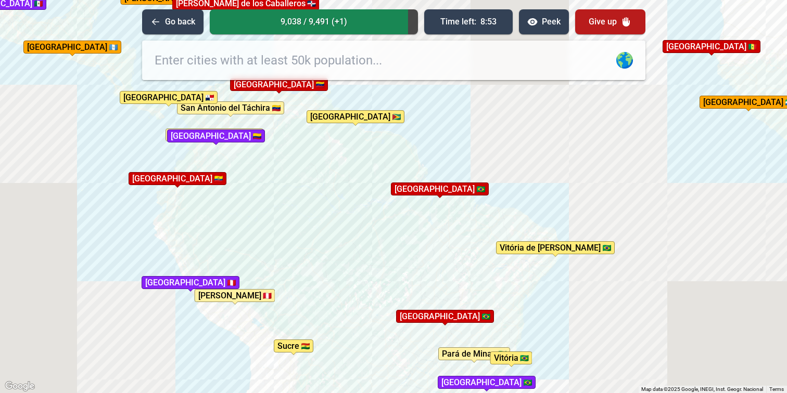
drag, startPoint x: 324, startPoint y: 256, endPoint x: 288, endPoint y: 218, distance: 52.3
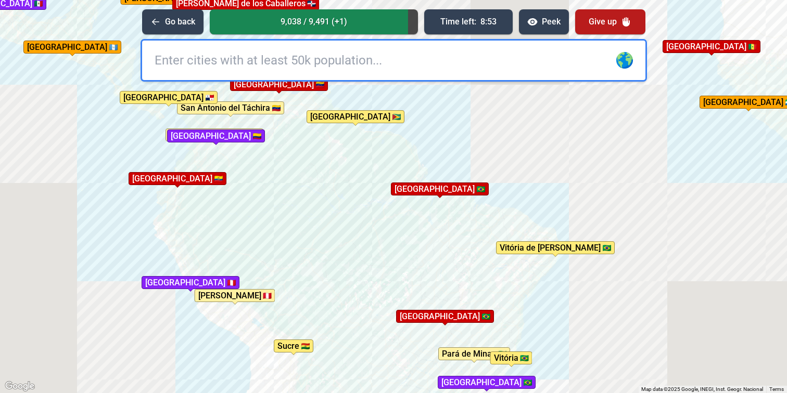
click at [288, 218] on div "To activate drag with keyboard, press Alt + Enter. Once in keyboard drag state,…" at bounding box center [393, 196] width 787 height 393
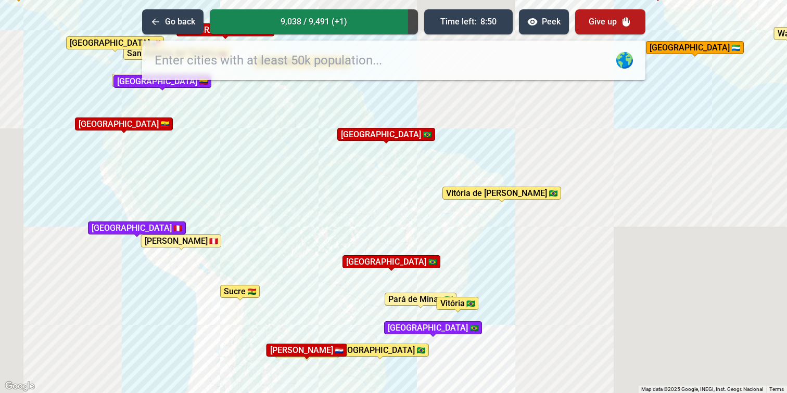
drag, startPoint x: 324, startPoint y: 265, endPoint x: 259, endPoint y: 189, distance: 100.4
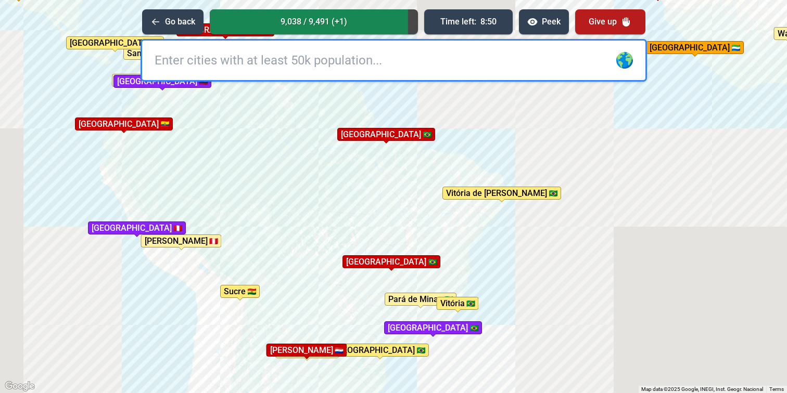
click at [259, 190] on div "To activate drag with keyboard, press Alt + Enter. Once in keyboard drag state,…" at bounding box center [393, 196] width 787 height 393
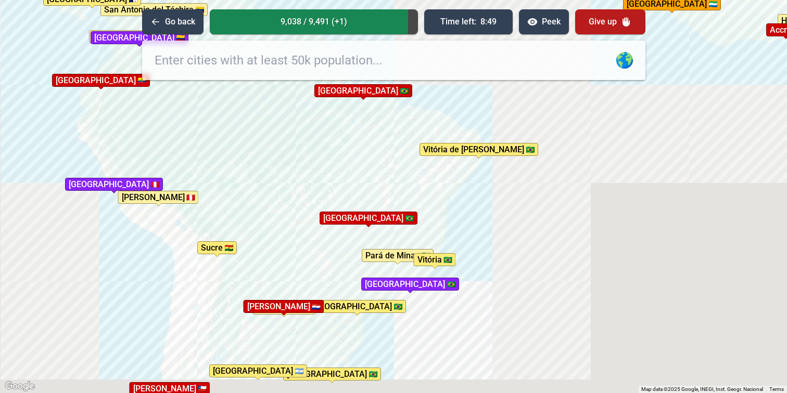
drag, startPoint x: 308, startPoint y: 264, endPoint x: 270, endPoint y: 197, distance: 77.0
click at [270, 201] on div "To activate drag with keyboard, press Alt + Enter. Once in keyboard drag state,…" at bounding box center [393, 196] width 787 height 393
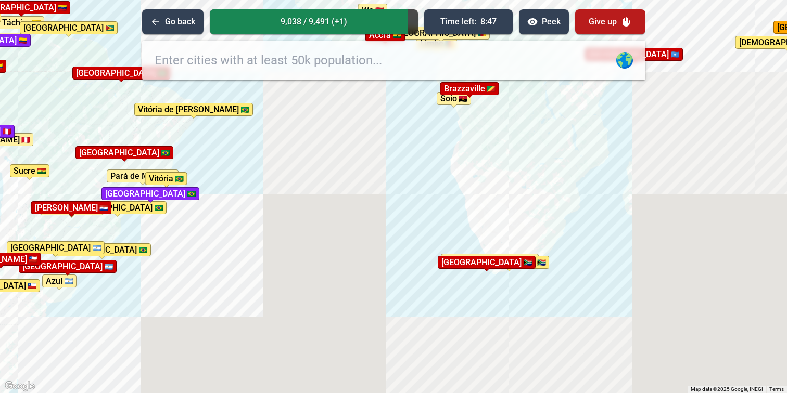
drag, startPoint x: 561, startPoint y: 236, endPoint x: 373, endPoint y: 237, distance: 187.9
click at [373, 237] on div "To activate drag with keyboard, press Alt + Enter. Once in keyboard drag state,…" at bounding box center [393, 196] width 787 height 393
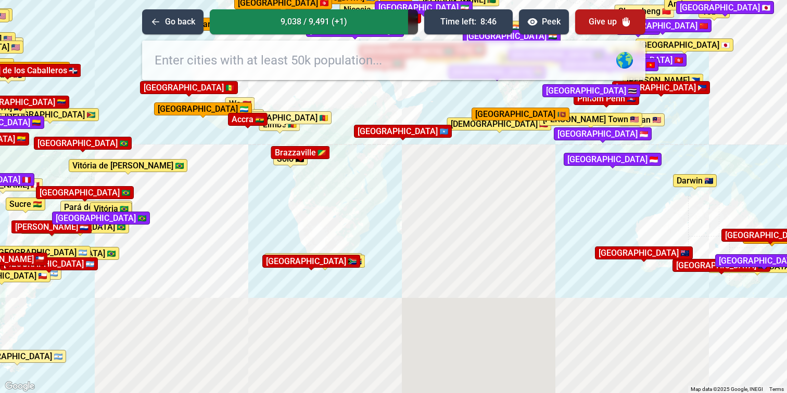
drag, startPoint x: 522, startPoint y: 186, endPoint x: 392, endPoint y: 198, distance: 130.1
click at [392, 198] on div "To activate drag with keyboard, press Alt + Enter. Once in keyboard drag state,…" at bounding box center [393, 196] width 787 height 393
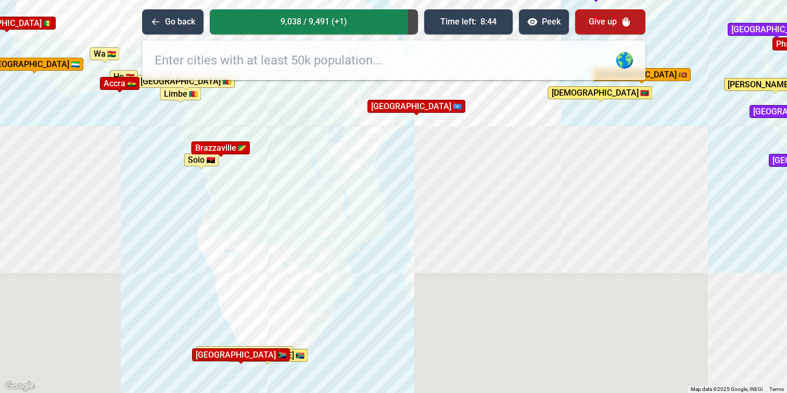
drag, startPoint x: 344, startPoint y: 142, endPoint x: 379, endPoint y: 258, distance: 121.2
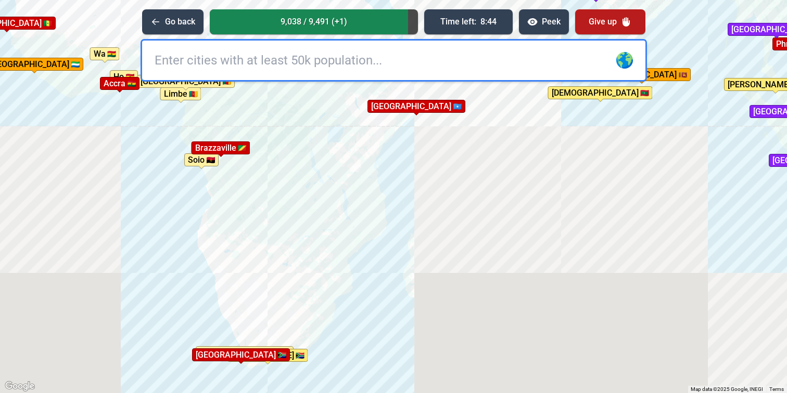
click at [378, 256] on div "To activate drag with keyboard, press Alt + Enter. Once in keyboard drag state,…" at bounding box center [393, 196] width 787 height 393
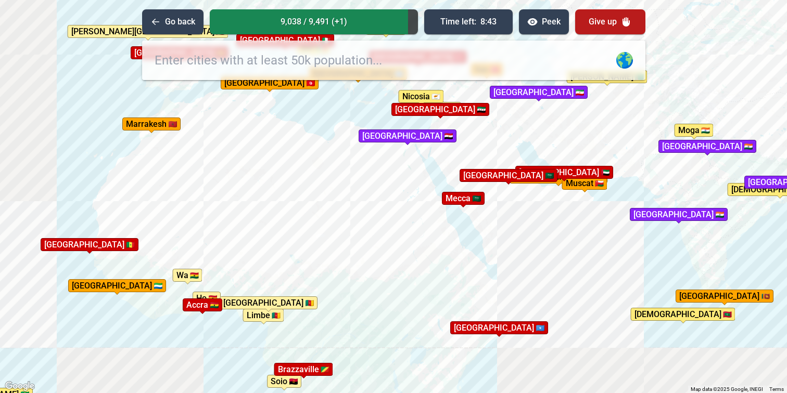
drag, startPoint x: 306, startPoint y: 184, endPoint x: 324, endPoint y: 250, distance: 68.6
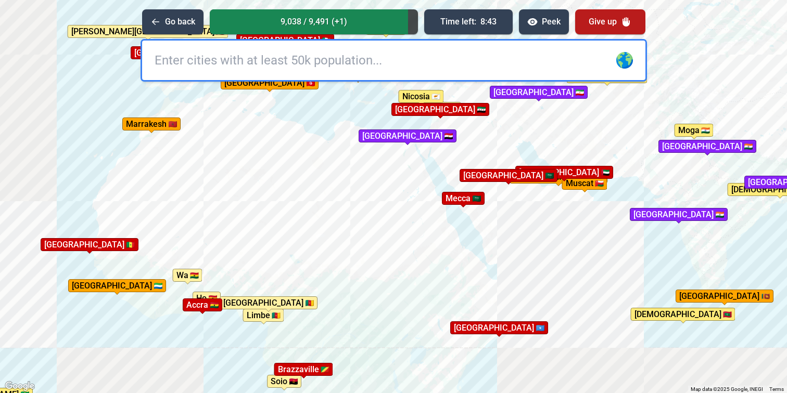
click at [324, 250] on div "To activate drag with keyboard, press Alt + Enter. Once in keyboard drag state,…" at bounding box center [393, 196] width 787 height 393
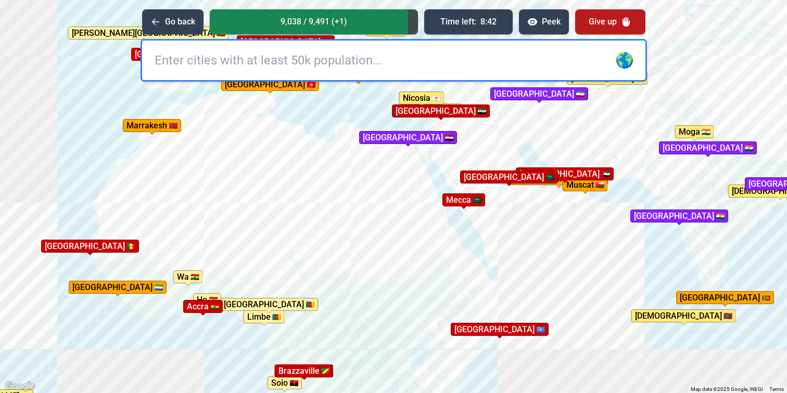
click at [333, 68] on input "text" at bounding box center [393, 61] width 503 height 40
type input "libreville"
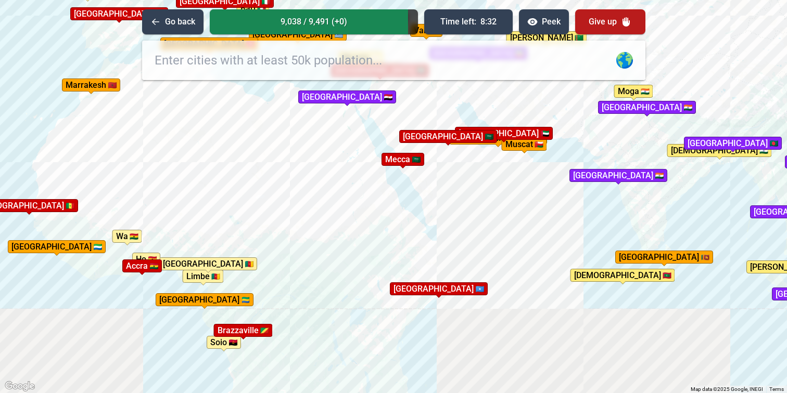
drag, startPoint x: 398, startPoint y: 297, endPoint x: 327, endPoint y: 246, distance: 87.7
click at [327, 246] on div "To activate drag with keyboard, press Alt + Enter. Once in keyboard drag state,…" at bounding box center [393, 196] width 787 height 393
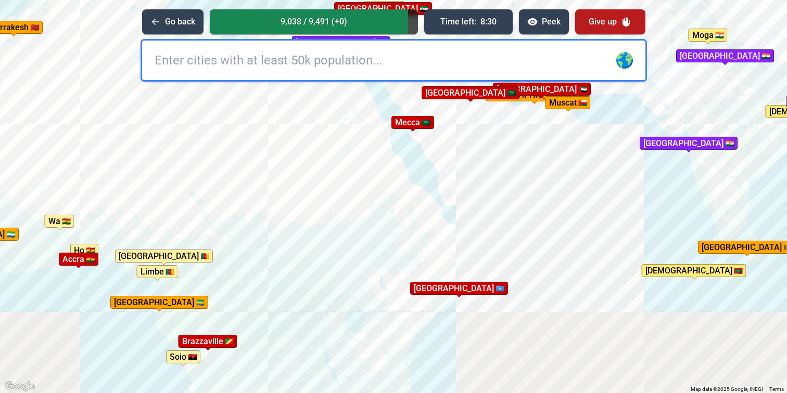
click at [335, 67] on input "text" at bounding box center [393, 61] width 503 height 40
type input "[PERSON_NAME]"
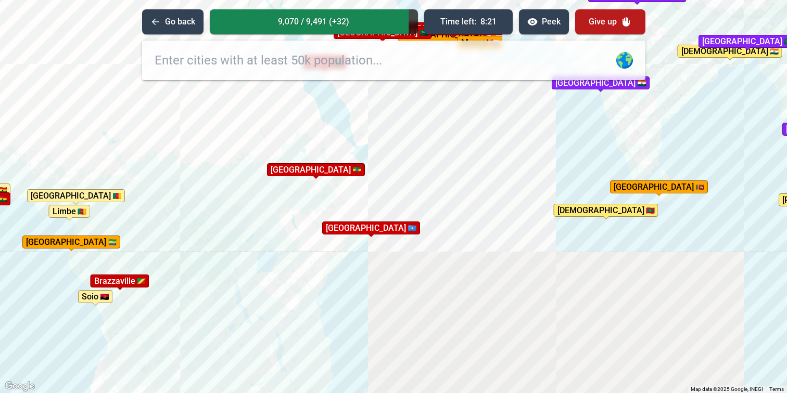
drag, startPoint x: 320, startPoint y: 238, endPoint x: 231, endPoint y: 180, distance: 107.1
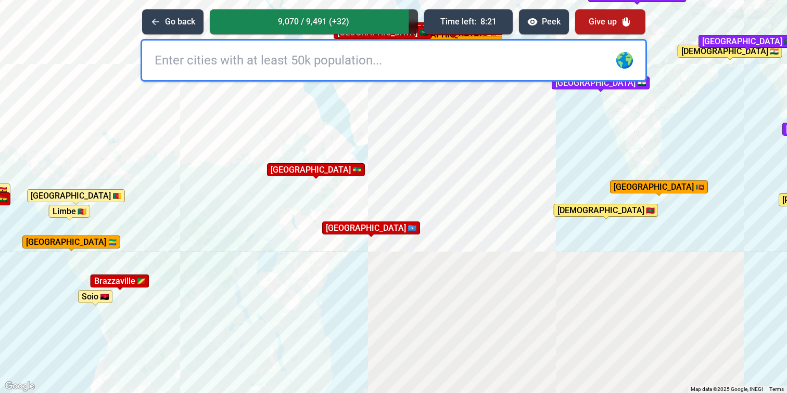
click at [231, 180] on div "To activate drag with keyboard, press Alt + Enter. Once in keyboard drag state,…" at bounding box center [393, 196] width 787 height 393
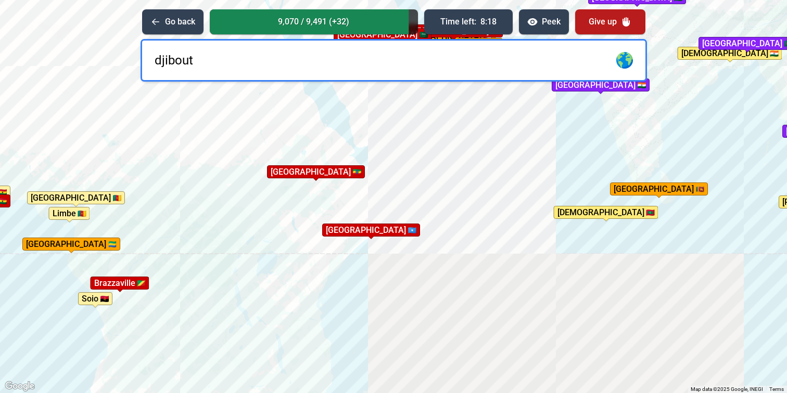
type input "[GEOGRAPHIC_DATA]"
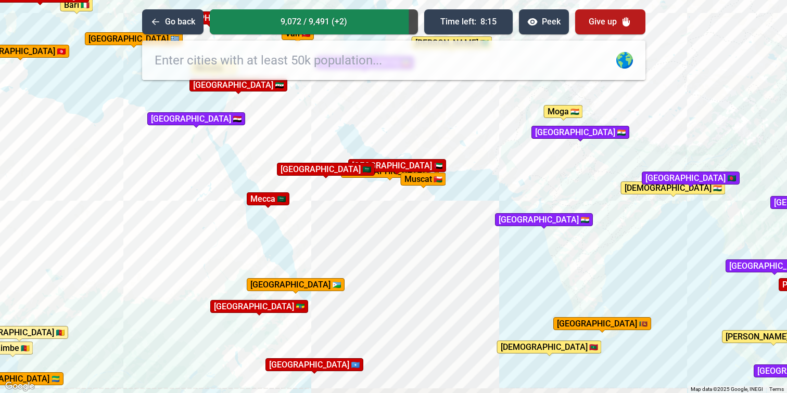
drag, startPoint x: 473, startPoint y: 158, endPoint x: 415, endPoint y: 294, distance: 147.4
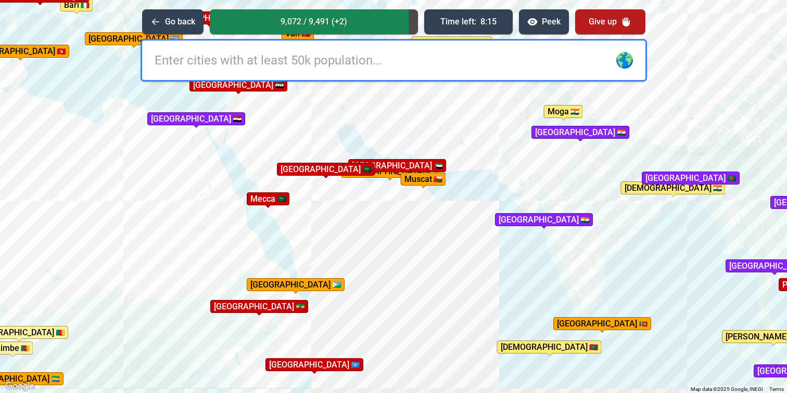
click at [415, 294] on div "To activate drag with keyboard, press Alt + Enter. Once in keyboard drag state,…" at bounding box center [393, 196] width 787 height 393
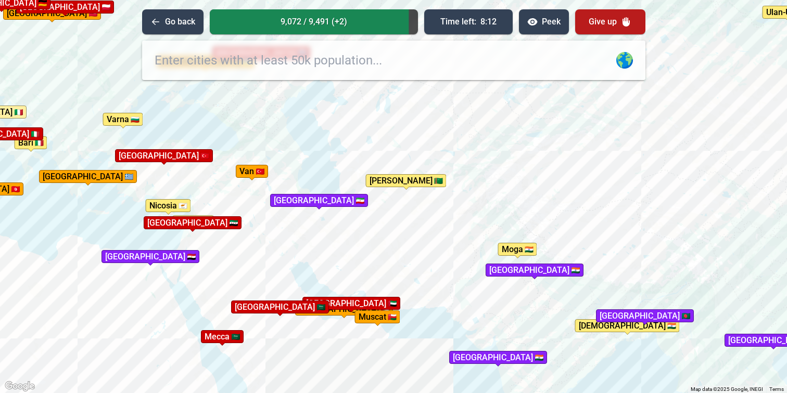
drag, startPoint x: 479, startPoint y: 175, endPoint x: 430, endPoint y: 325, distance: 157.0
click at [430, 325] on div "To activate drag with keyboard, press Alt + Enter. Once in keyboard drag state,…" at bounding box center [393, 196] width 787 height 393
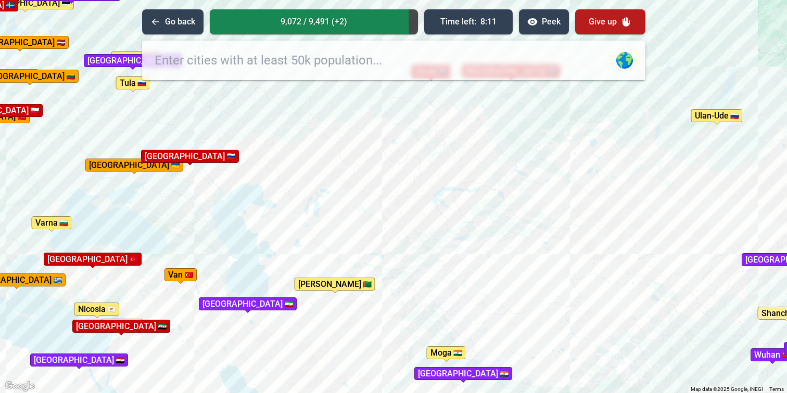
drag, startPoint x: 529, startPoint y: 189, endPoint x: 460, endPoint y: 298, distance: 128.5
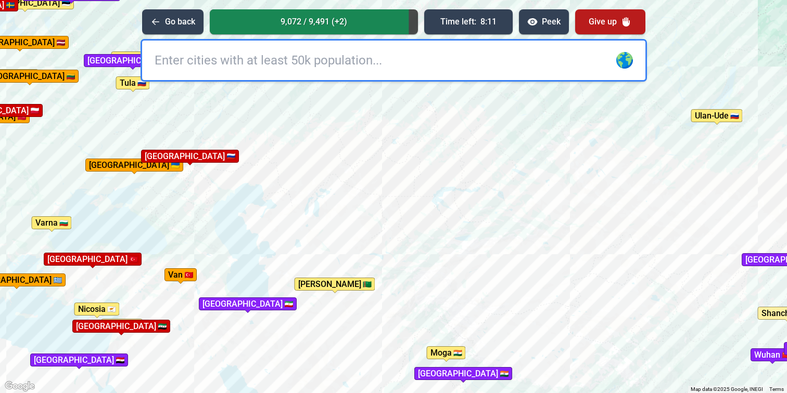
click at [460, 298] on div "To activate drag with keyboard, press Alt + Enter. Once in keyboard drag state,…" at bounding box center [393, 196] width 787 height 393
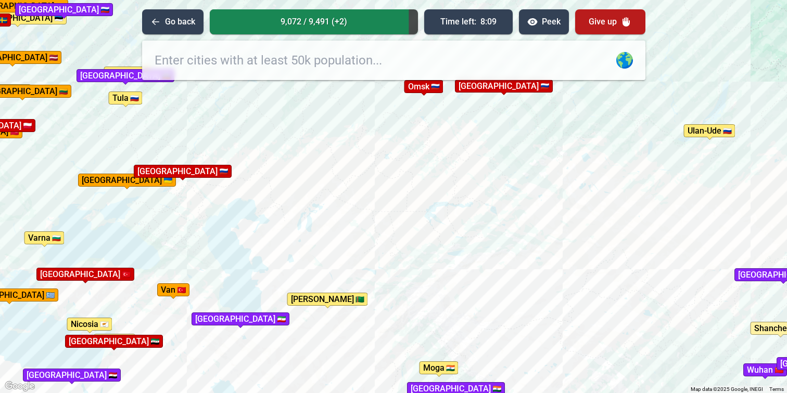
drag, startPoint x: 443, startPoint y: 216, endPoint x: 433, endPoint y: 232, distance: 18.5
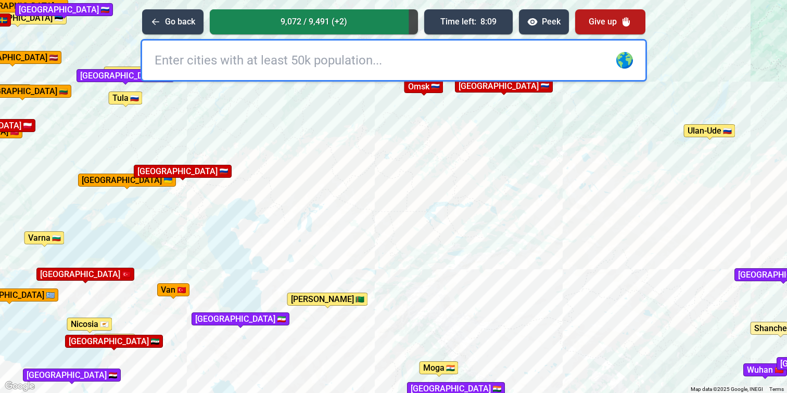
click at [433, 232] on div "To activate drag with keyboard, press Alt + Enter. Once in keyboard drag state,…" at bounding box center [393, 196] width 787 height 393
type input "bak"
type input "u"
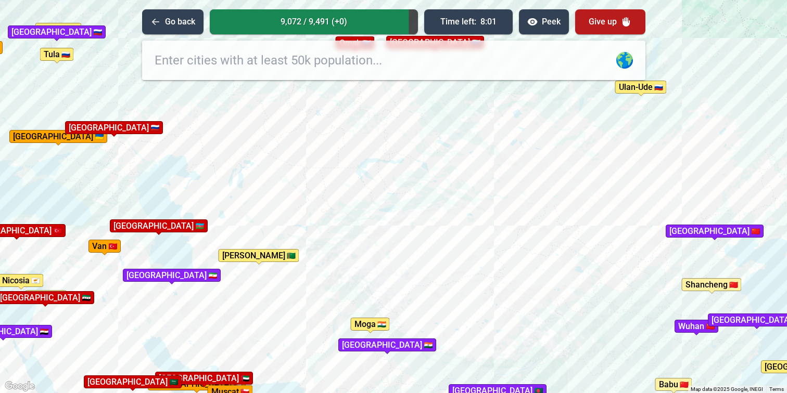
drag, startPoint x: 352, startPoint y: 134, endPoint x: 285, endPoint y: 95, distance: 78.1
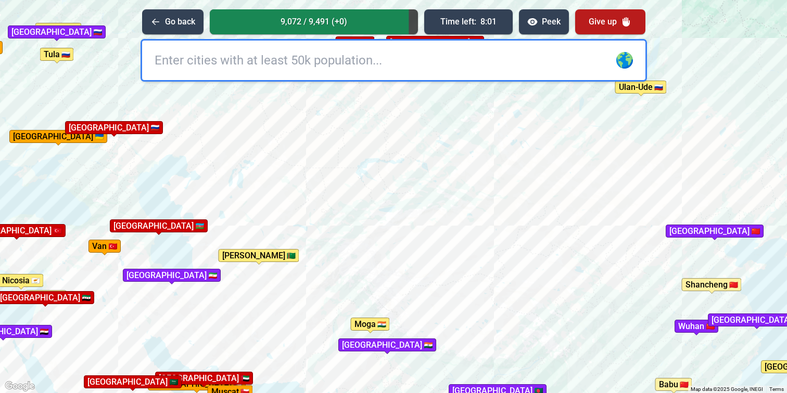
click at [285, 95] on div "To activate drag with keyboard, press Alt + Enter. Once in keyboard drag state,…" at bounding box center [393, 196] width 787 height 393
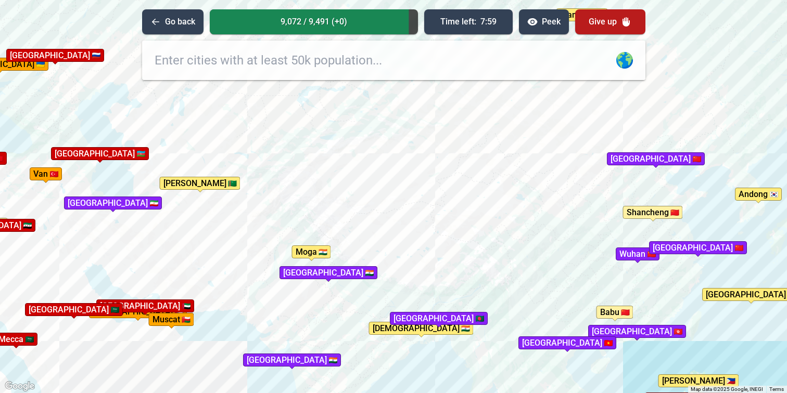
drag, startPoint x: 349, startPoint y: 172, endPoint x: 286, endPoint y: 95, distance: 98.8
click at [288, 96] on div "To activate drag with keyboard, press Alt + Enter. Once in keyboard drag state,…" at bounding box center [393, 196] width 787 height 393
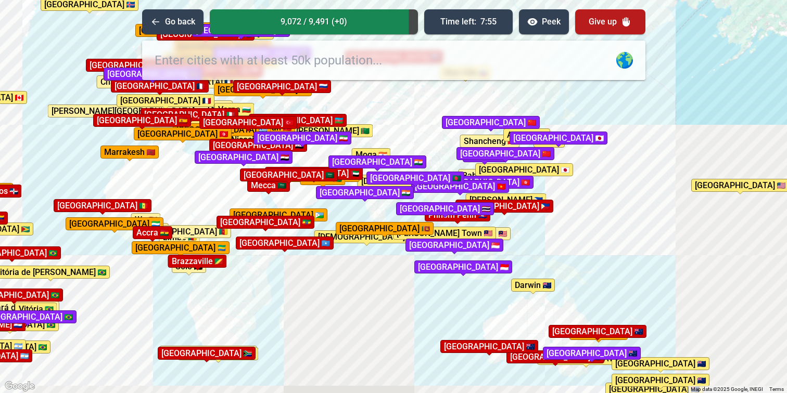
drag, startPoint x: 151, startPoint y: 247, endPoint x: 275, endPoint y: 170, distance: 146.3
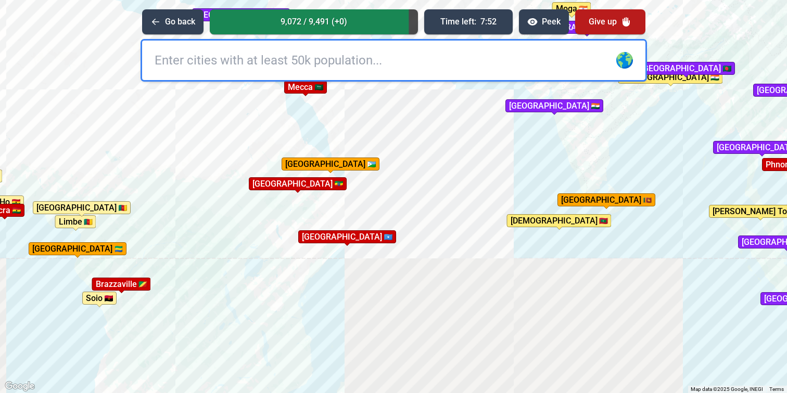
click at [275, 64] on input "text" at bounding box center [393, 61] width 503 height 40
type input "[GEOGRAPHIC_DATA]"
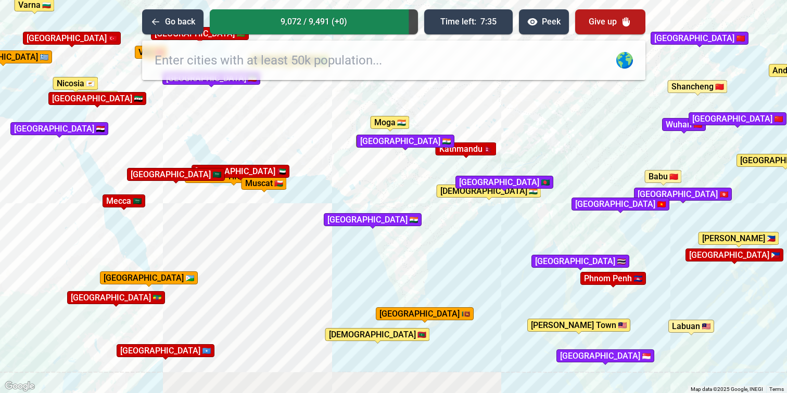
drag, startPoint x: 537, startPoint y: 81, endPoint x: 355, endPoint y: 195, distance: 214.7
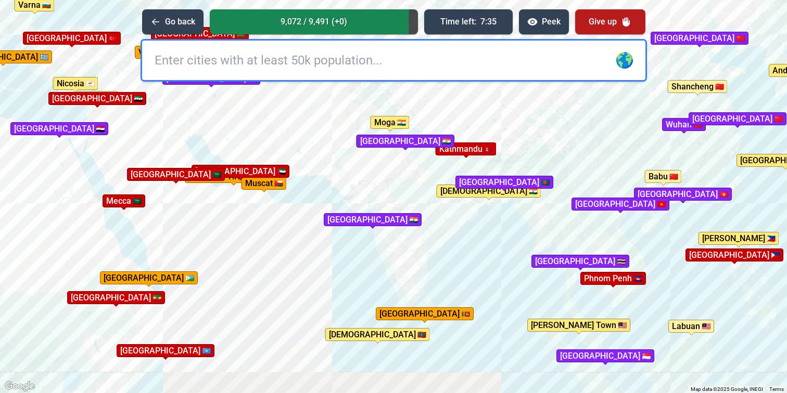
click at [355, 195] on div "To activate drag with keyboard, press Alt + Enter. Once in keyboard drag state,…" at bounding box center [393, 196] width 787 height 393
click at [168, 59] on input "vietiane" at bounding box center [393, 61] width 503 height 40
type input "vientiane"
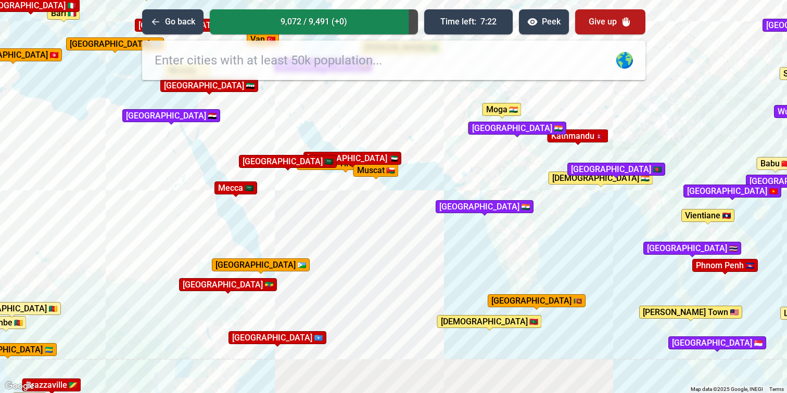
drag, startPoint x: 183, startPoint y: 130, endPoint x: 327, endPoint y: 115, distance: 145.0
click at [327, 116] on div "To activate drag with keyboard, press Alt + Enter. Once in keyboard drag state,…" at bounding box center [393, 196] width 787 height 393
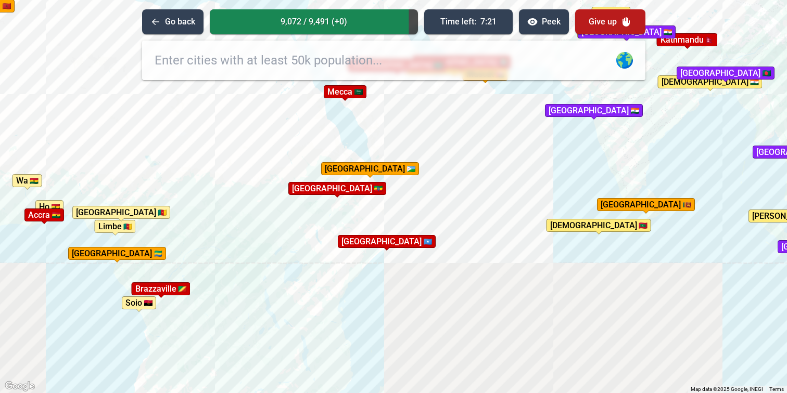
drag, startPoint x: 331, startPoint y: 275, endPoint x: 274, endPoint y: 183, distance: 107.8
click at [274, 183] on div "To activate drag with keyboard, press Alt + Enter. Once in keyboard drag state,…" at bounding box center [393, 196] width 787 height 393
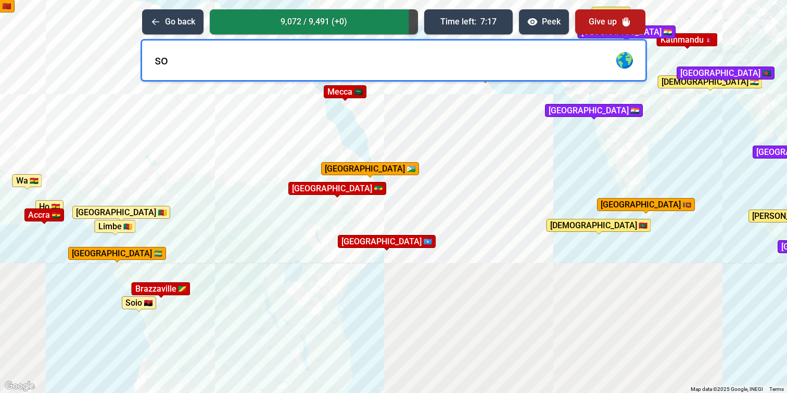
type input "s"
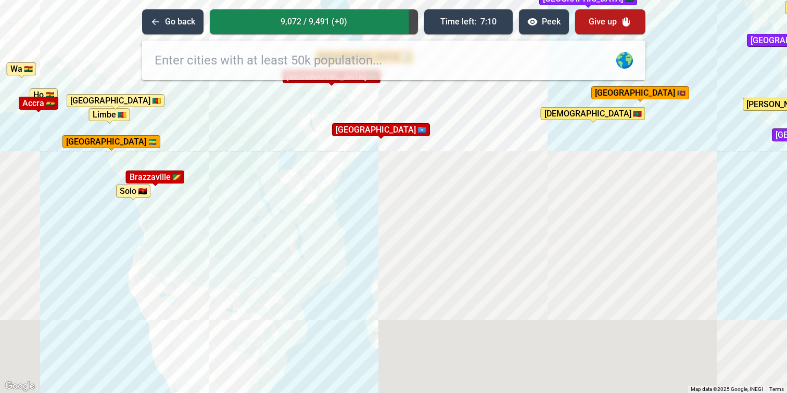
drag, startPoint x: 273, startPoint y: 236, endPoint x: 267, endPoint y: 122, distance: 114.2
click at [267, 122] on div "To activate drag with keyboard, press Alt + Enter. Once in keyboard drag state,…" at bounding box center [393, 196] width 787 height 393
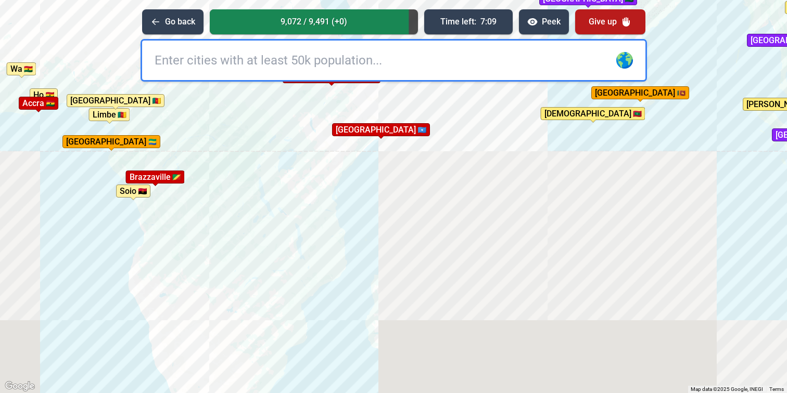
click at [275, 63] on input "text" at bounding box center [393, 61] width 503 height 40
type input "gaborone"
type input "s"
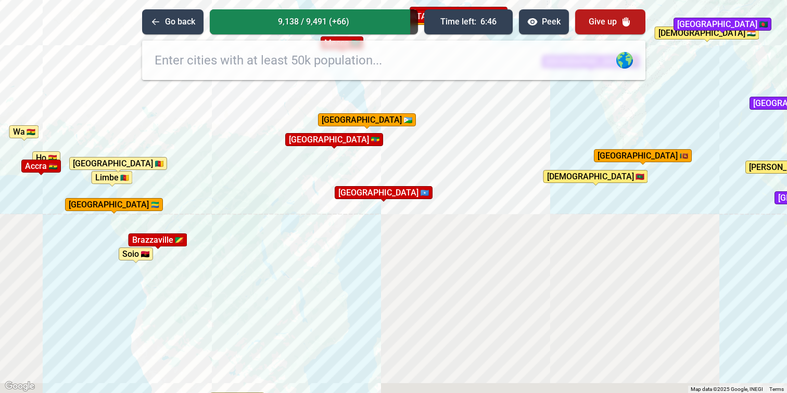
drag, startPoint x: 239, startPoint y: 143, endPoint x: 239, endPoint y: 210, distance: 66.6
click at [242, 211] on div "To activate drag with keyboard, press Alt + Enter. Once in keyboard drag state,…" at bounding box center [393, 196] width 787 height 393
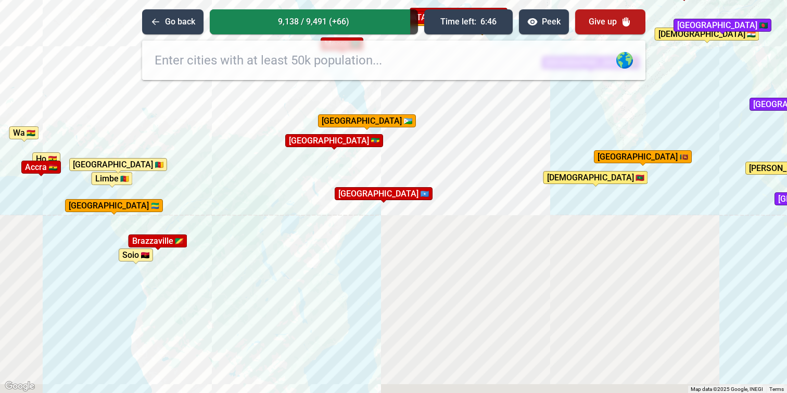
click at [240, 222] on div "To activate drag with keyboard, press Alt + Enter. Once in keyboard drag state,…" at bounding box center [393, 196] width 787 height 393
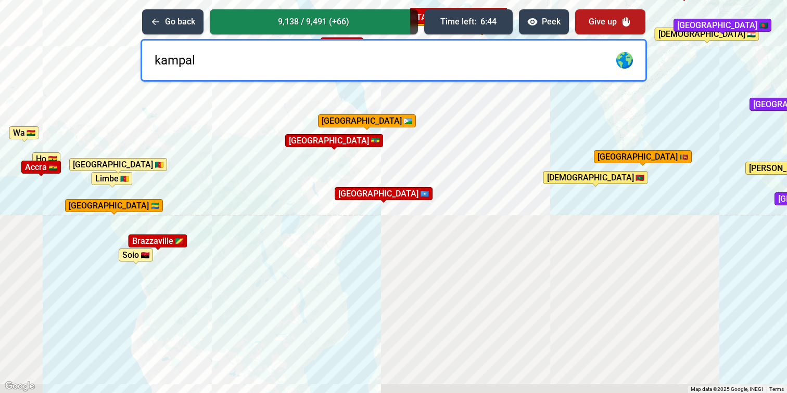
type input "kampala"
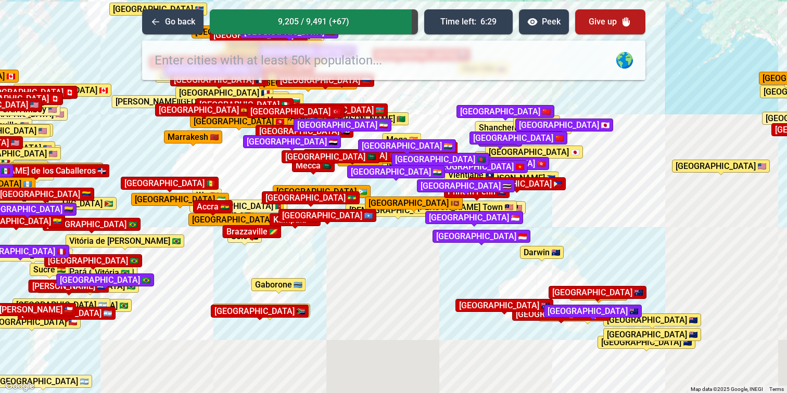
drag, startPoint x: 206, startPoint y: 138, endPoint x: 262, endPoint y: 188, distance: 75.6
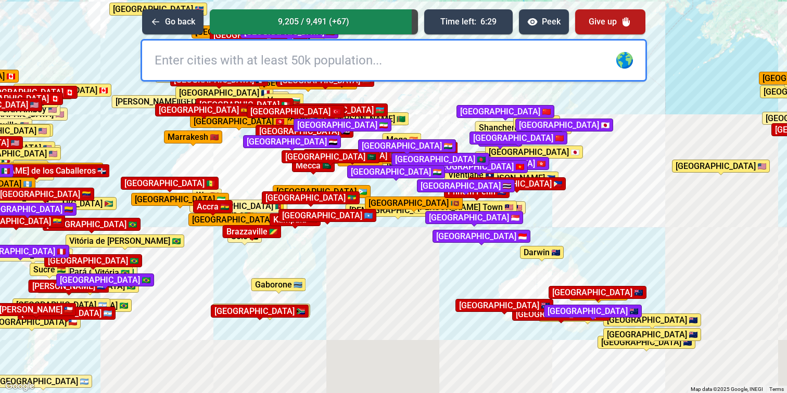
click at [264, 188] on div "To activate drag with keyboard, press Alt + Enter. Once in keyboard drag state,…" at bounding box center [393, 196] width 787 height 393
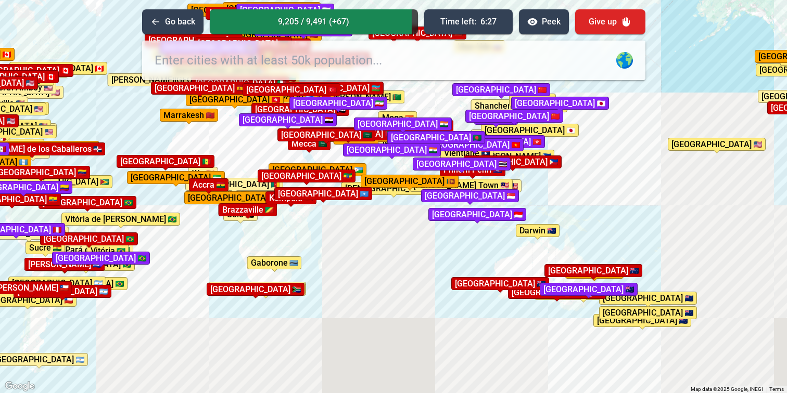
click at [619, 29] on button "Give up" at bounding box center [610, 21] width 70 height 25
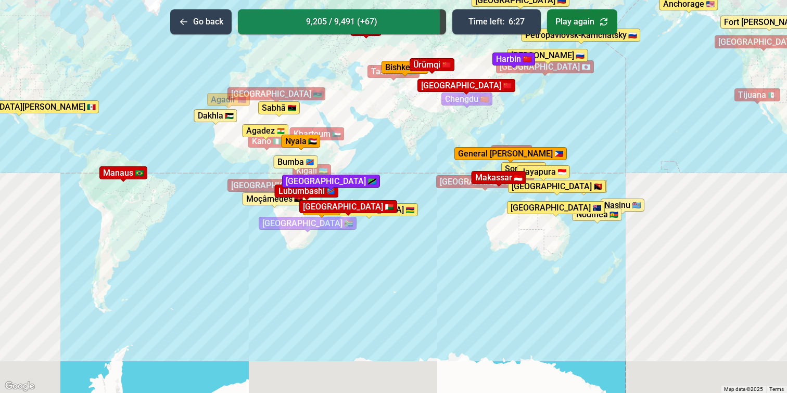
drag, startPoint x: 620, startPoint y: 96, endPoint x: 591, endPoint y: 82, distance: 32.8
click at [591, 82] on div "To activate drag with keyboard, press Alt + Enter. Once in keyboard drag state,…" at bounding box center [393, 196] width 787 height 393
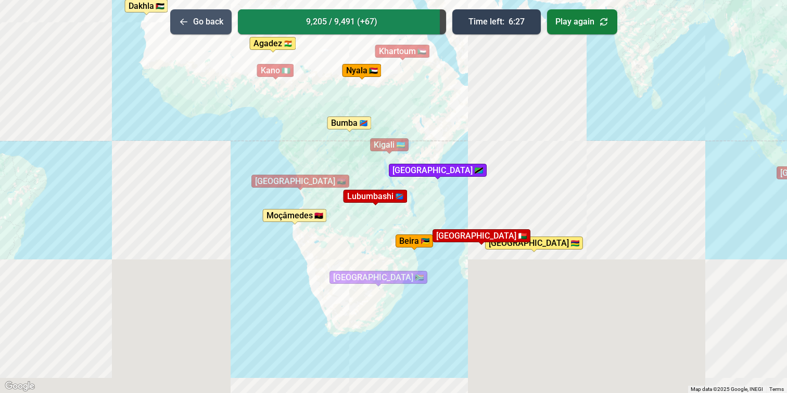
click at [186, 24] on icon at bounding box center [184, 22] width 10 height 10
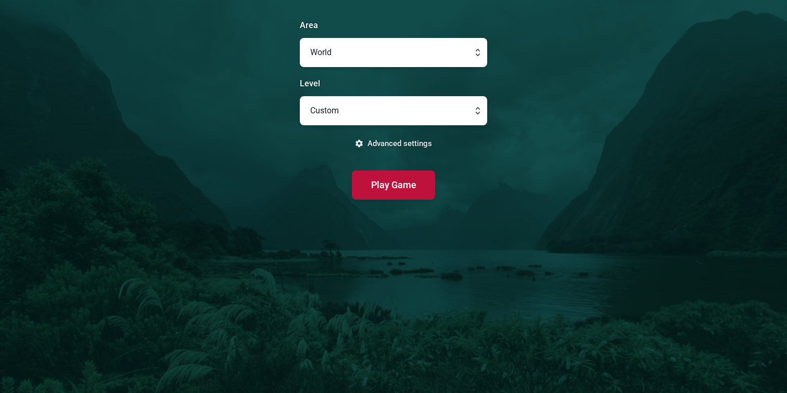
click at [360, 53] on button "button" at bounding box center [393, 52] width 187 height 29
type input "World"
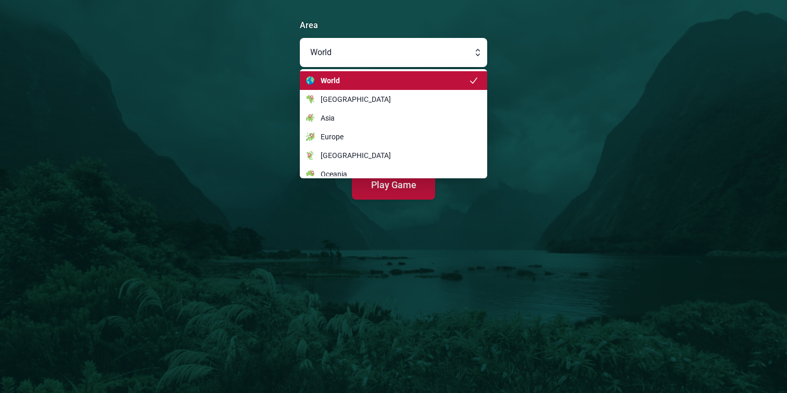
click at [360, 53] on button "button" at bounding box center [393, 52] width 187 height 29
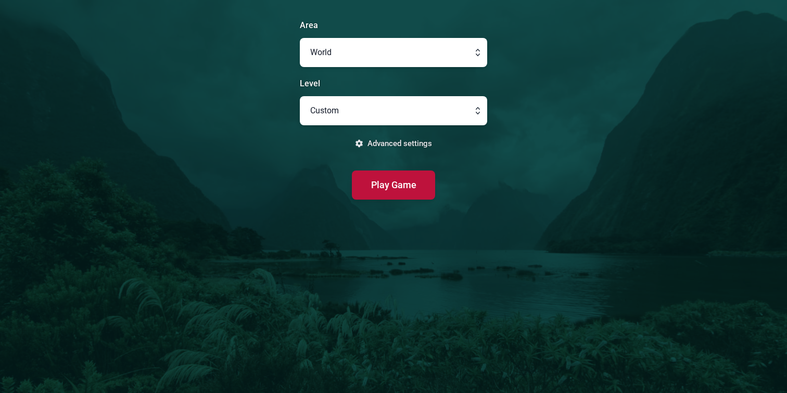
click at [385, 111] on button "button" at bounding box center [393, 110] width 187 height 29
type input "Custom"
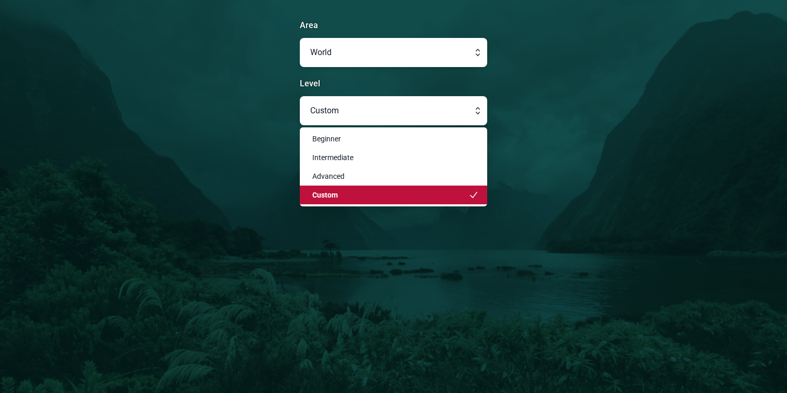
click at [385, 111] on button "button" at bounding box center [393, 110] width 187 height 29
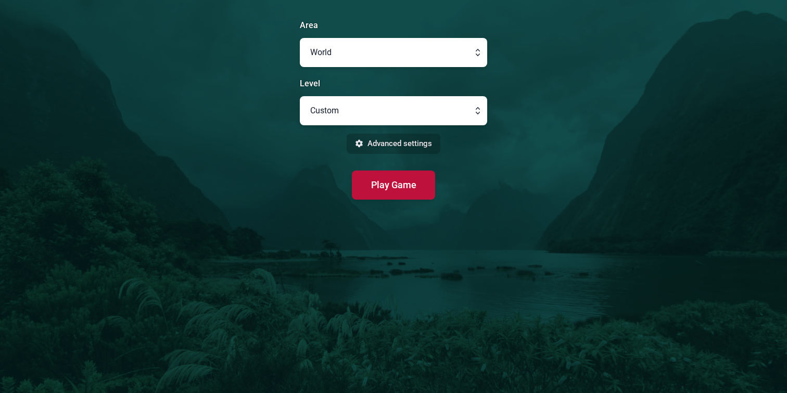
click at [392, 138] on button "Advanced settings" at bounding box center [394, 144] width 94 height 20
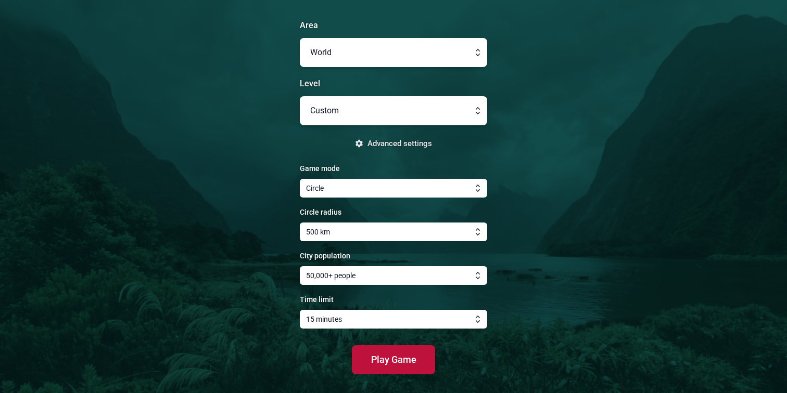
click at [403, 187] on button "button" at bounding box center [393, 188] width 187 height 19
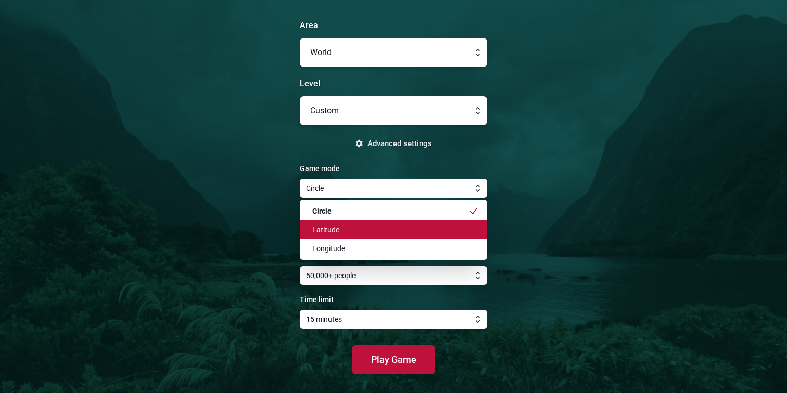
click at [412, 238] on li "Latitude" at bounding box center [393, 230] width 187 height 19
type input "Latitude"
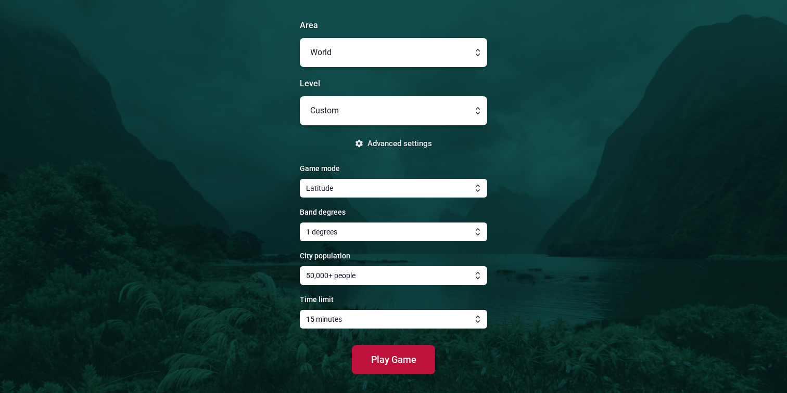
click at [466, 231] on button "button" at bounding box center [393, 232] width 187 height 19
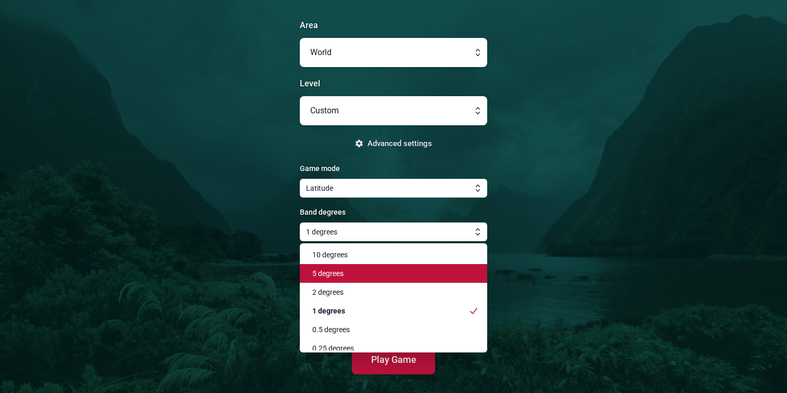
click at [433, 281] on li "5 degrees" at bounding box center [393, 273] width 187 height 19
type input "5 degrees"
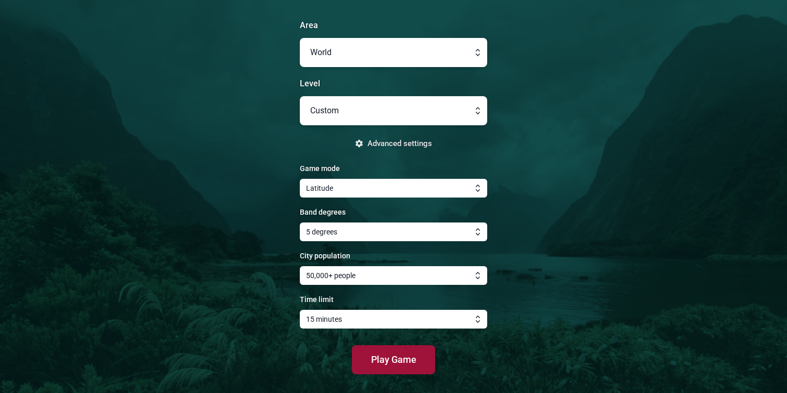
click at [393, 351] on button "Play Game" at bounding box center [393, 360] width 83 height 29
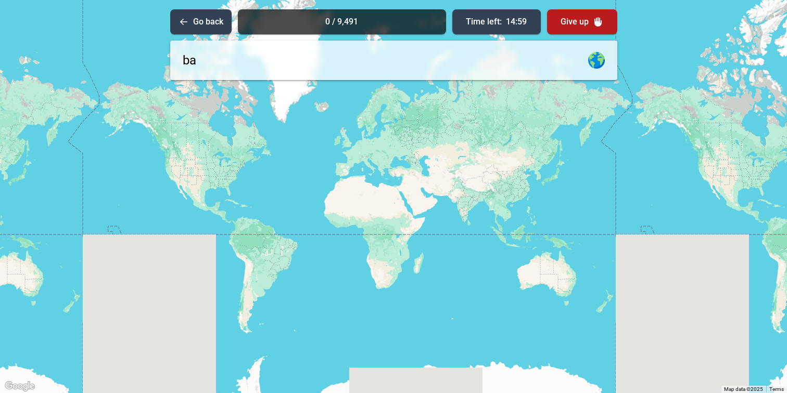
type input "bak"
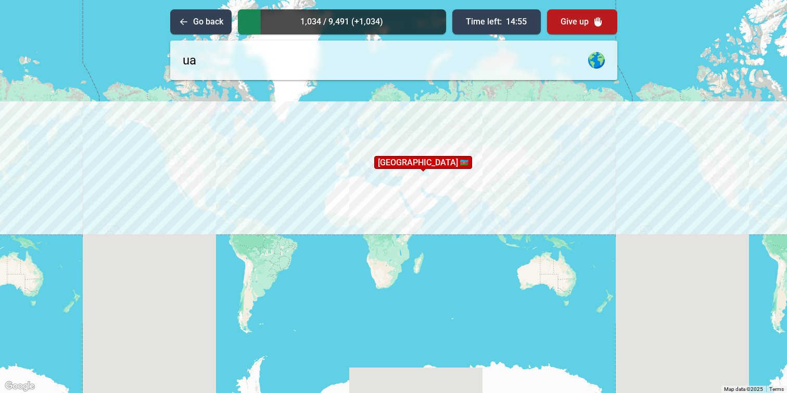
type input "u"
type input "[GEOGRAPHIC_DATA]"
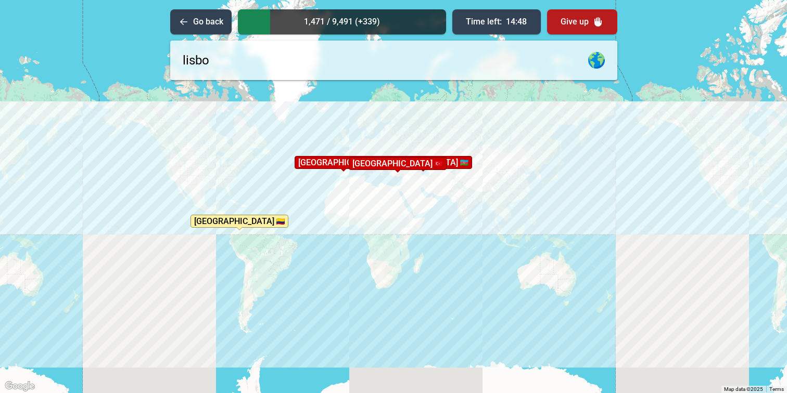
type input "[GEOGRAPHIC_DATA]"
type input "marrakesh"
type input "e"
type input "[GEOGRAPHIC_DATA]"
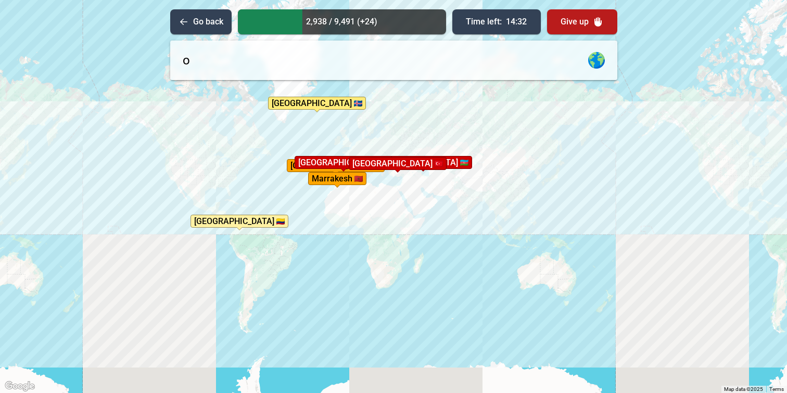
type input "os"
type input "l"
type input "[GEOGRAPHIC_DATA]"
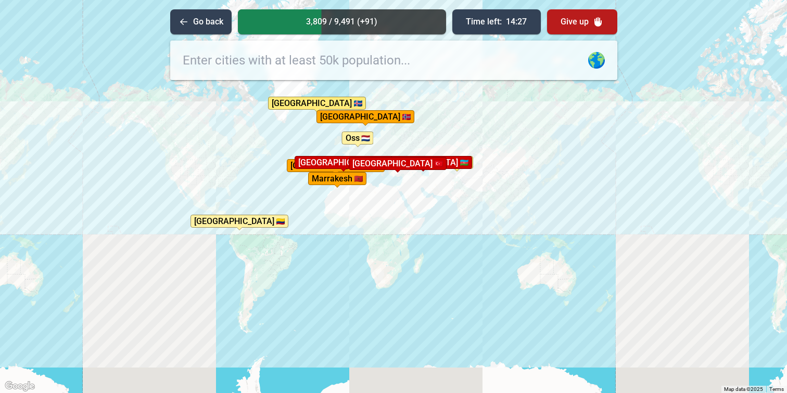
type input "k"
type input "o"
type input "[GEOGRAPHIC_DATA]"
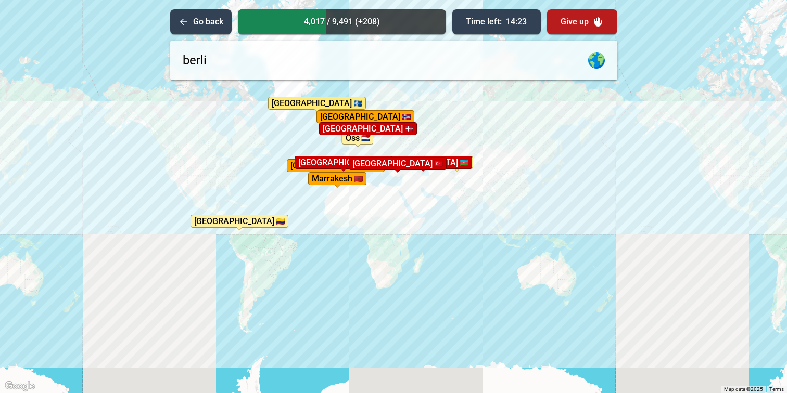
type input "[GEOGRAPHIC_DATA]"
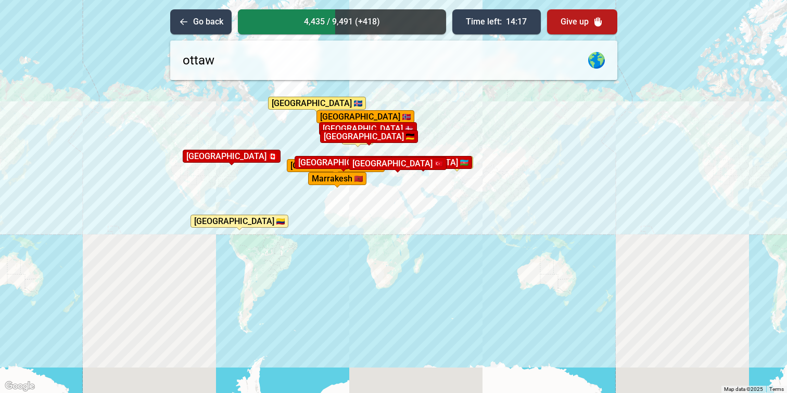
type input "[GEOGRAPHIC_DATA]"
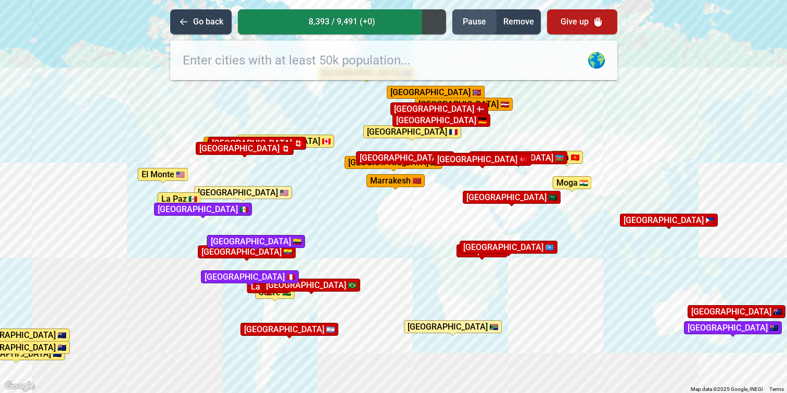
click at [490, 20] on button "Pause" at bounding box center [474, 21] width 44 height 25
